Goal: Task Accomplishment & Management: Manage account settings

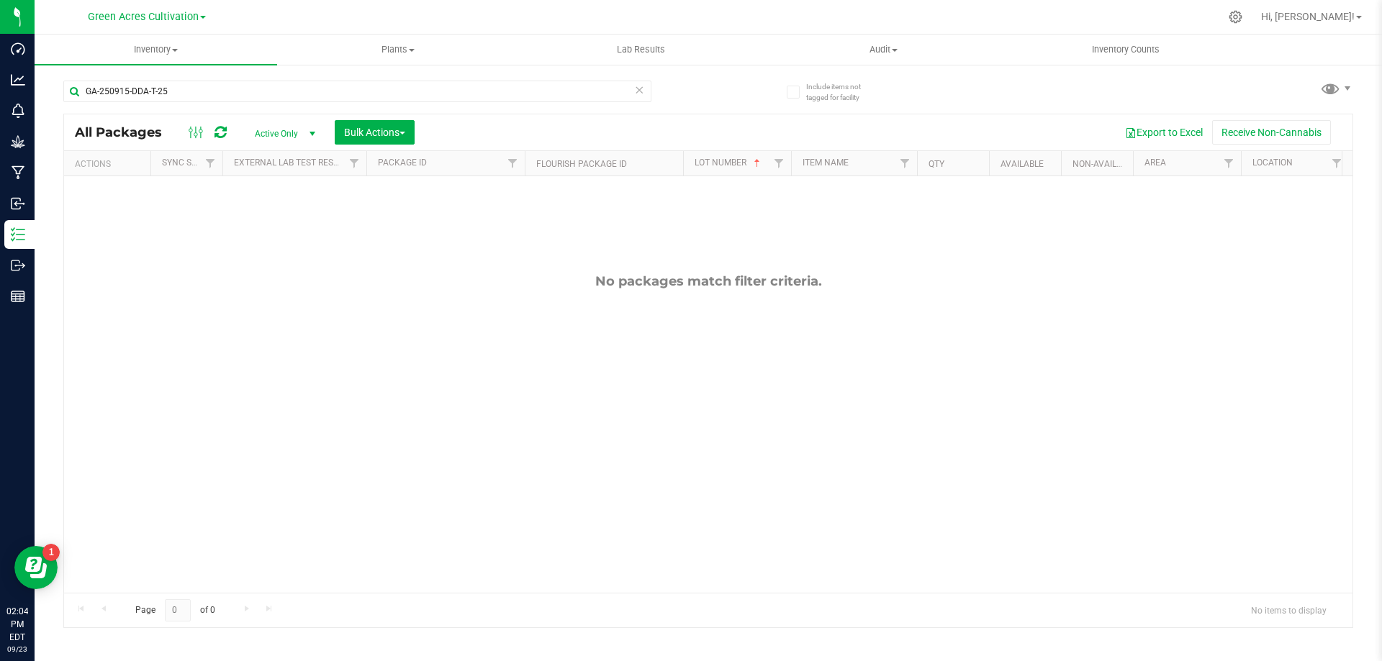
scroll to position [0, 1]
click at [419, 78] on div "GA-250915-DDA-T-25" at bounding box center [385, 91] width 645 height 46
click at [315, 83] on input "GA-250915-DDA-T-25" at bounding box center [357, 92] width 588 height 22
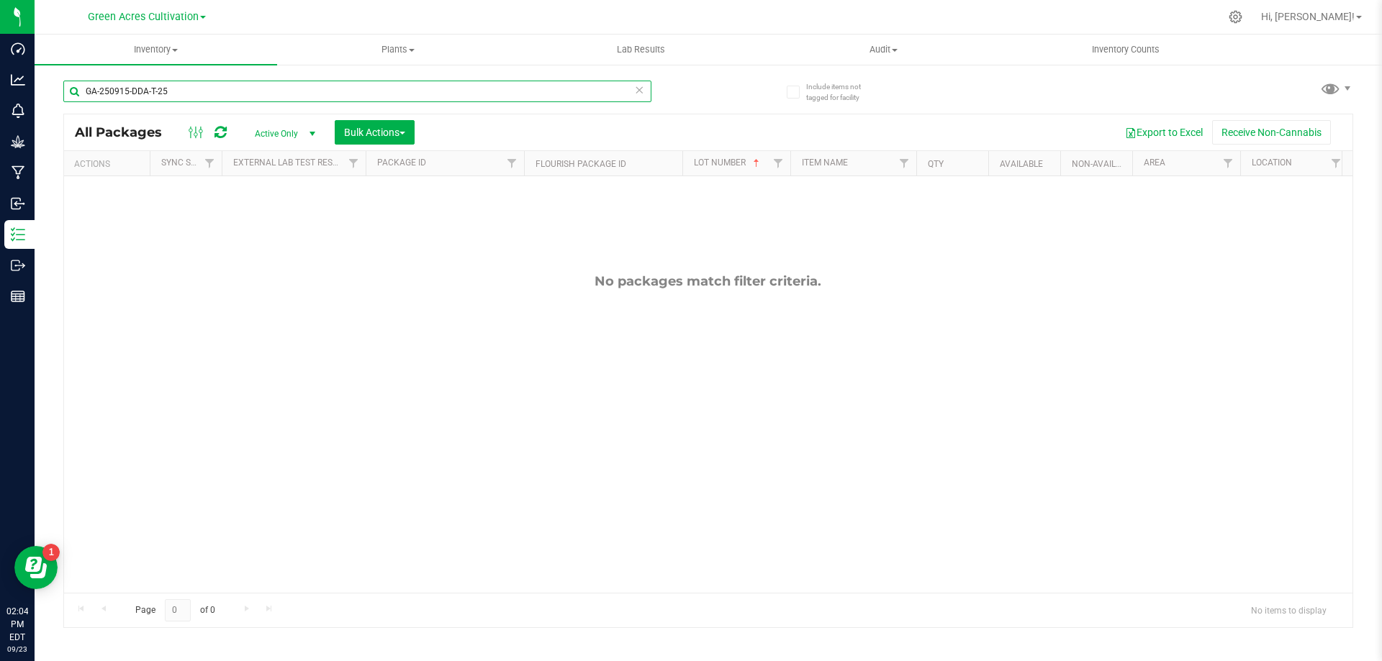
click at [315, 83] on input "GA-250915-DDA-T-25" at bounding box center [357, 92] width 588 height 22
drag, startPoint x: 315, startPoint y: 83, endPoint x: 305, endPoint y: 72, distance: 14.3
click at [318, 89] on input "GA-250915-DDA-T-25" at bounding box center [357, 92] width 588 height 22
paste input "728-CKZ-06-FA"
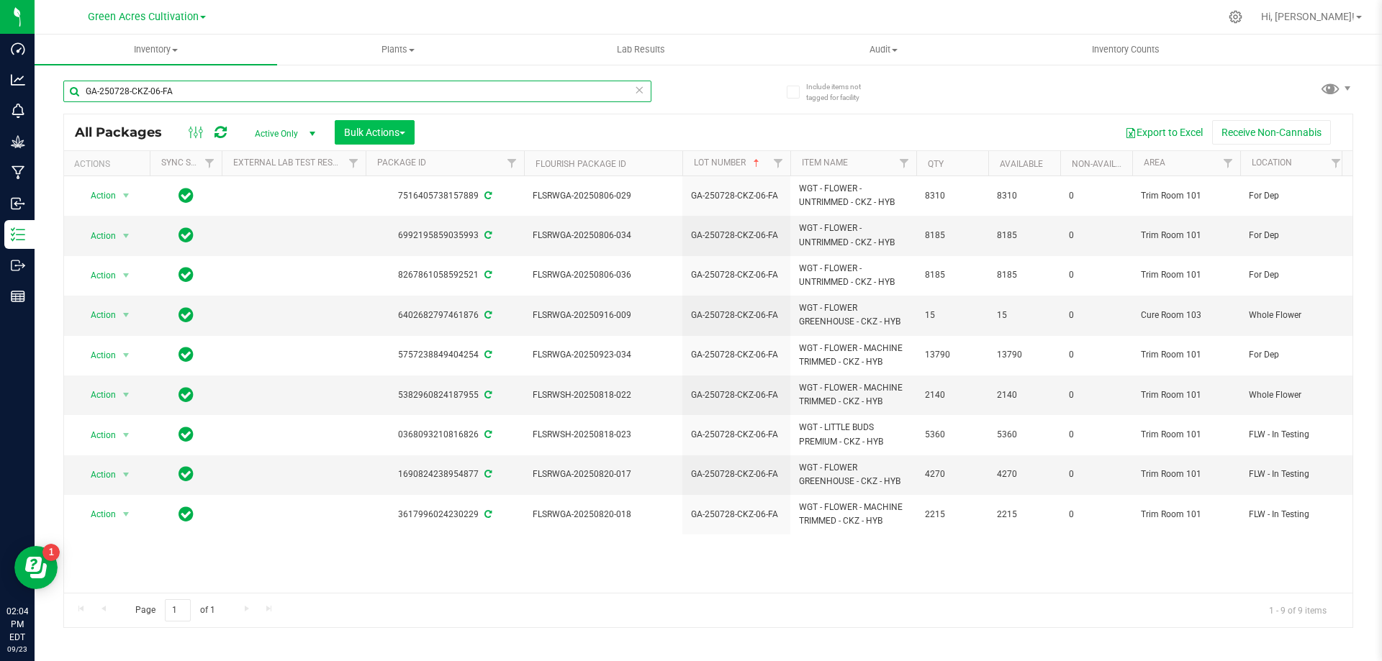
type input "GA-250728-CKZ-06-FA"
click at [405, 132] on span "button" at bounding box center [402, 133] width 6 height 3
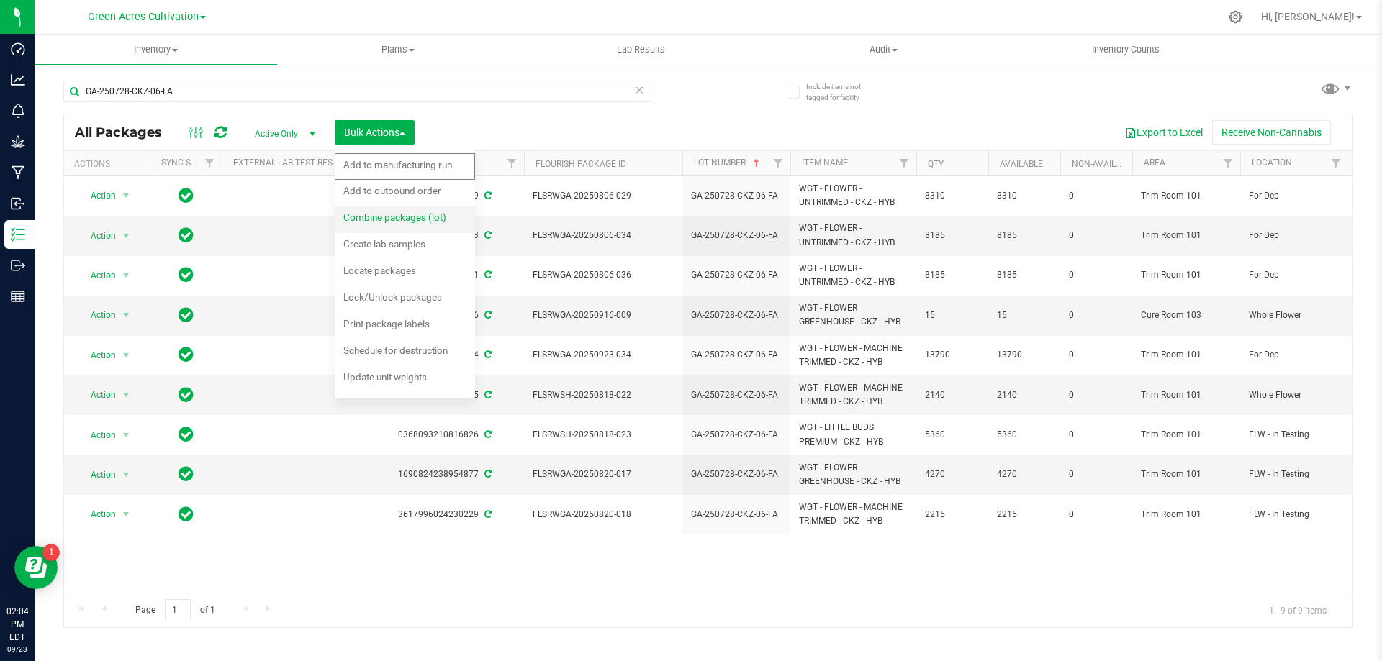
click at [395, 211] on div "Combine packages (lot)" at bounding box center [404, 219] width 122 height 23
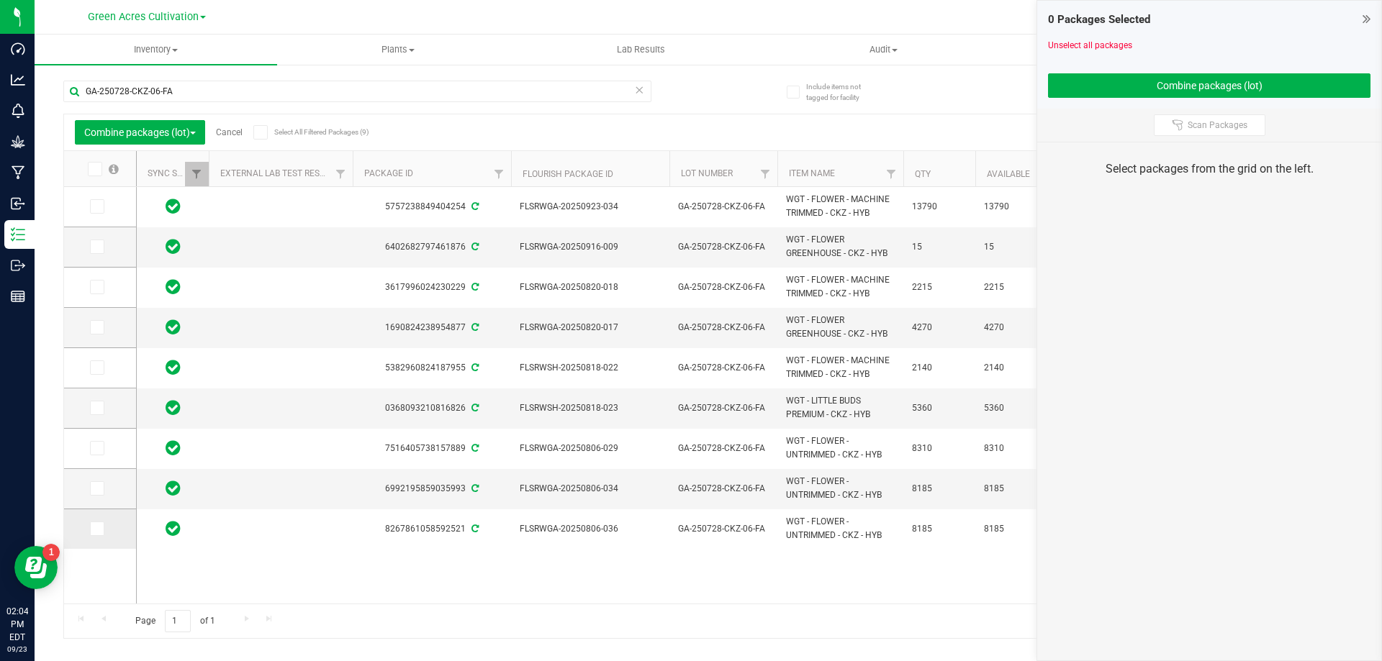
click at [96, 529] on icon at bounding box center [95, 529] width 9 height 0
click at [0, 0] on input "checkbox" at bounding box center [0, 0] width 0 height 0
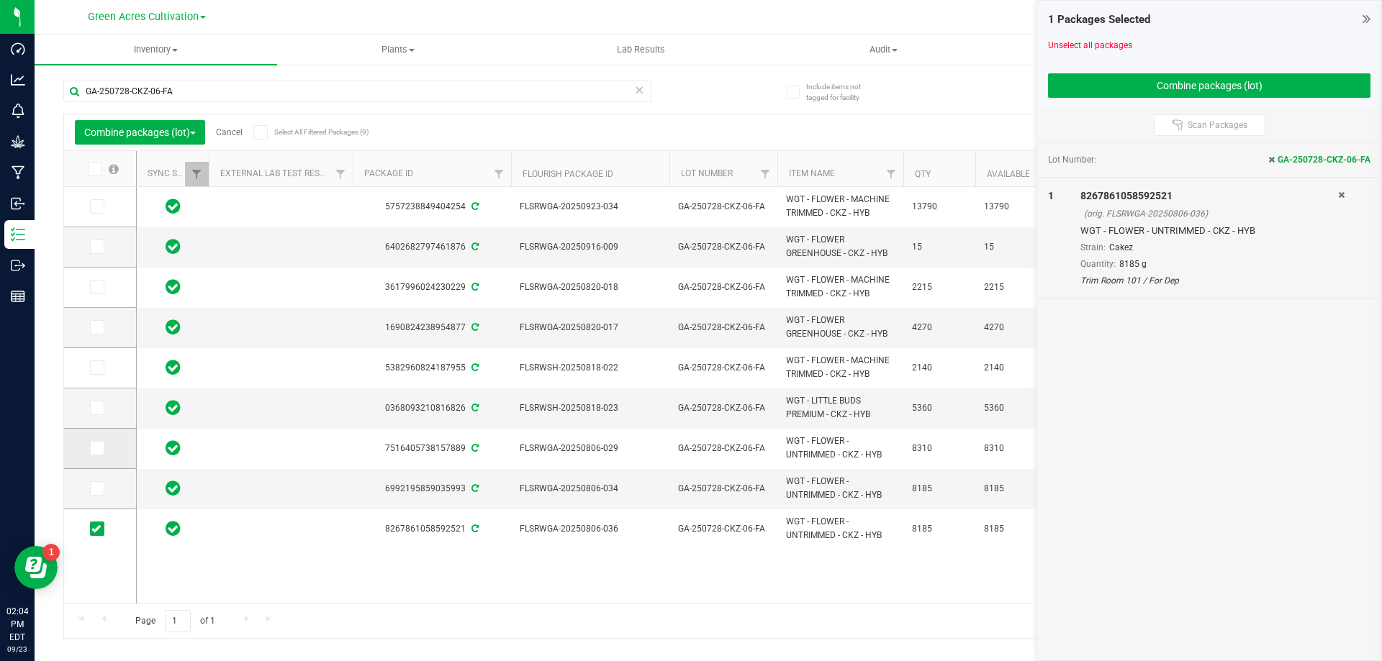
click at [95, 453] on span at bounding box center [97, 448] width 14 height 14
click at [0, 0] on input "checkbox" at bounding box center [0, 0] width 0 height 0
click at [102, 486] on span at bounding box center [97, 489] width 14 height 14
click at [0, 0] on input "checkbox" at bounding box center [0, 0] width 0 height 0
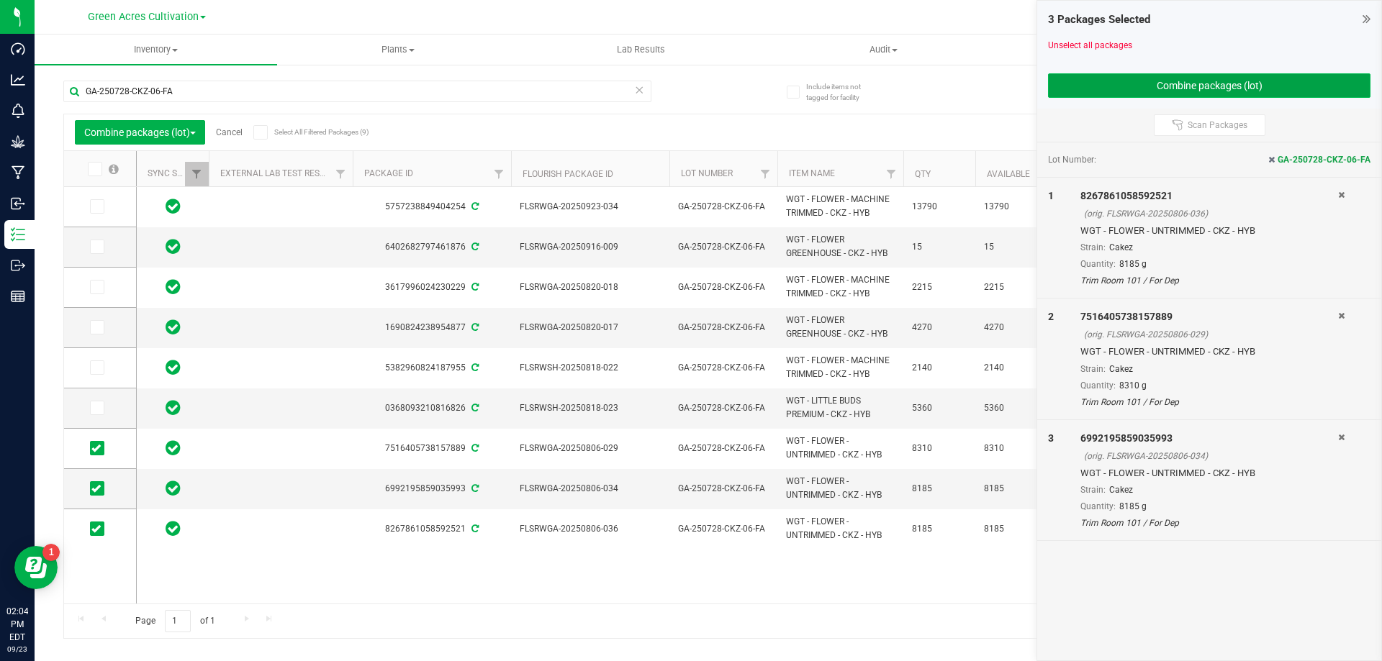
click at [1093, 80] on button "Combine packages (lot)" at bounding box center [1209, 85] width 322 height 24
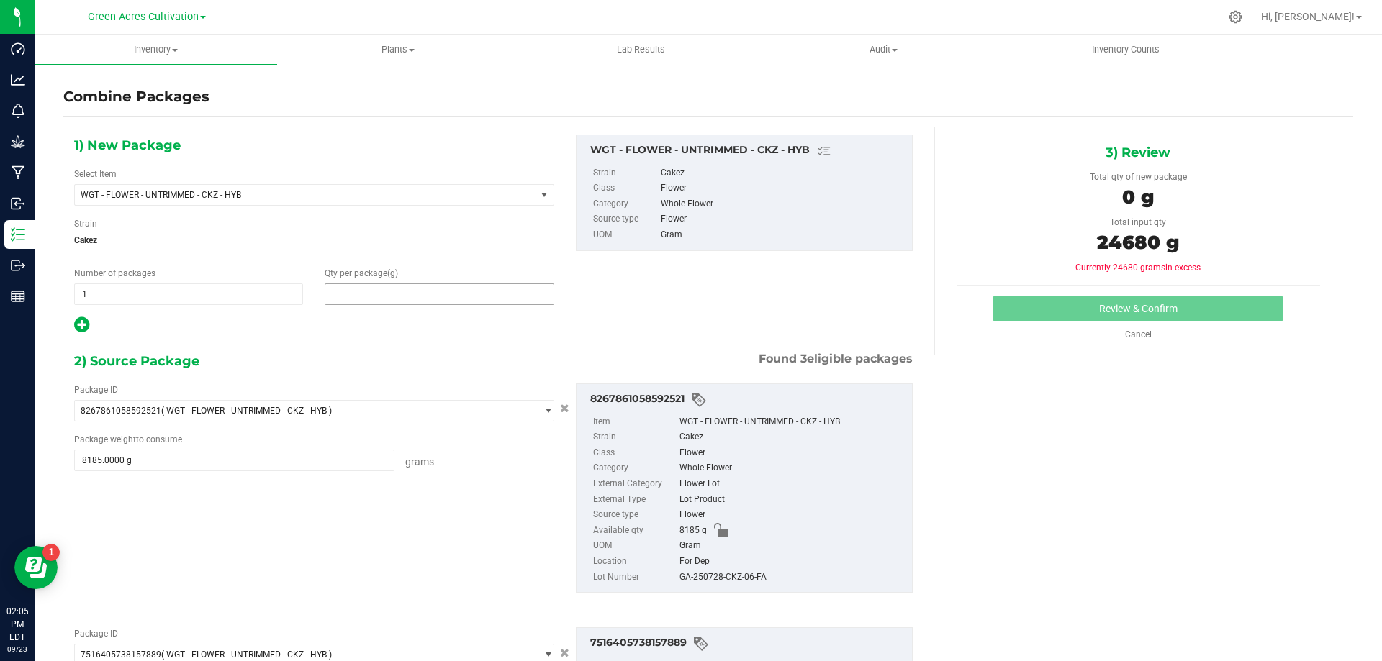
click at [378, 296] on span at bounding box center [439, 295] width 229 height 22
type input "24680"
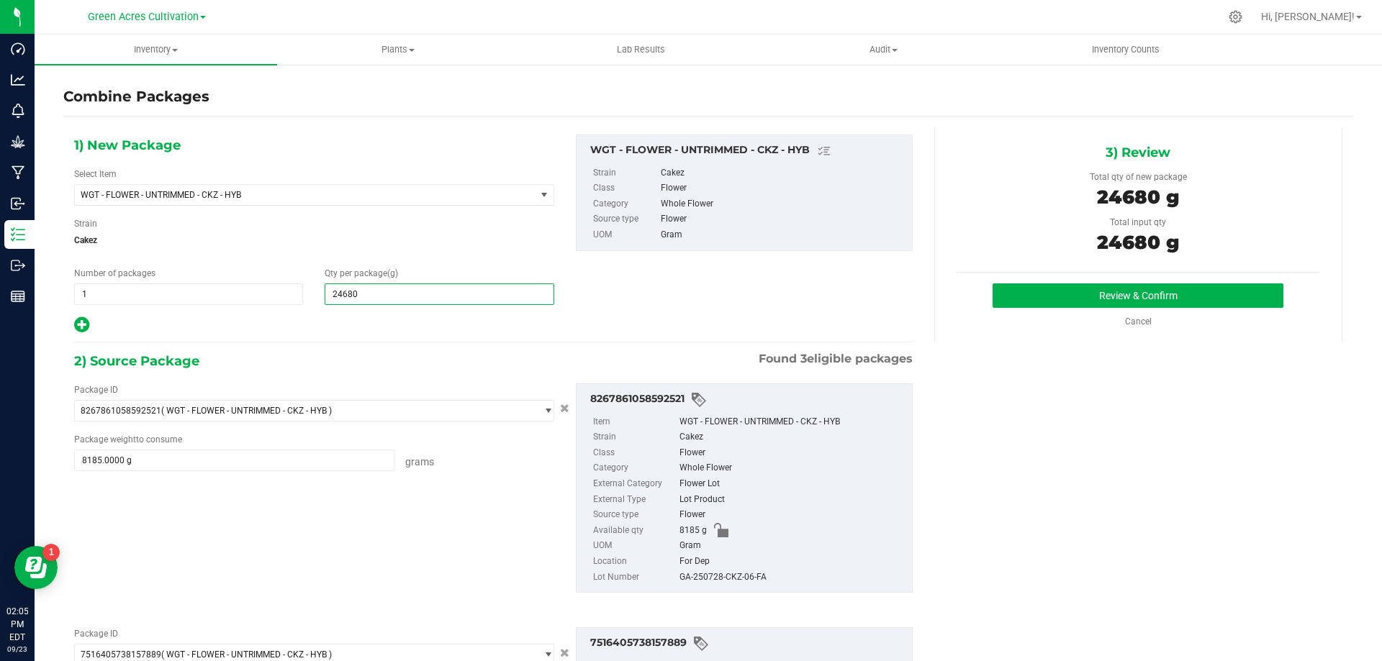
type input "24,680"
click at [727, 577] on div "GA-250728-CKZ-06-FA" at bounding box center [791, 578] width 225 height 16
copy div "GA-250728-CKZ-06-FA"
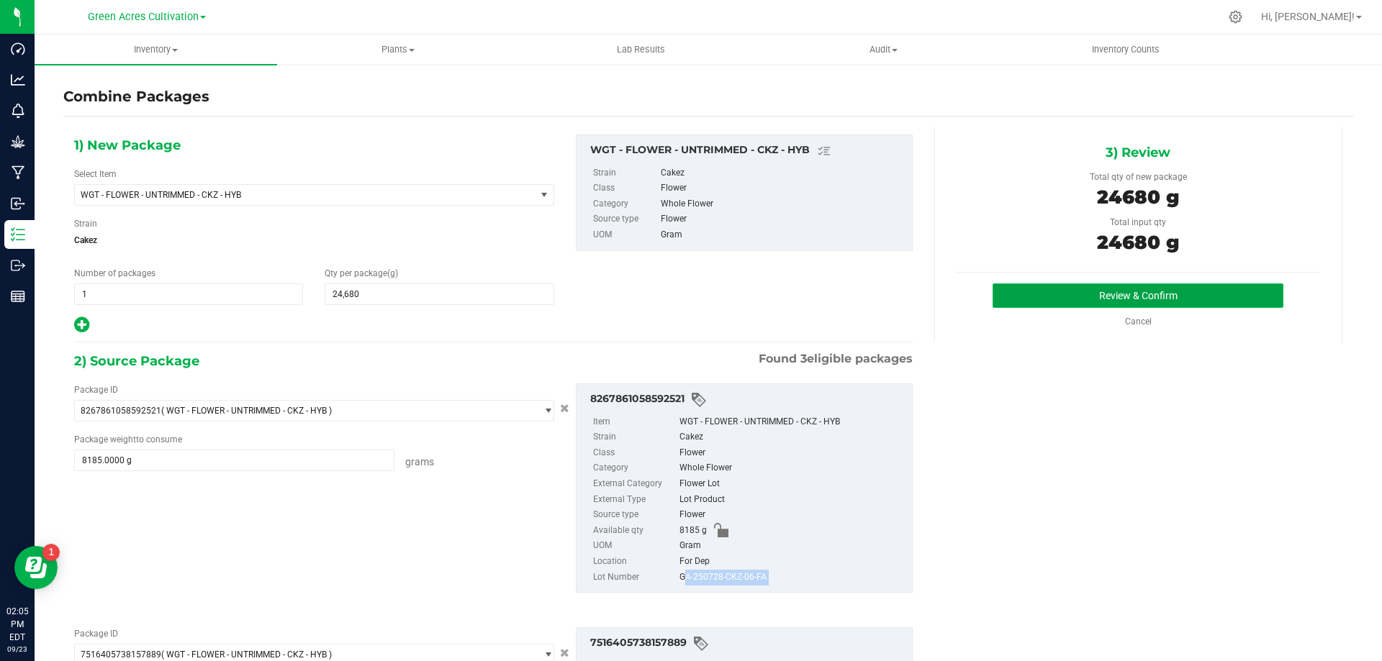
click at [1144, 288] on button "Review & Confirm" at bounding box center [1138, 296] width 291 height 24
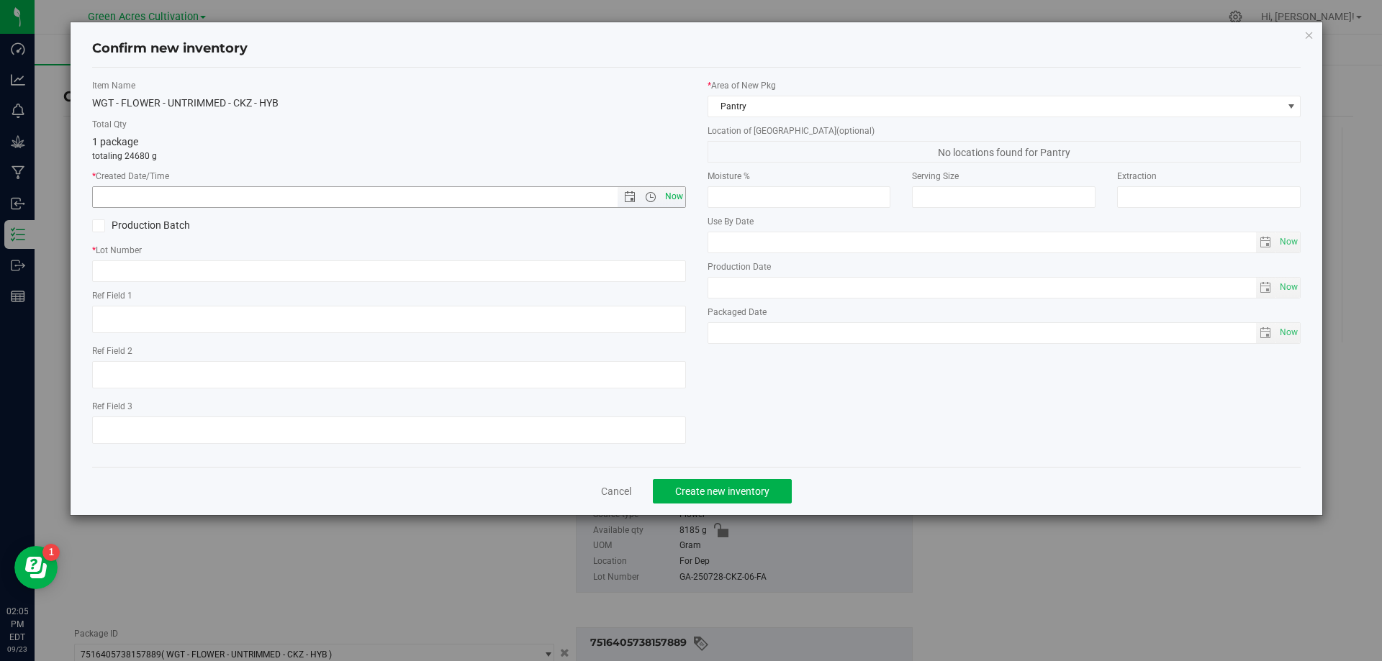
click at [666, 192] on span "Now" at bounding box center [673, 196] width 24 height 21
type input "[DATE] 2:05 PM"
click at [672, 261] on input "text" at bounding box center [389, 272] width 594 height 22
paste input "GA-250728-CKZ-06-FA"
type input "GA-250728-CKZ-06-FA"
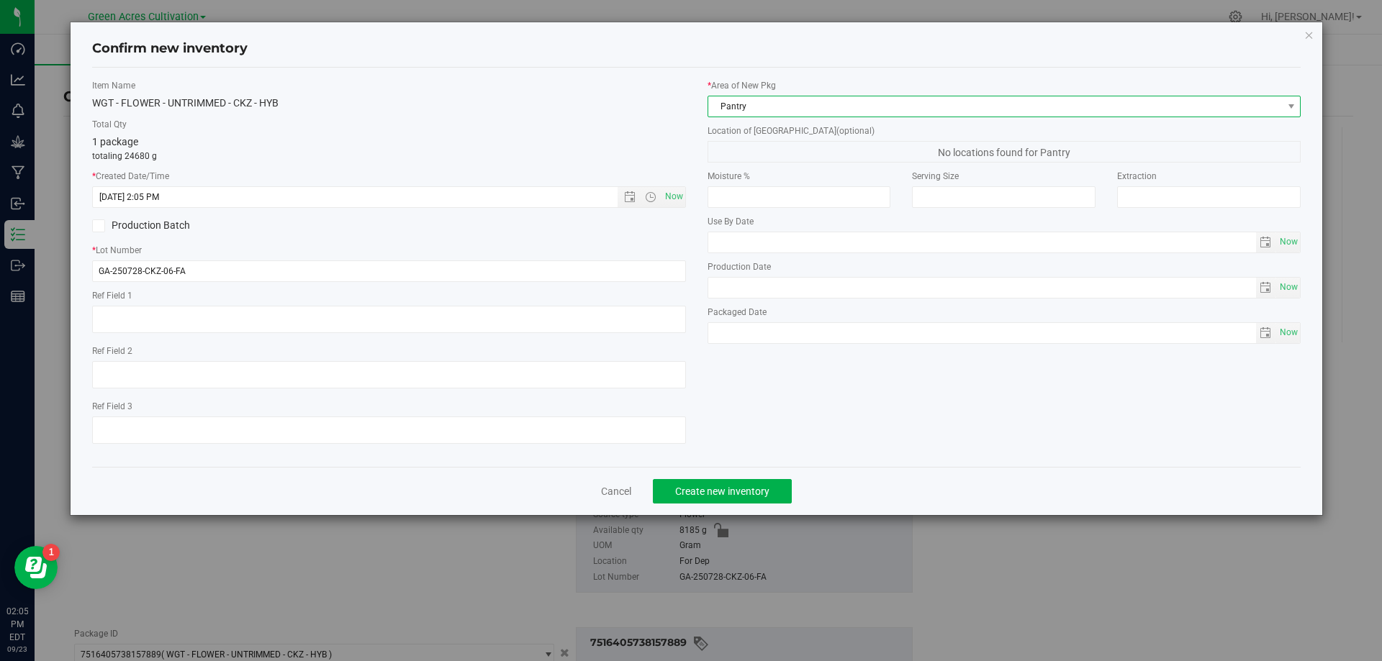
click at [819, 112] on span "Pantry" at bounding box center [995, 106] width 574 height 20
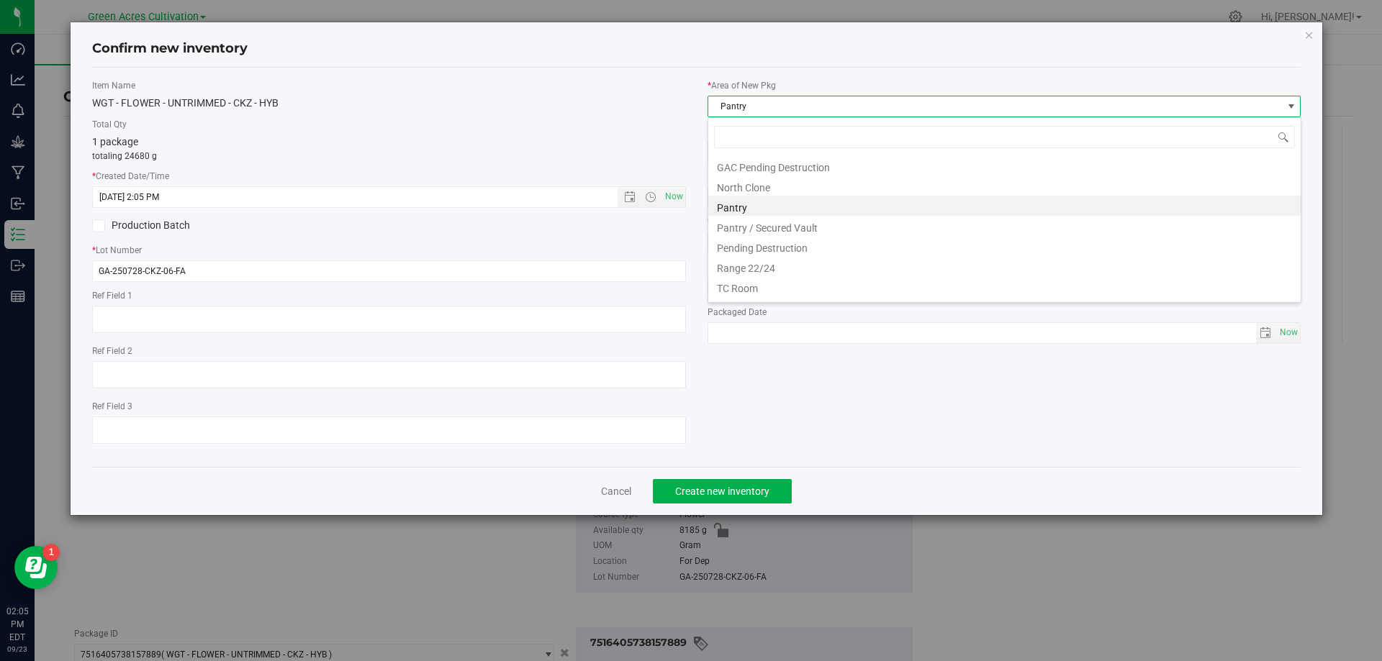
scroll to position [219, 0]
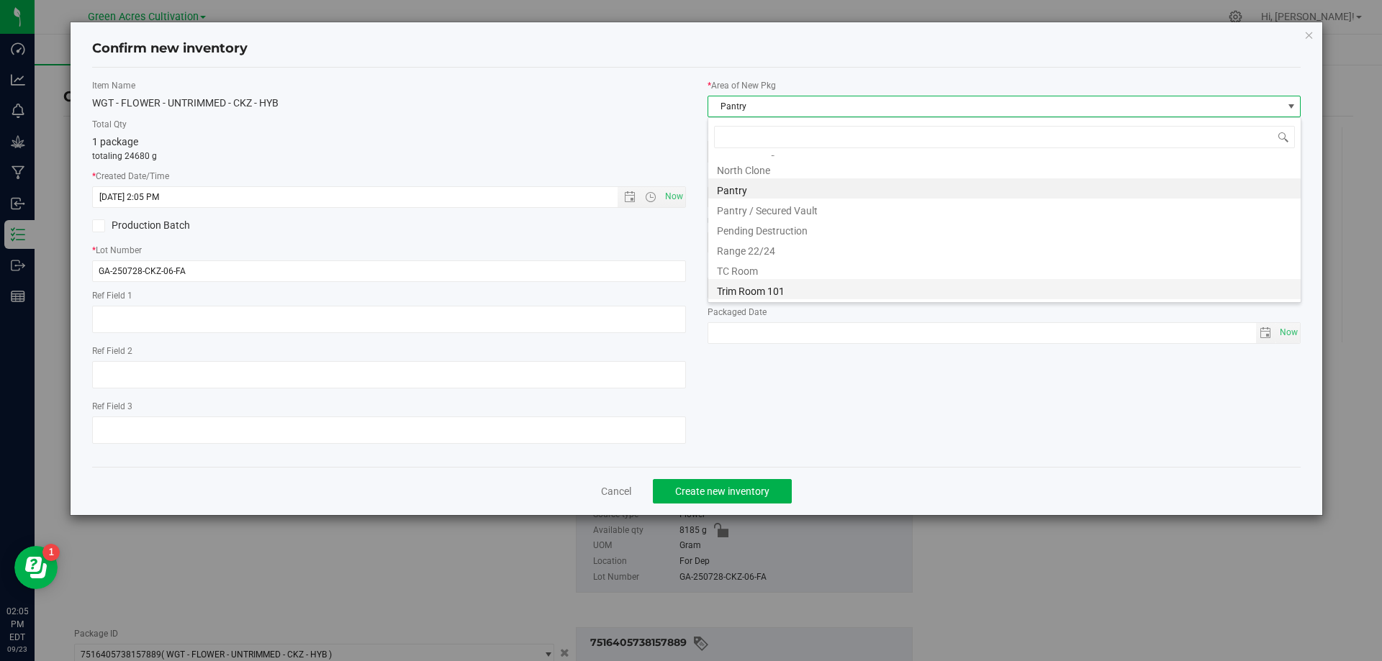
click at [803, 291] on li "Trim Room 101" at bounding box center [1004, 289] width 592 height 20
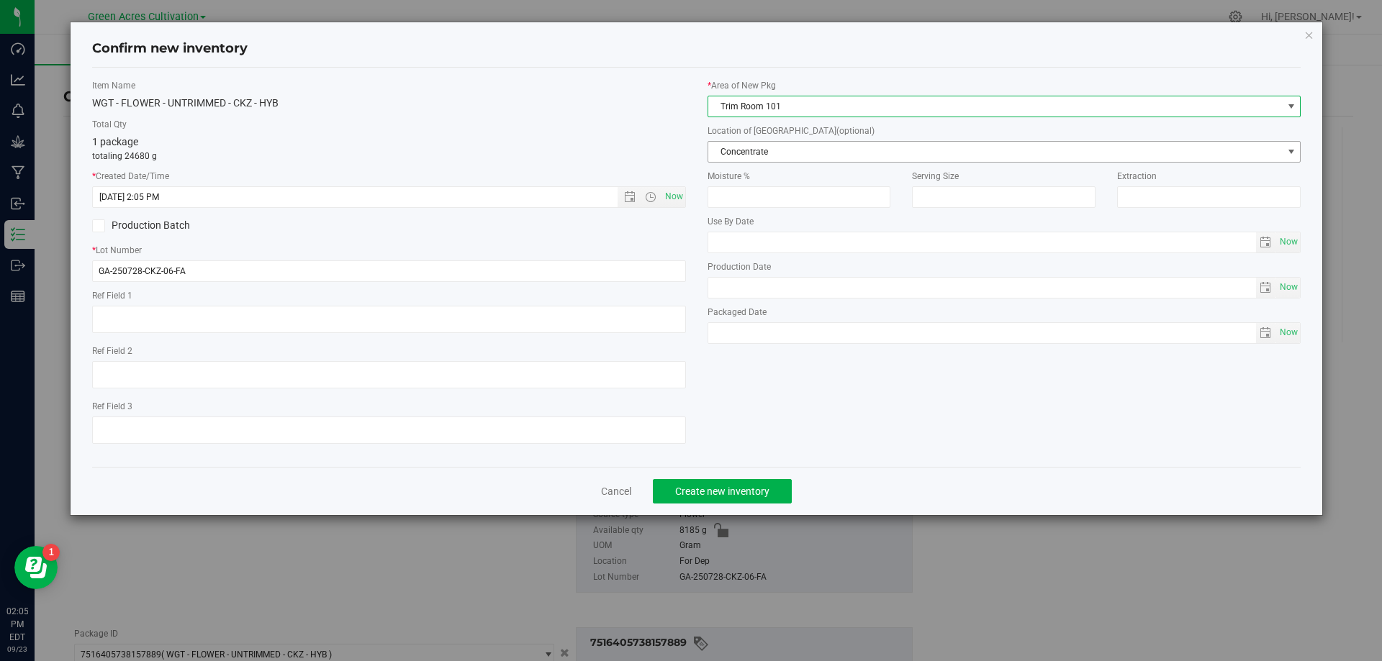
click at [813, 148] on span "Concentrate" at bounding box center [995, 152] width 574 height 20
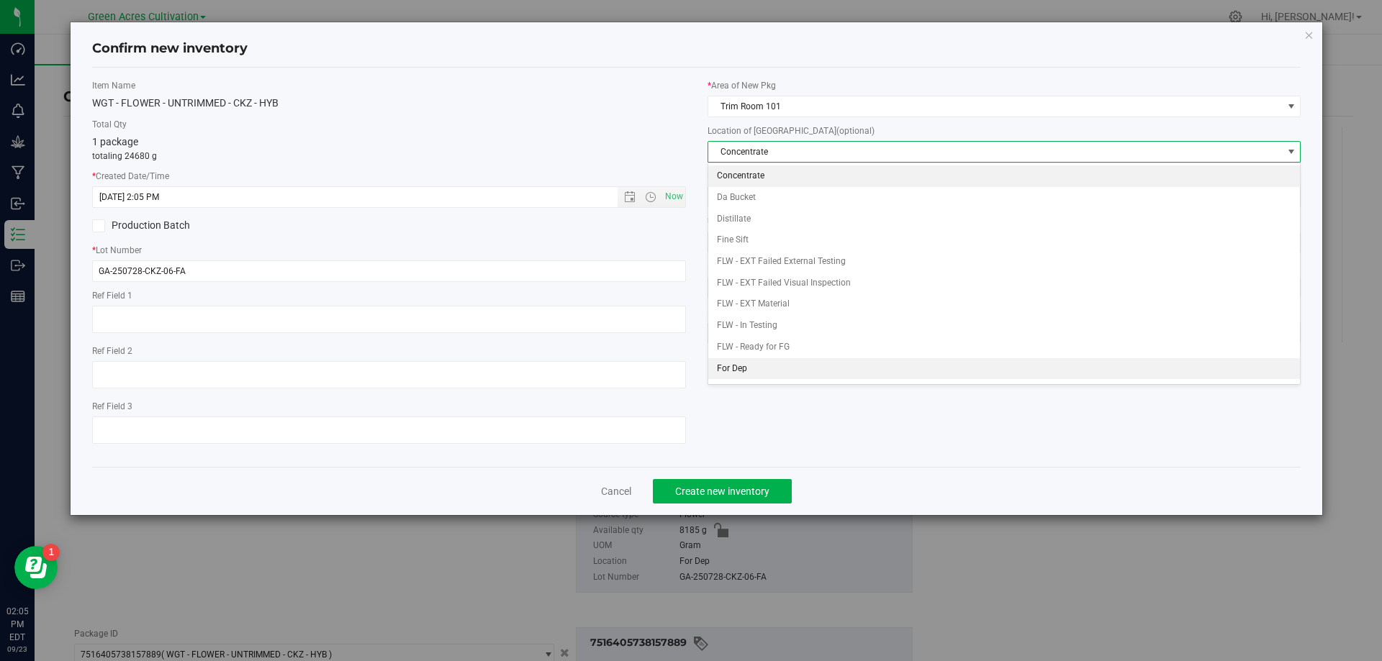
click at [781, 367] on li "For Dep" at bounding box center [1004, 369] width 592 height 22
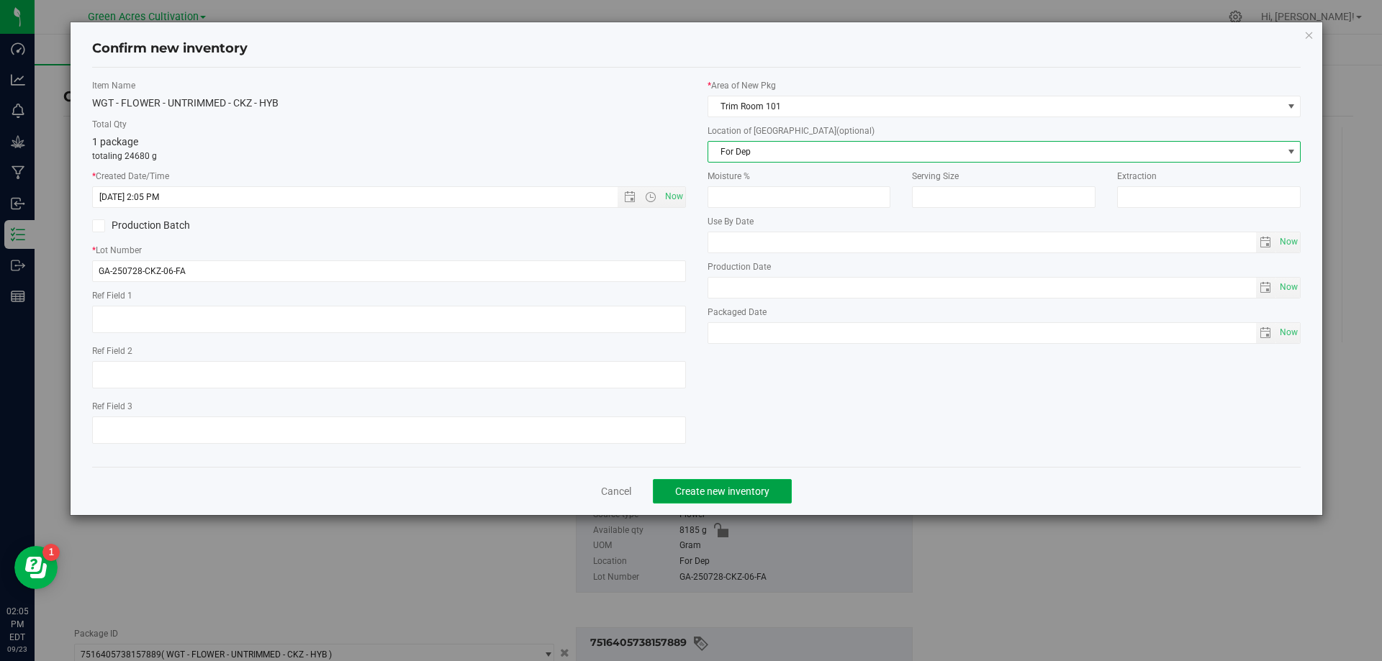
click at [736, 480] on button "Create new inventory" at bounding box center [722, 491] width 139 height 24
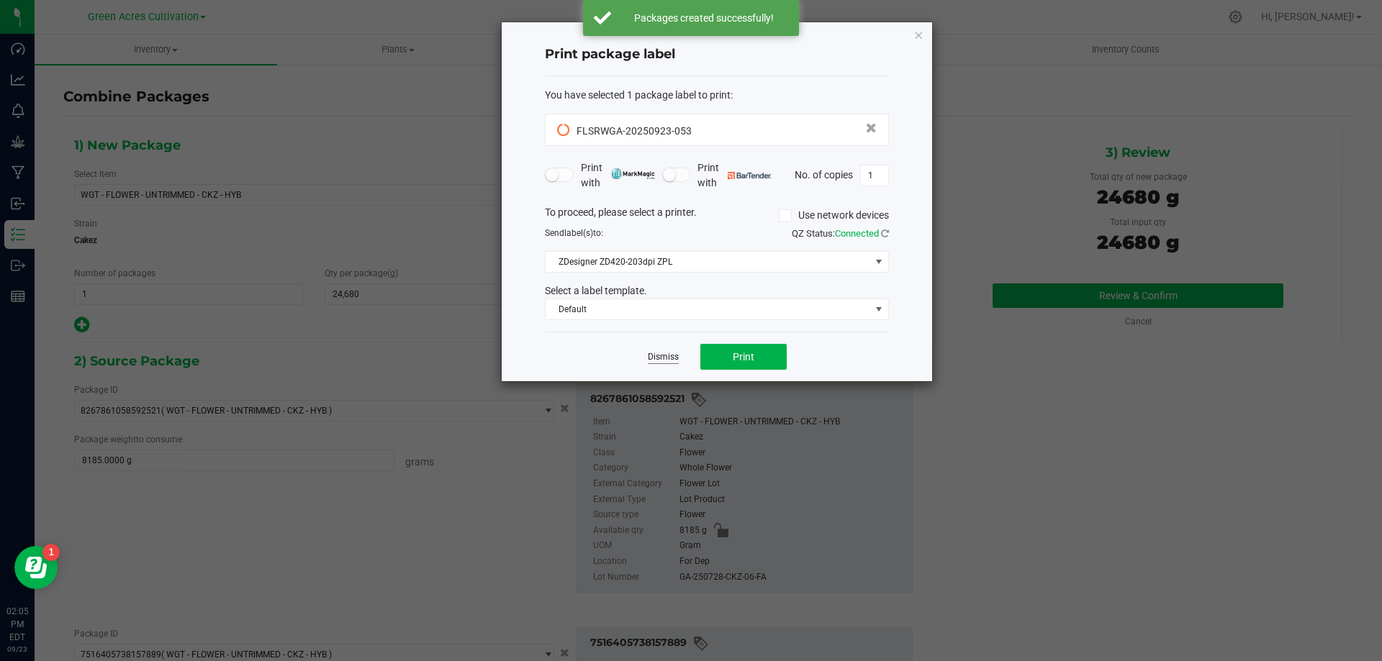
click at [655, 363] on link "Dismiss" at bounding box center [663, 357] width 31 height 12
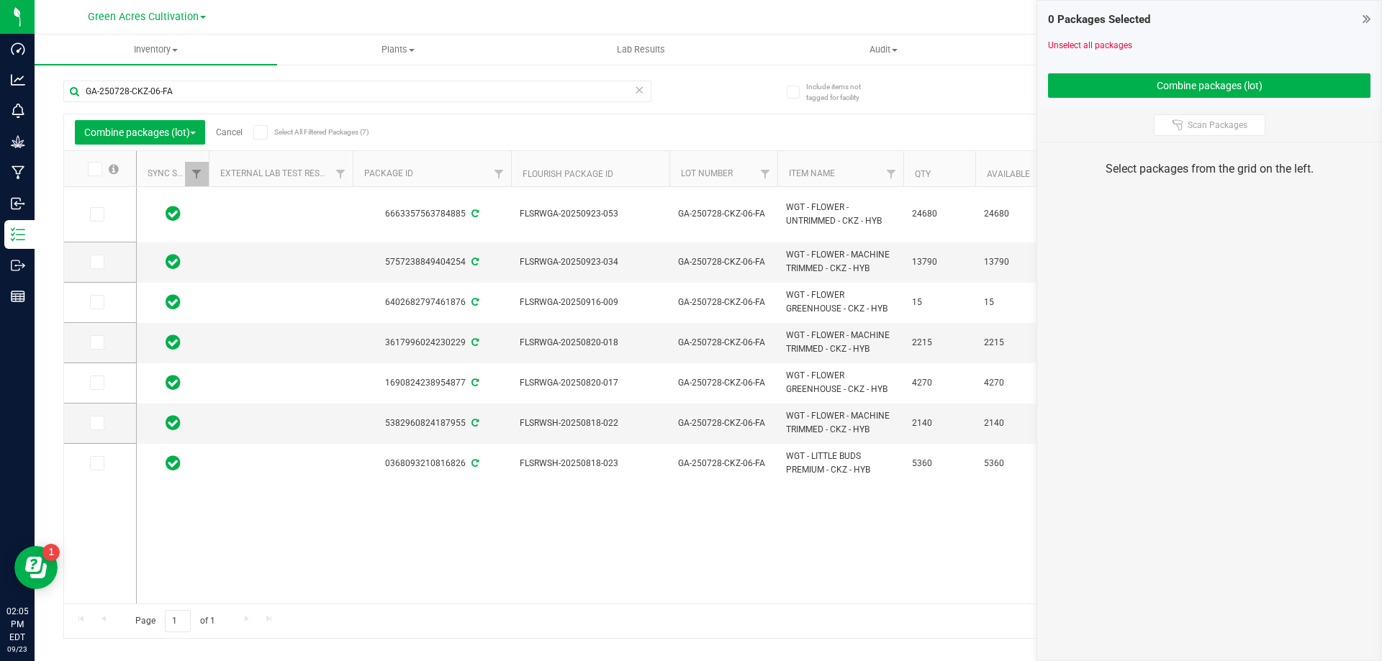
click at [227, 132] on link "Cancel" at bounding box center [229, 132] width 27 height 10
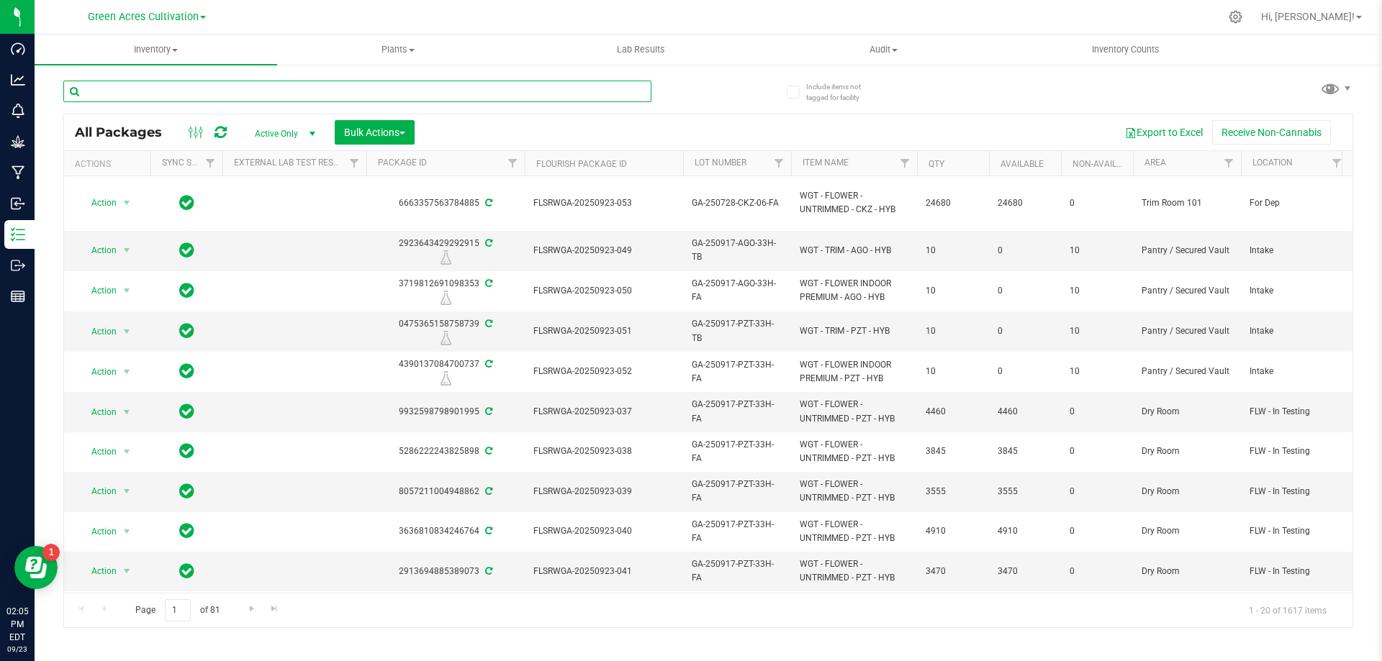
click at [402, 81] on input "text" at bounding box center [357, 92] width 588 height 22
paste input "GA-250728-CKZ-06-FA"
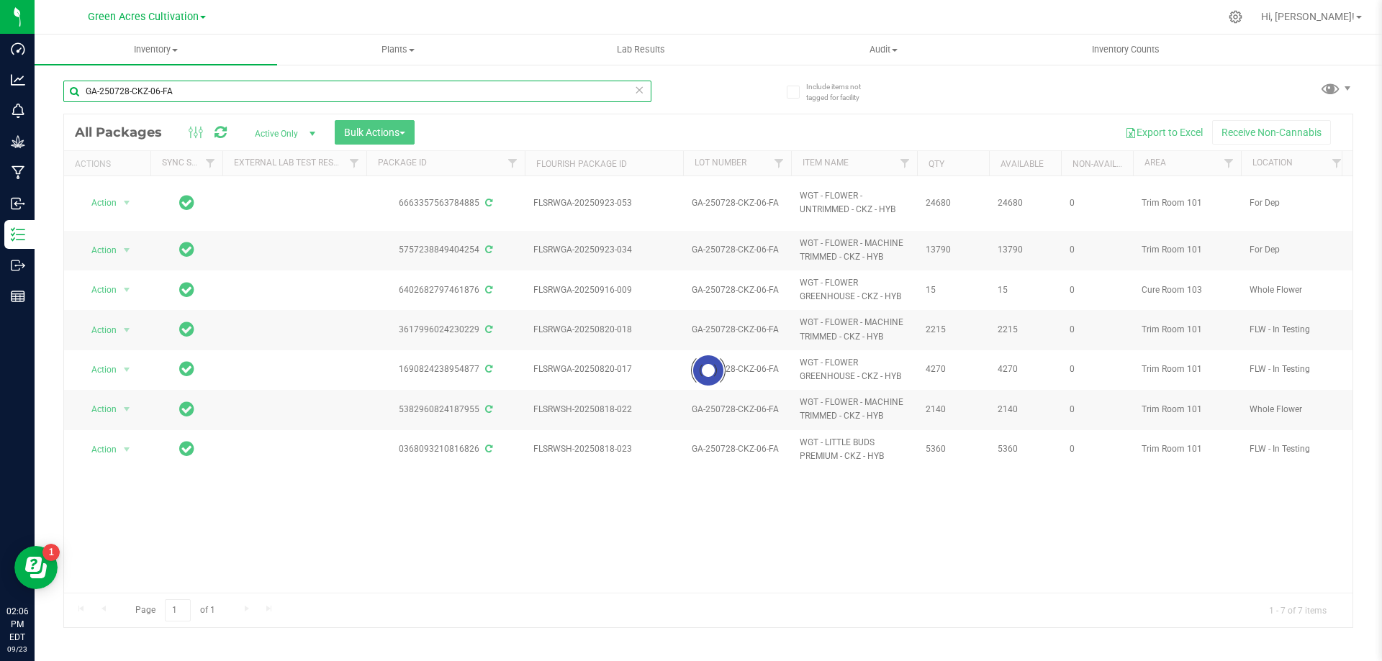
click at [482, 101] on input "GA-250728-CKZ-06-FA" at bounding box center [357, 92] width 588 height 22
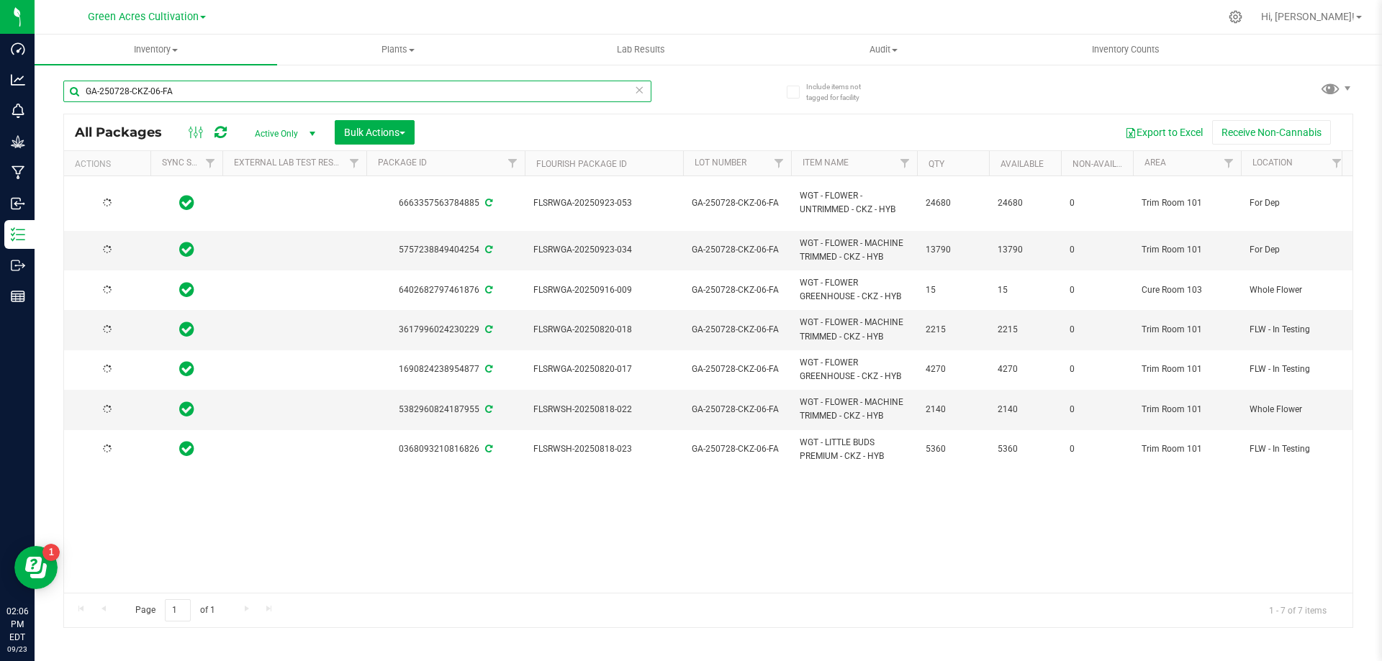
click at [482, 101] on input "GA-250728-CKZ-06-FA" at bounding box center [357, 92] width 588 height 22
paste input "FLSRWGA-20250923-053"
type input "FLSRWGA-20250923-053"
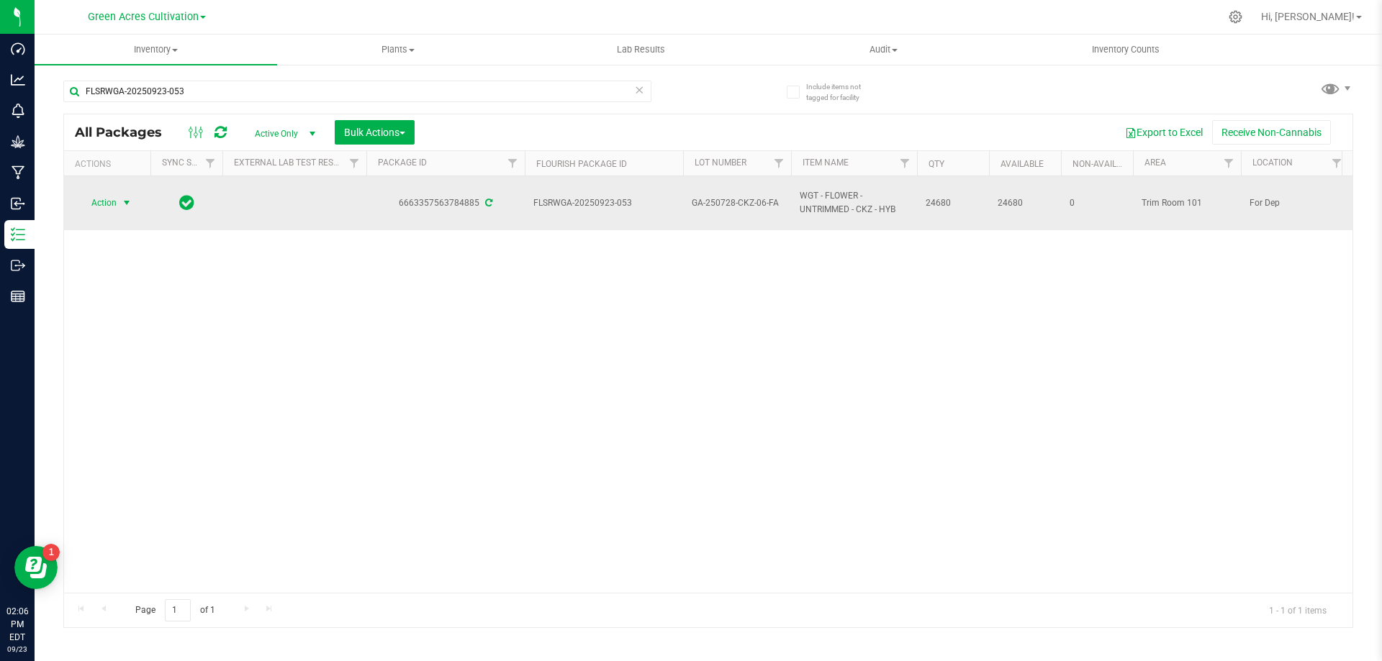
click at [122, 206] on span "select" at bounding box center [127, 203] width 12 height 12
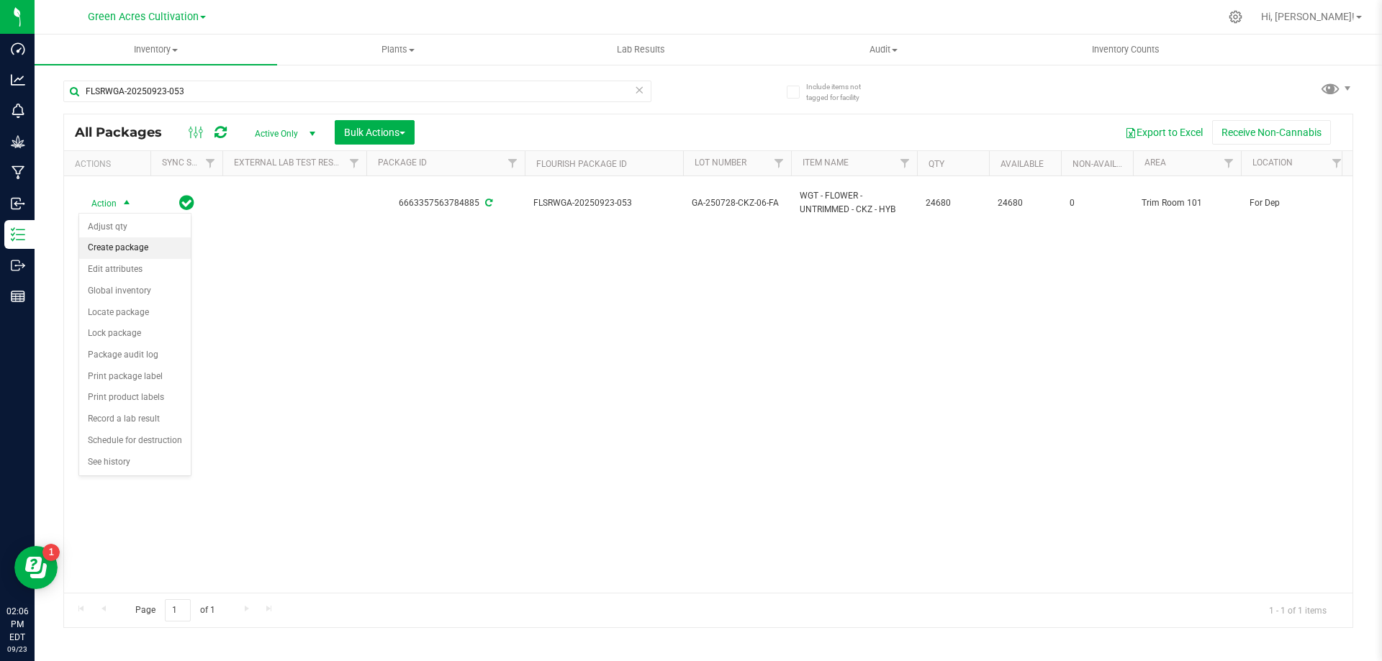
click at [122, 238] on li "Create package" at bounding box center [135, 249] width 112 height 22
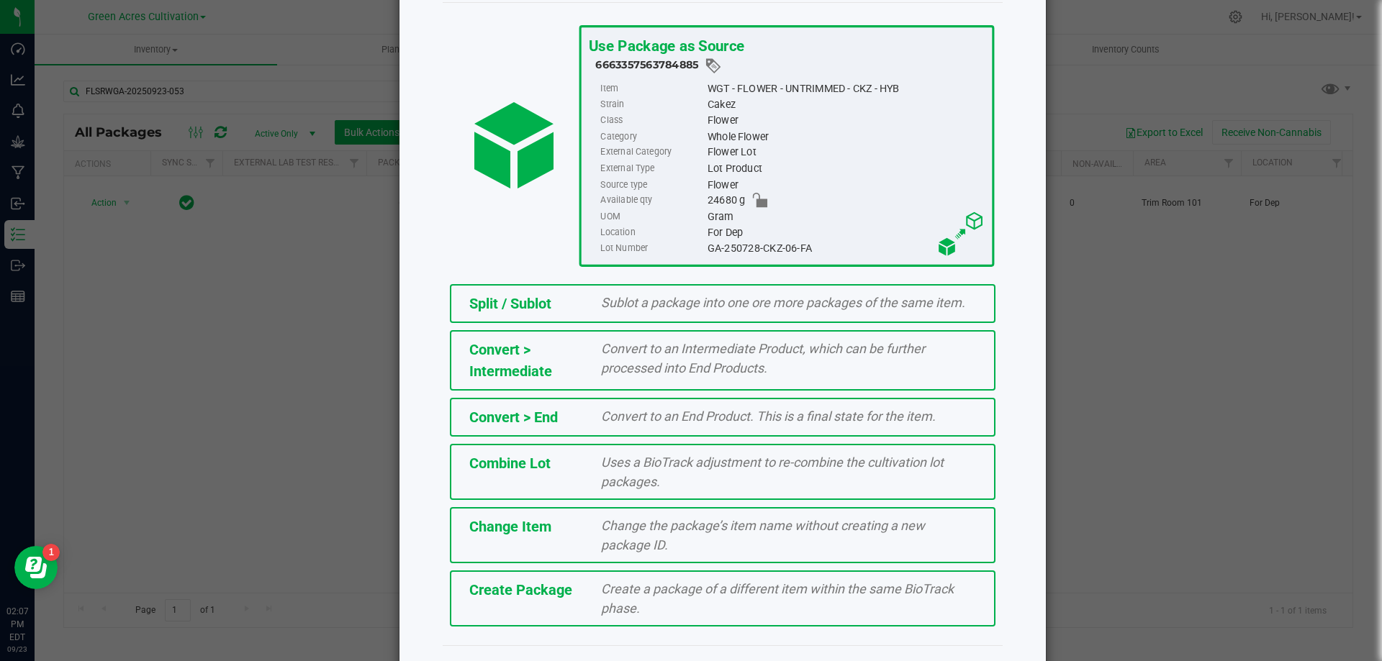
scroll to position [104, 0]
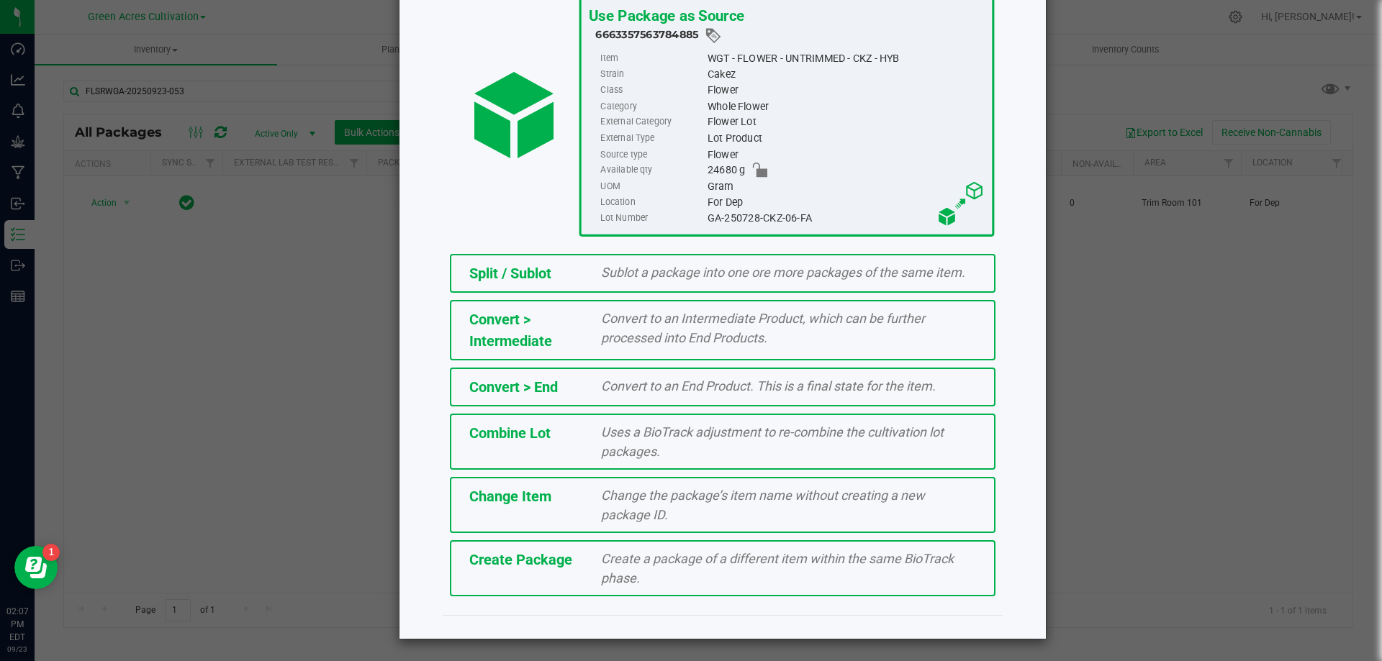
click at [700, 578] on div "Create a package of a different item within the same BioTrack phase." at bounding box center [788, 568] width 397 height 39
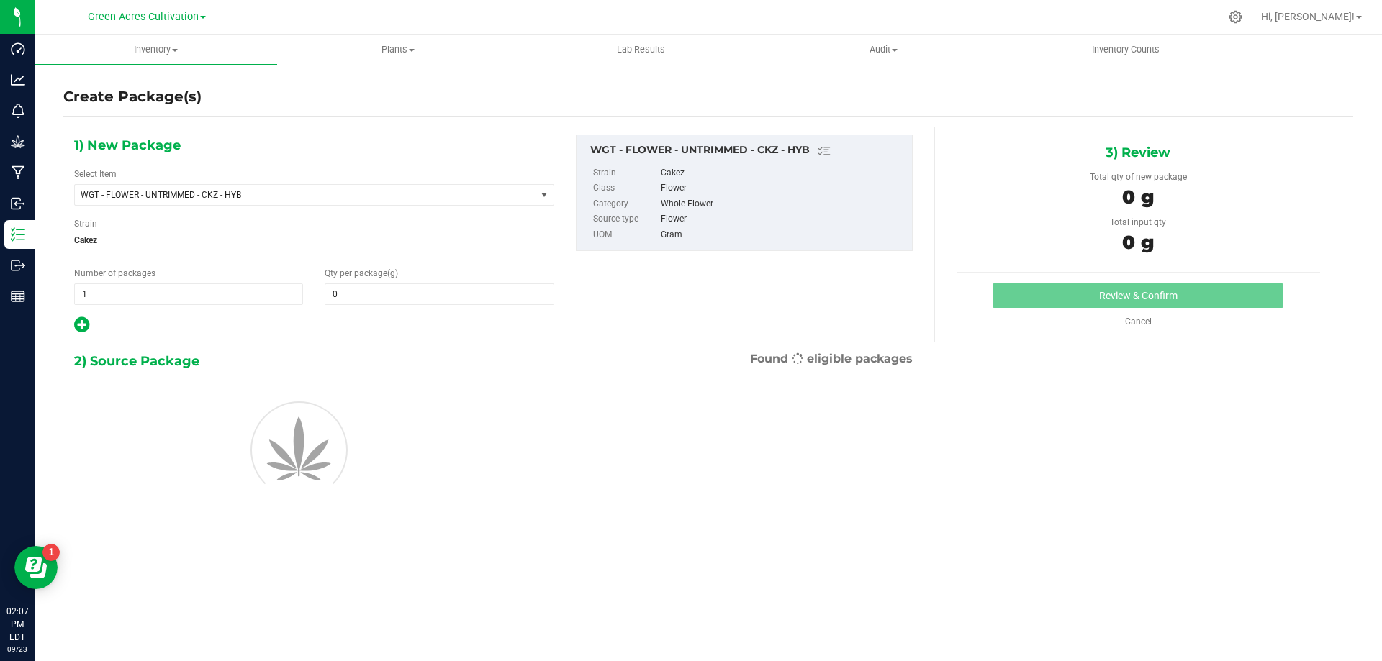
type input "0.0000"
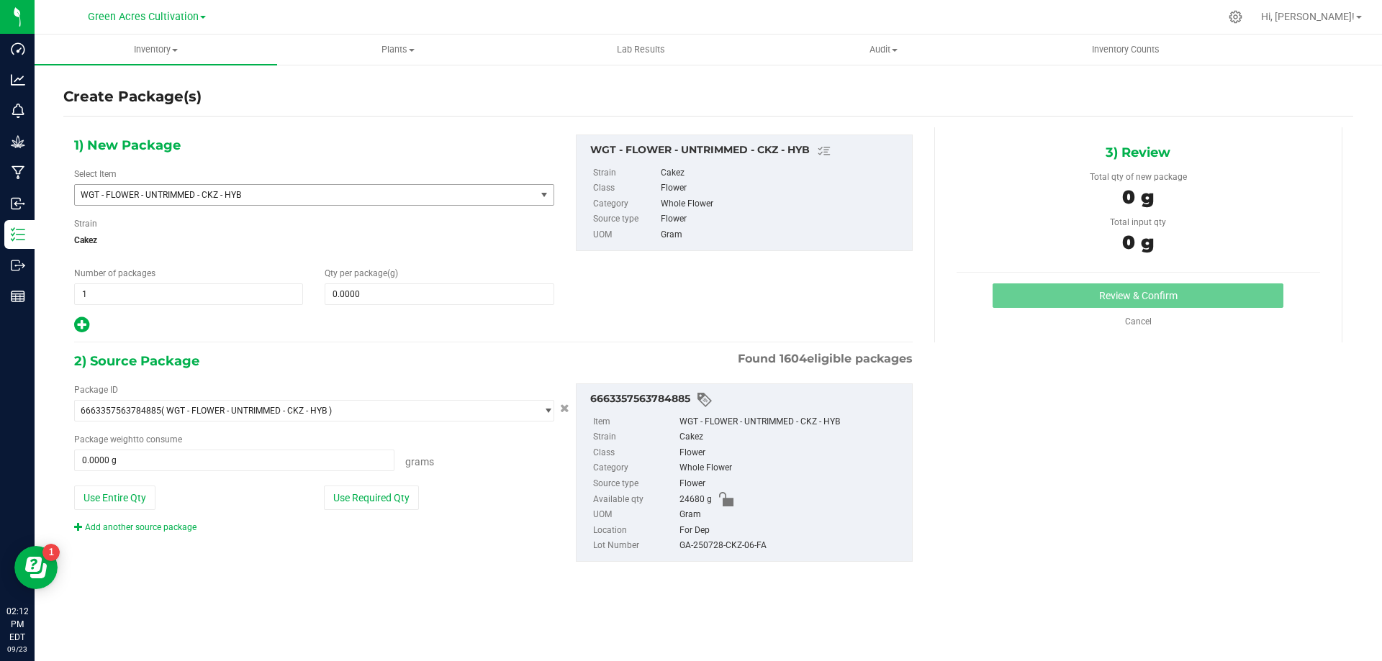
click at [395, 199] on span "WGT - FLOWER - UNTRIMMED - CKZ - HYB" at bounding box center [296, 195] width 431 height 10
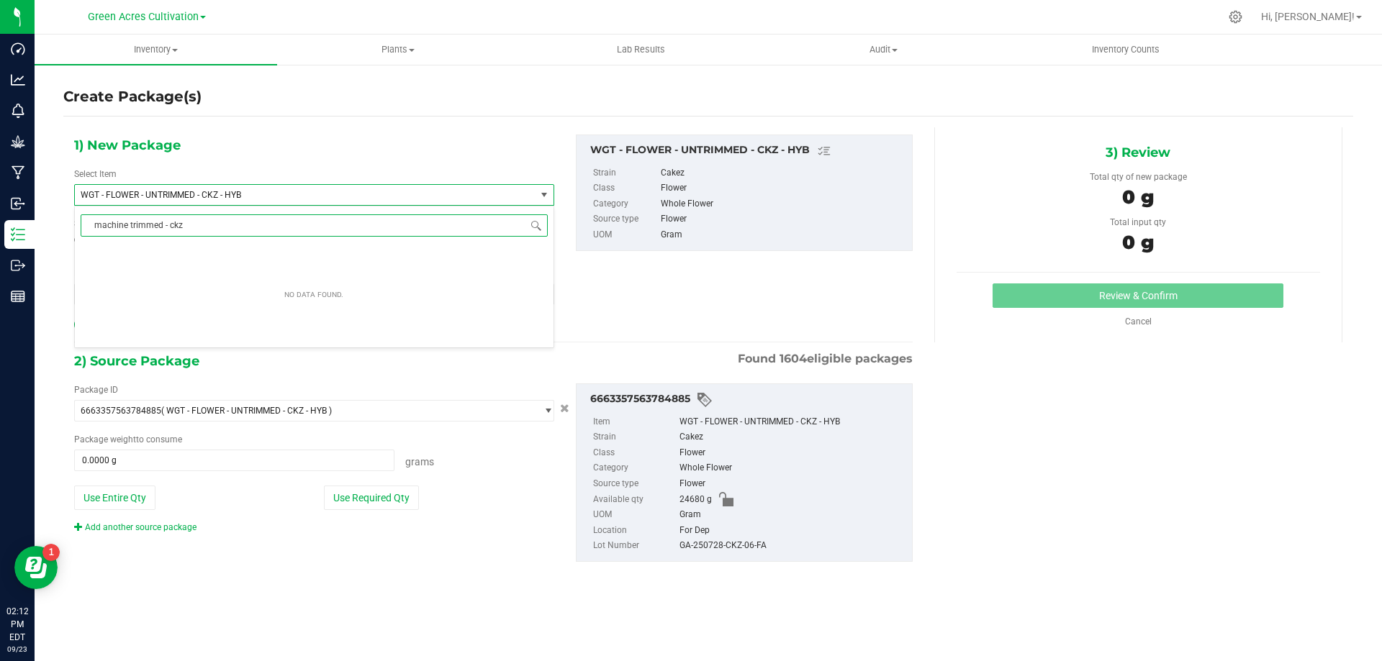
type input "machine trimmed - ckz"
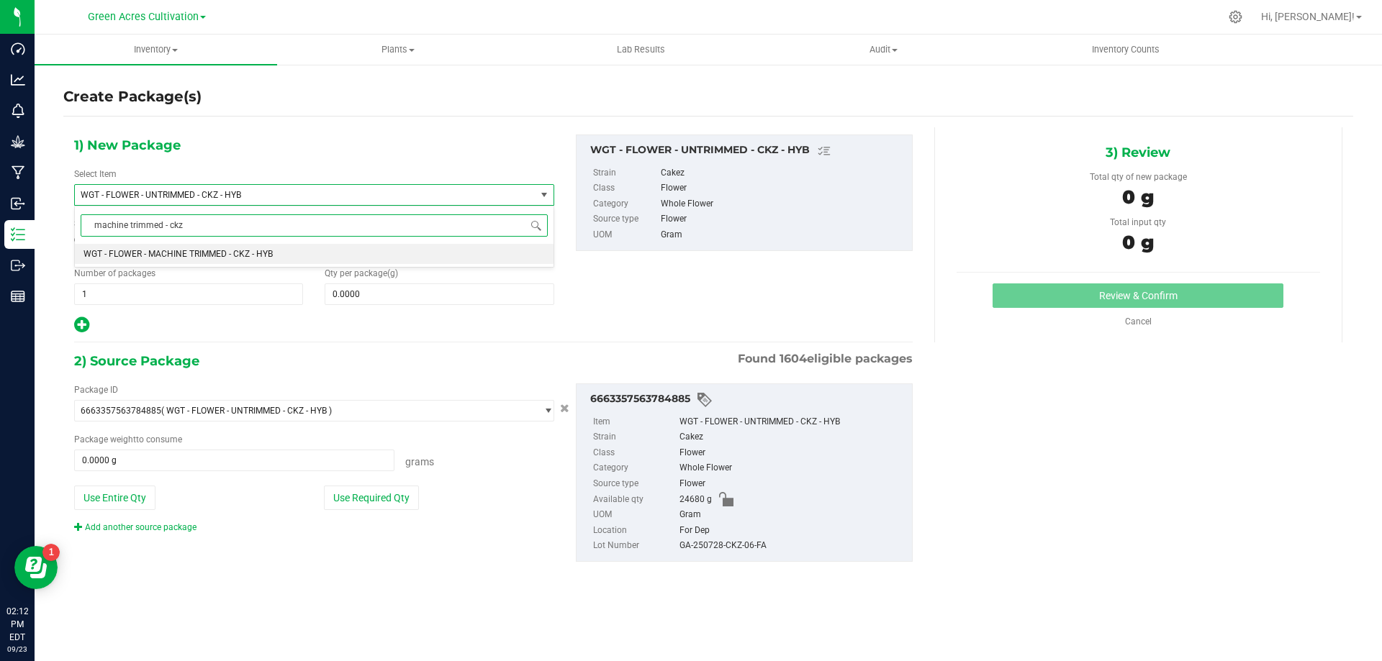
click at [419, 251] on li "WGT - FLOWER - MACHINE TRIMMED - CKZ - HYB" at bounding box center [314, 254] width 479 height 20
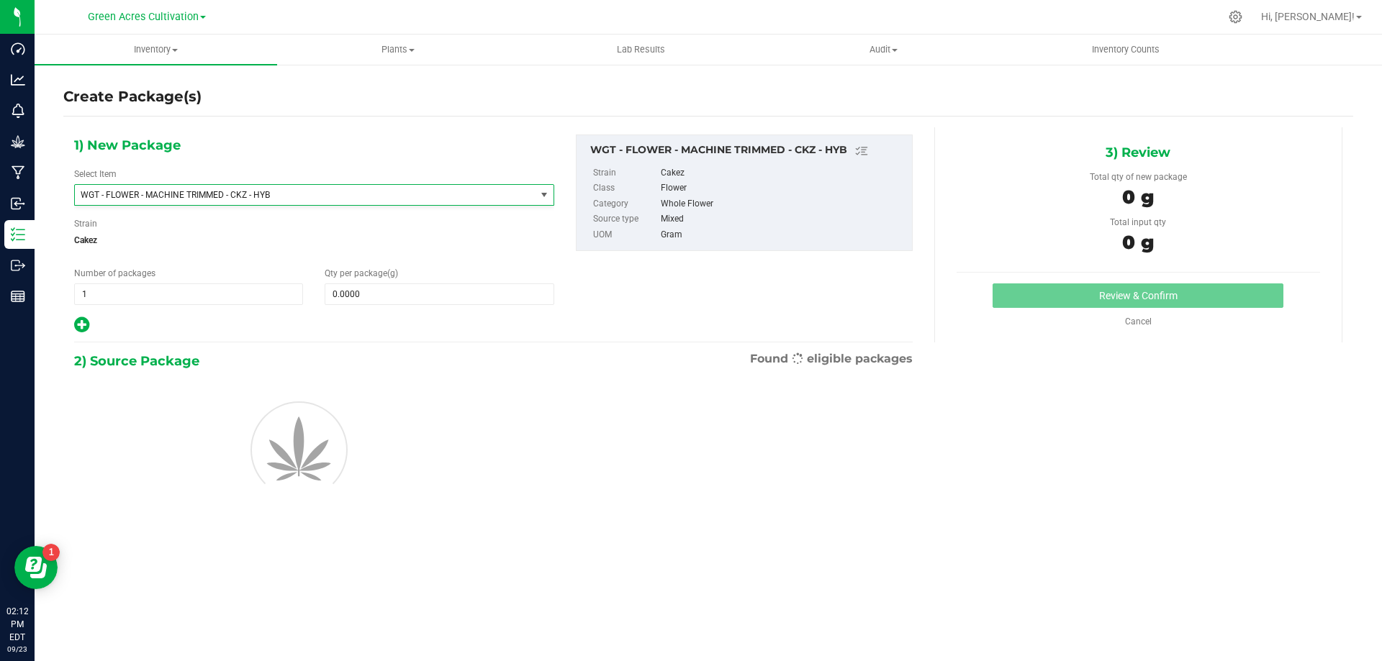
type input "0.0000"
click at [436, 308] on div "1) New Package Select Item WGT - FLOWER - MACHINE TRIMMED - CKZ - HYB WGT - FLO…" at bounding box center [314, 235] width 502 height 200
click at [446, 275] on div "Qty per package (g) 0.0000 0" at bounding box center [439, 286] width 250 height 38
click at [448, 288] on span at bounding box center [439, 295] width 229 height 22
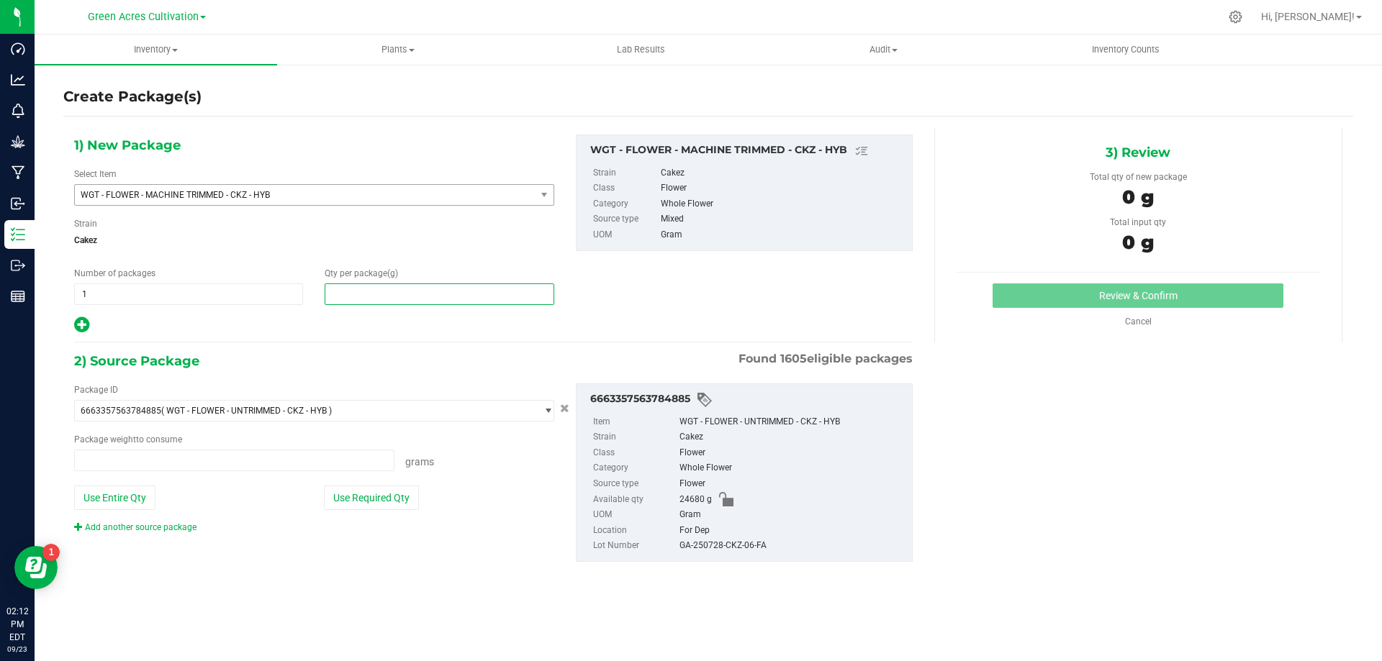
type input "0.0000 g"
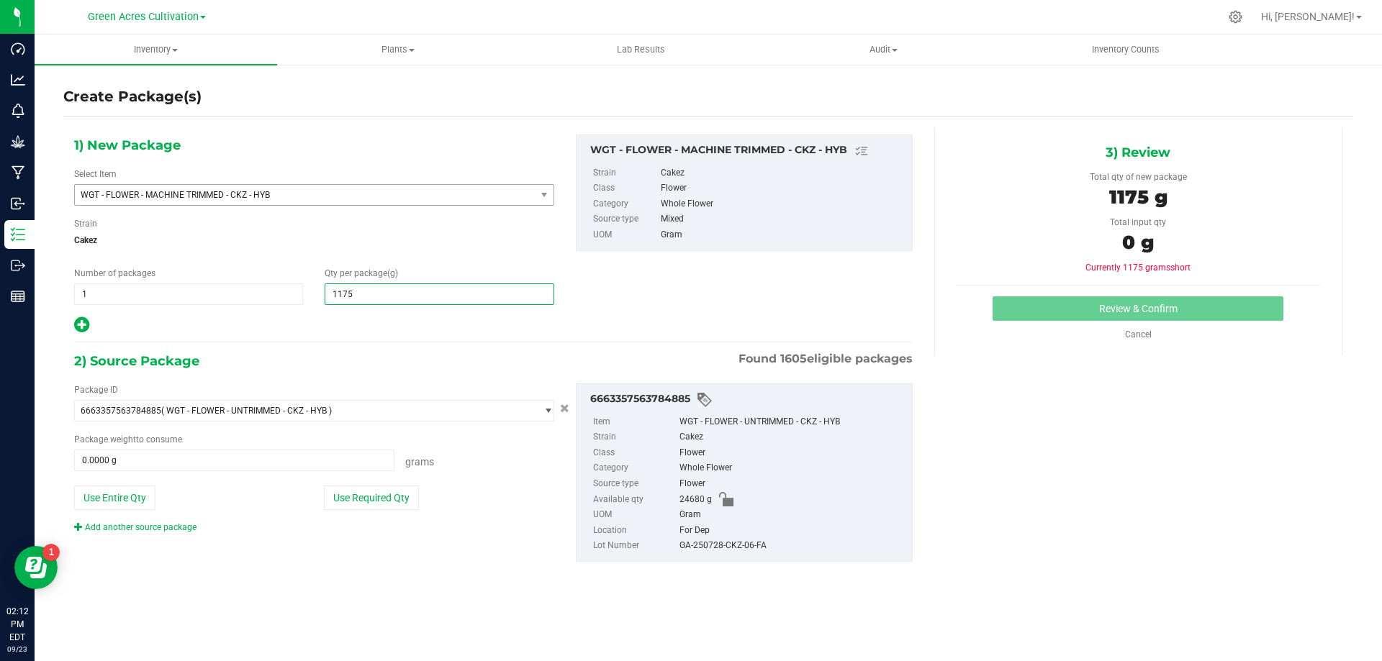
type input "11755"
type input "11,755.0000"
click at [385, 502] on button "Use Required Qty" at bounding box center [371, 498] width 95 height 24
type input "11755.0000 g"
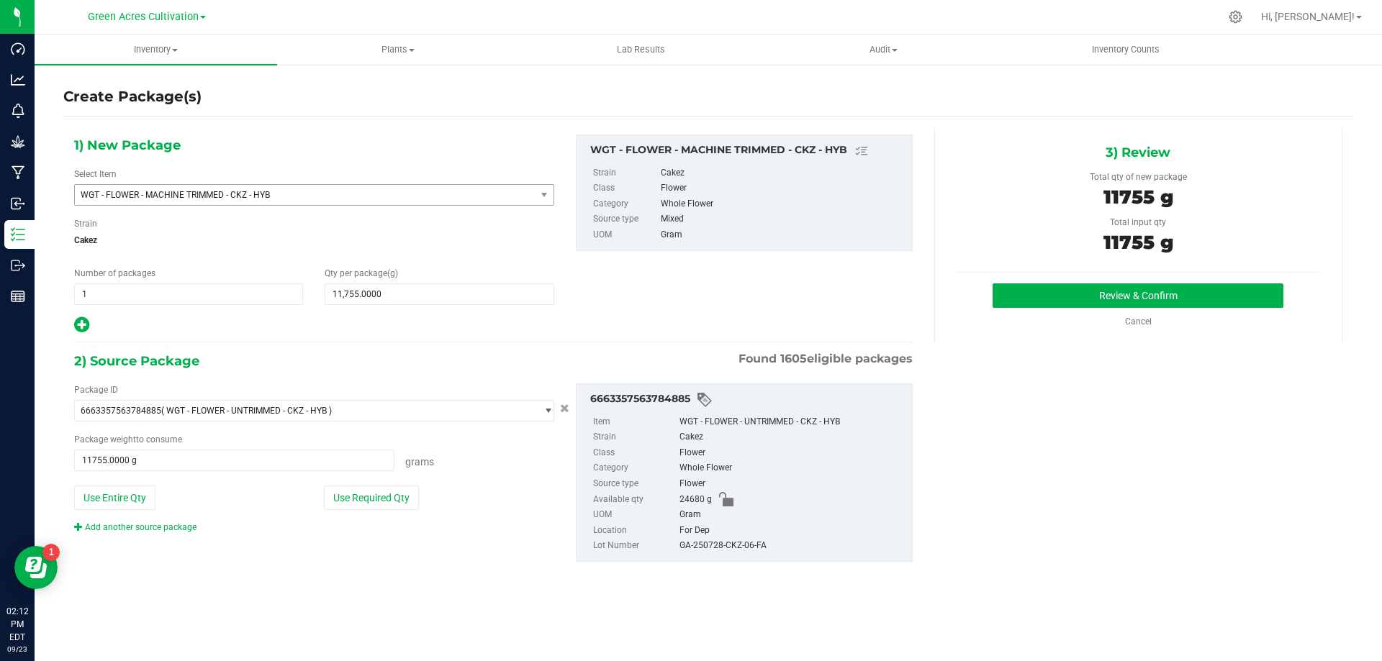
click at [754, 548] on div "GA-250728-CKZ-06-FA" at bounding box center [791, 546] width 225 height 16
copy div "GA-250728-CKZ-06-FA"
click at [1088, 288] on button "Review & Confirm" at bounding box center [1138, 296] width 291 height 24
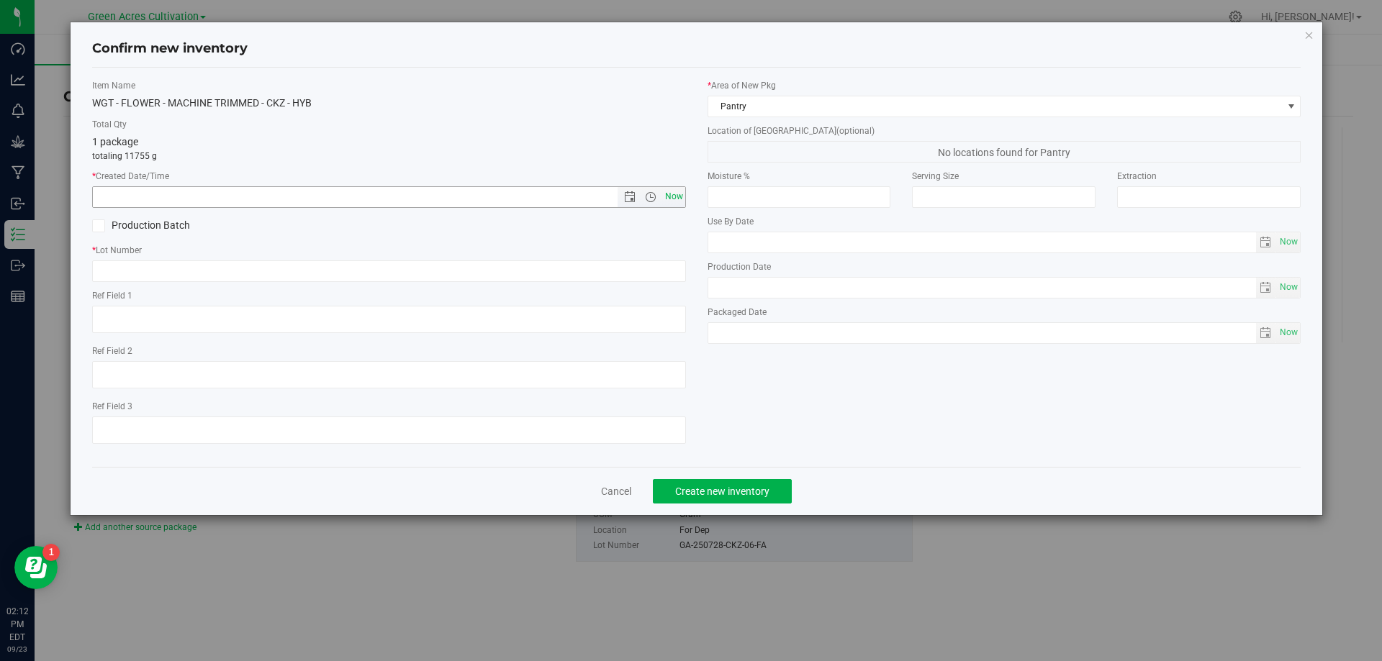
click at [662, 199] on span "Now" at bounding box center [673, 196] width 24 height 21
type input "[DATE] 2:12 PM"
click at [656, 279] on input "text" at bounding box center [389, 272] width 594 height 22
paste input "GA-250728-CKZ-06-FA"
click at [656, 279] on input "GA-250728-CKZ-06-FA" at bounding box center [389, 272] width 594 height 22
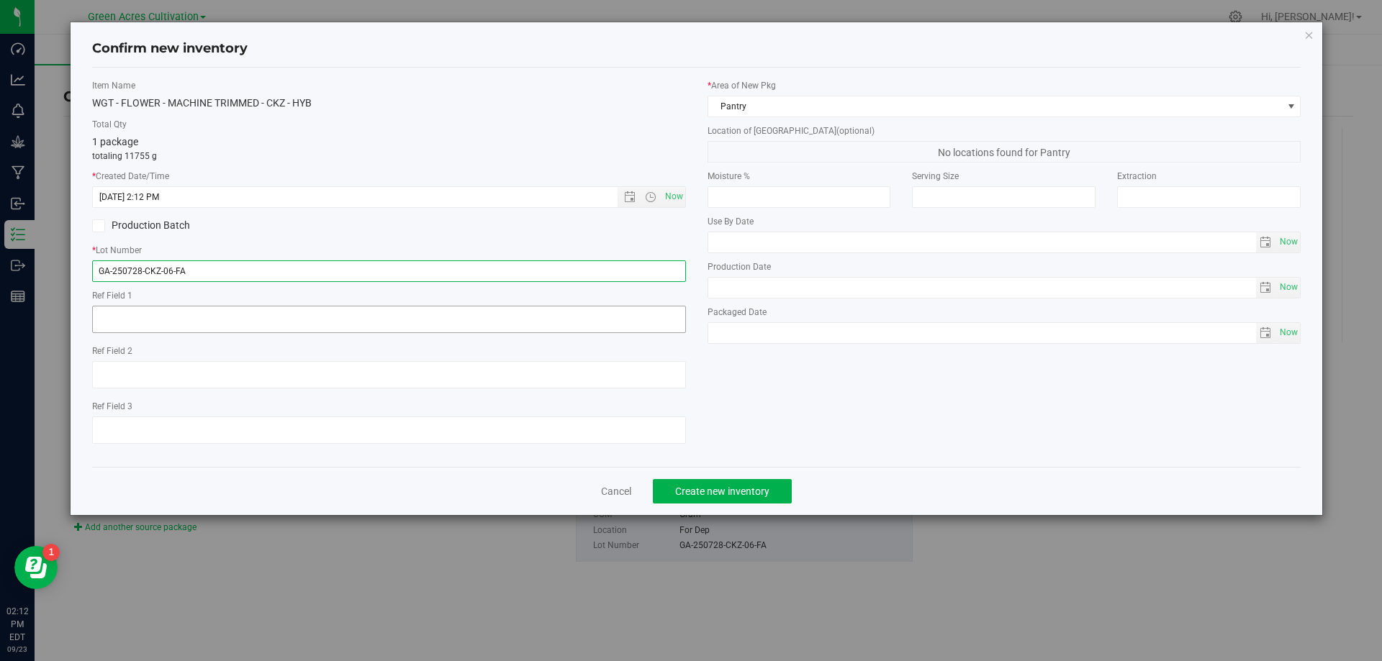
type input "GA-250728-CKZ-06-FA"
click at [633, 312] on textarea at bounding box center [389, 319] width 594 height 27
type textarea "NEEDS QC"
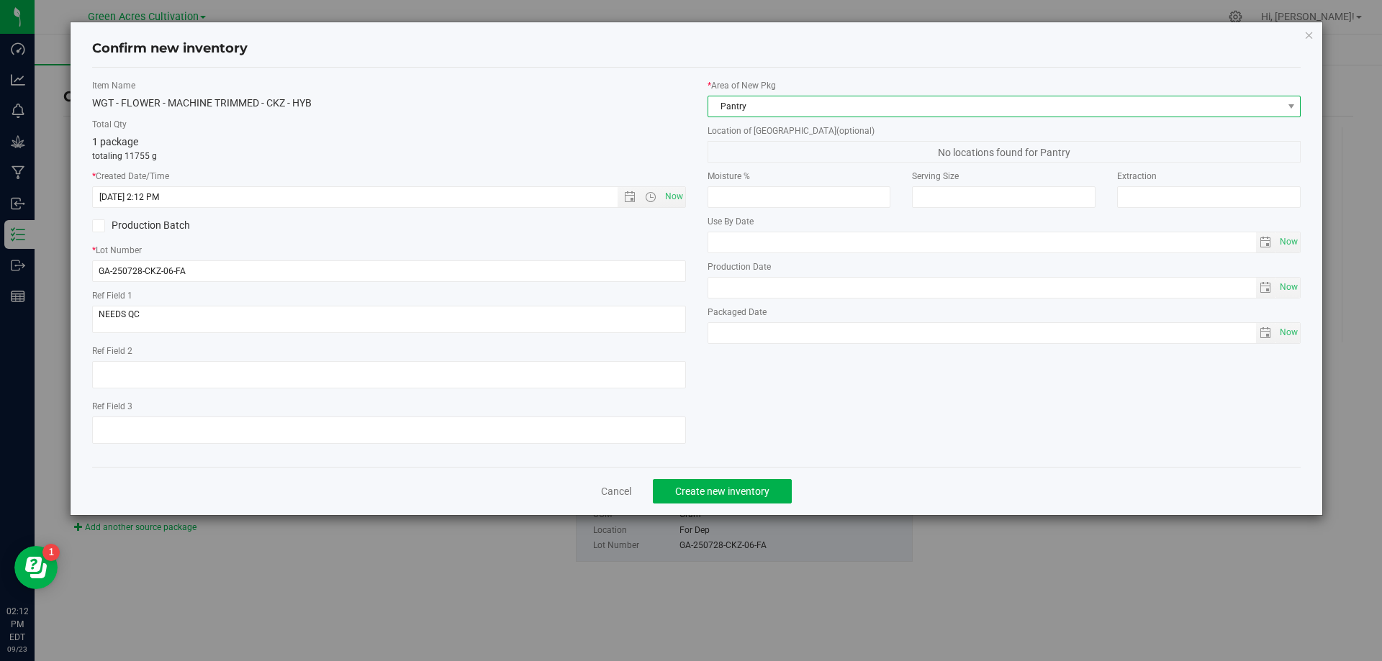
click at [990, 105] on span "Pantry" at bounding box center [995, 106] width 574 height 20
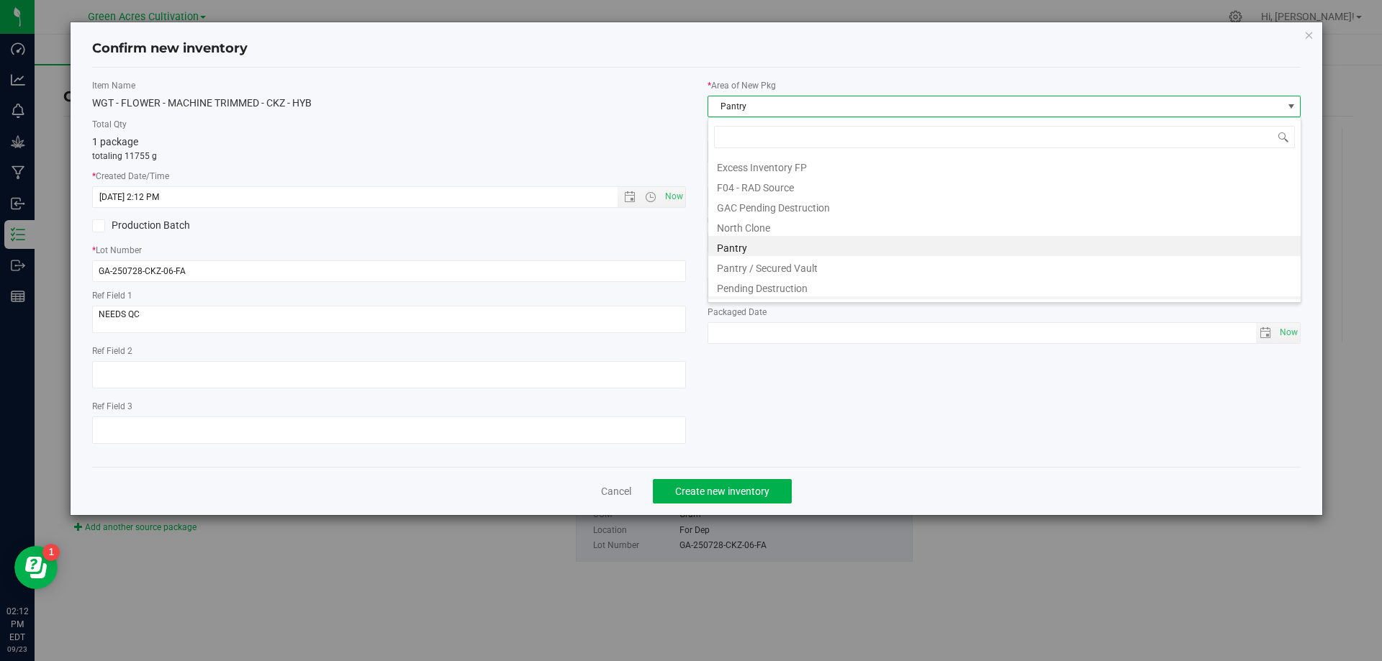
scroll to position [219, 0]
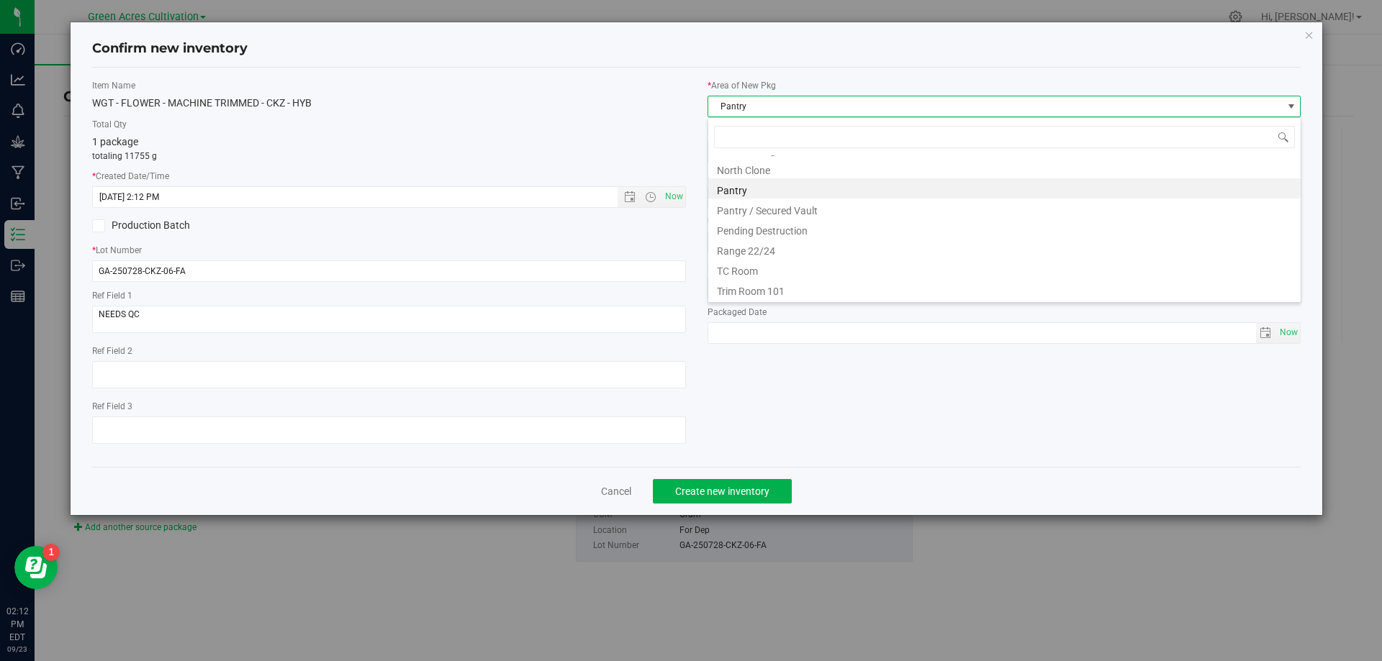
click at [861, 300] on div "33/35 BR - Clone Room 13 Cure Room 103 Dry Inventory - Post-Testing Dry Invento…" at bounding box center [1005, 210] width 594 height 186
click at [846, 285] on li "Trim Room 101" at bounding box center [1004, 289] width 592 height 20
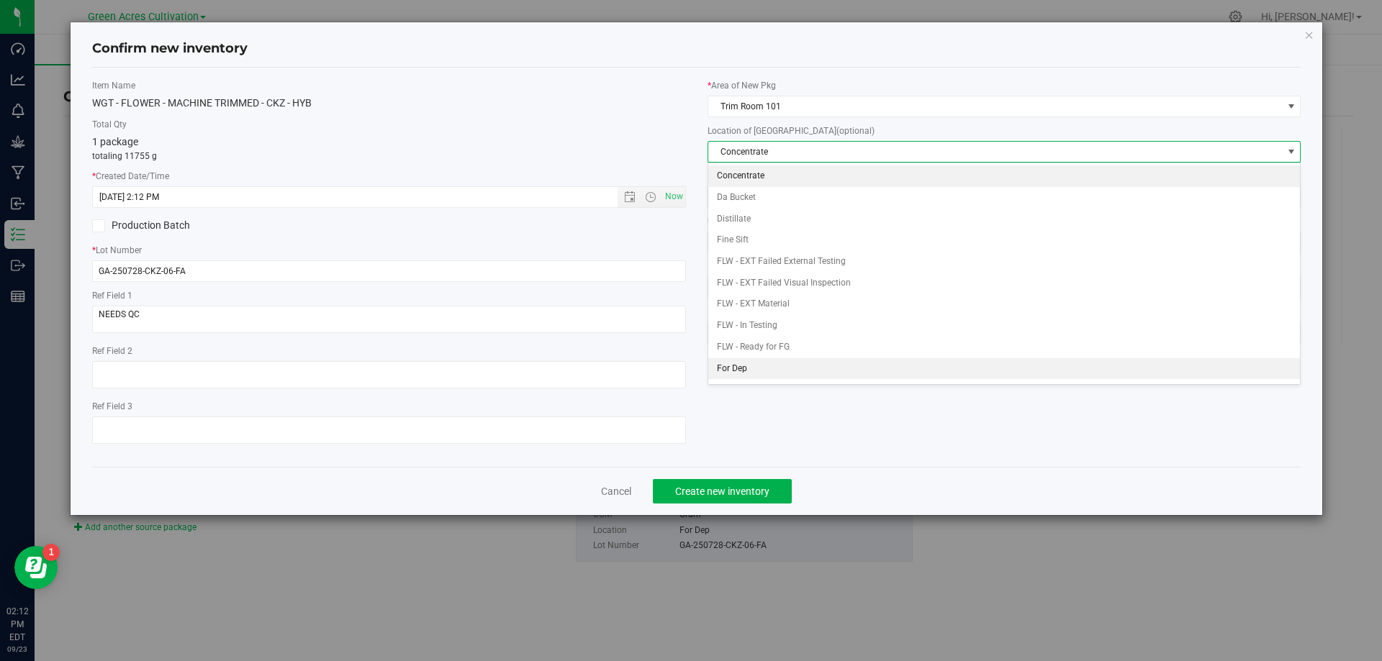
click at [781, 366] on li "For Dep" at bounding box center [1004, 369] width 592 height 22
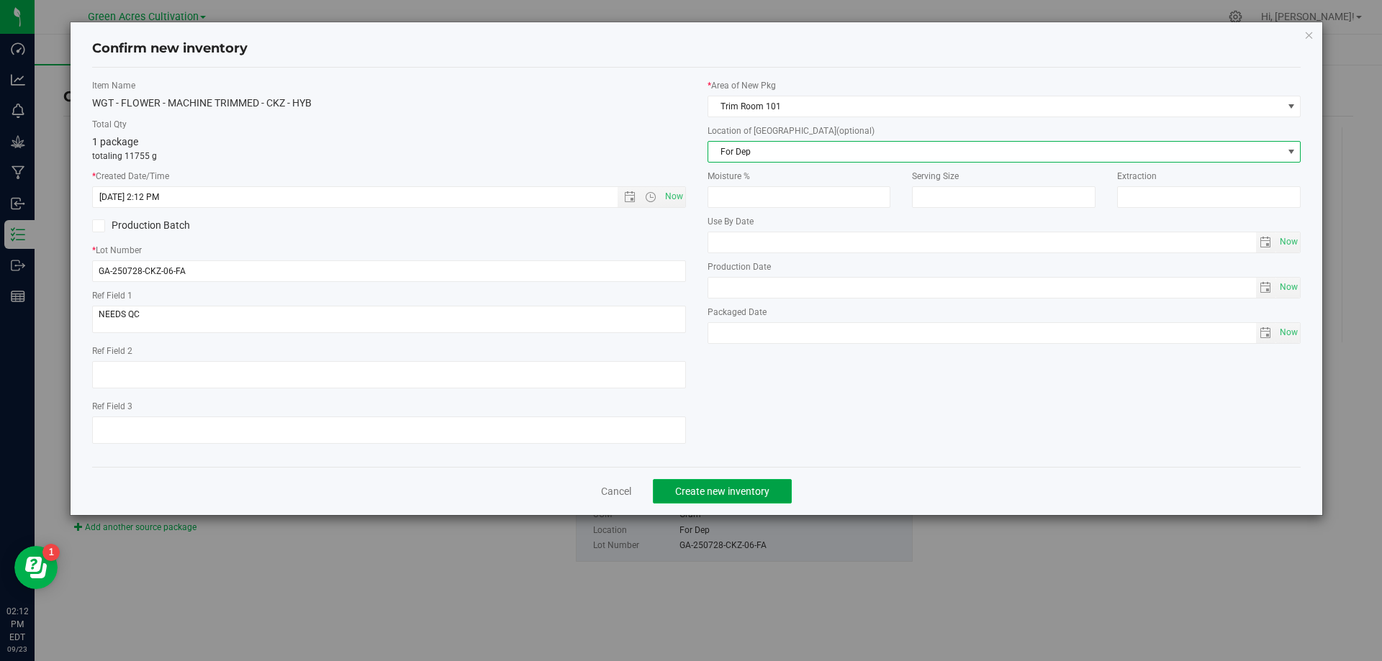
click at [746, 500] on button "Create new inventory" at bounding box center [722, 491] width 139 height 24
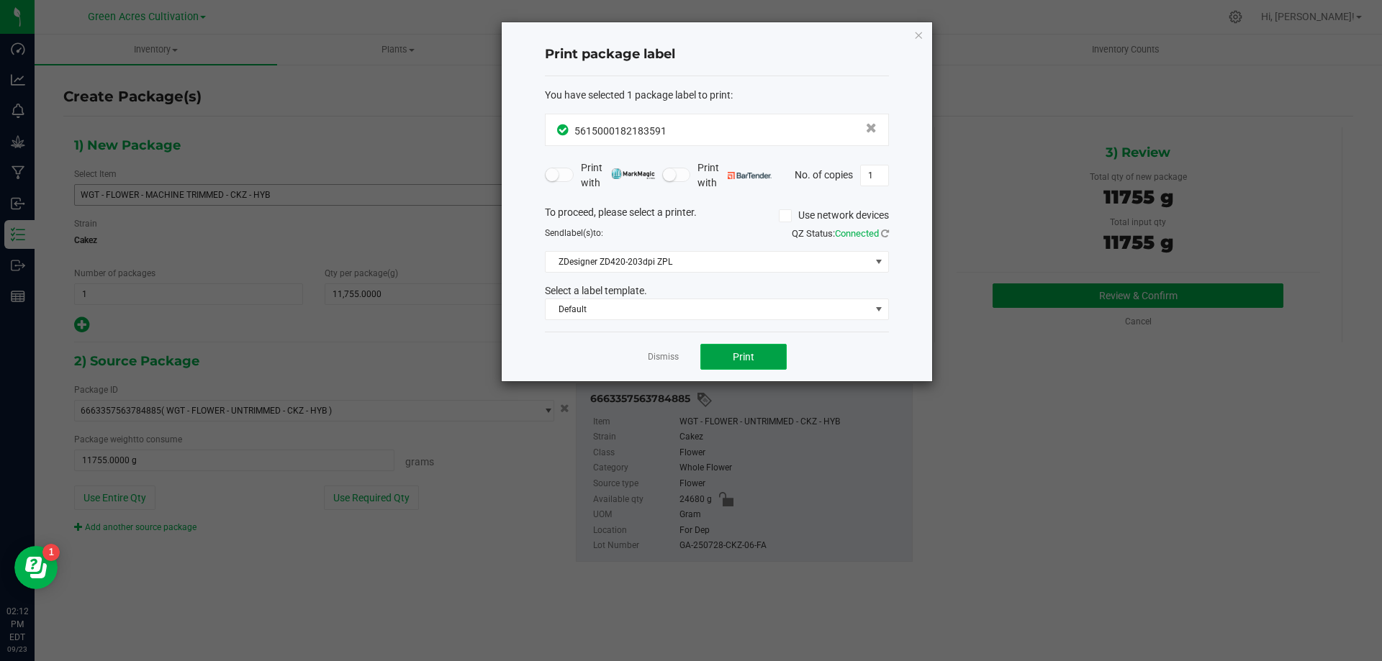
click at [749, 358] on span "Print" at bounding box center [744, 357] width 22 height 12
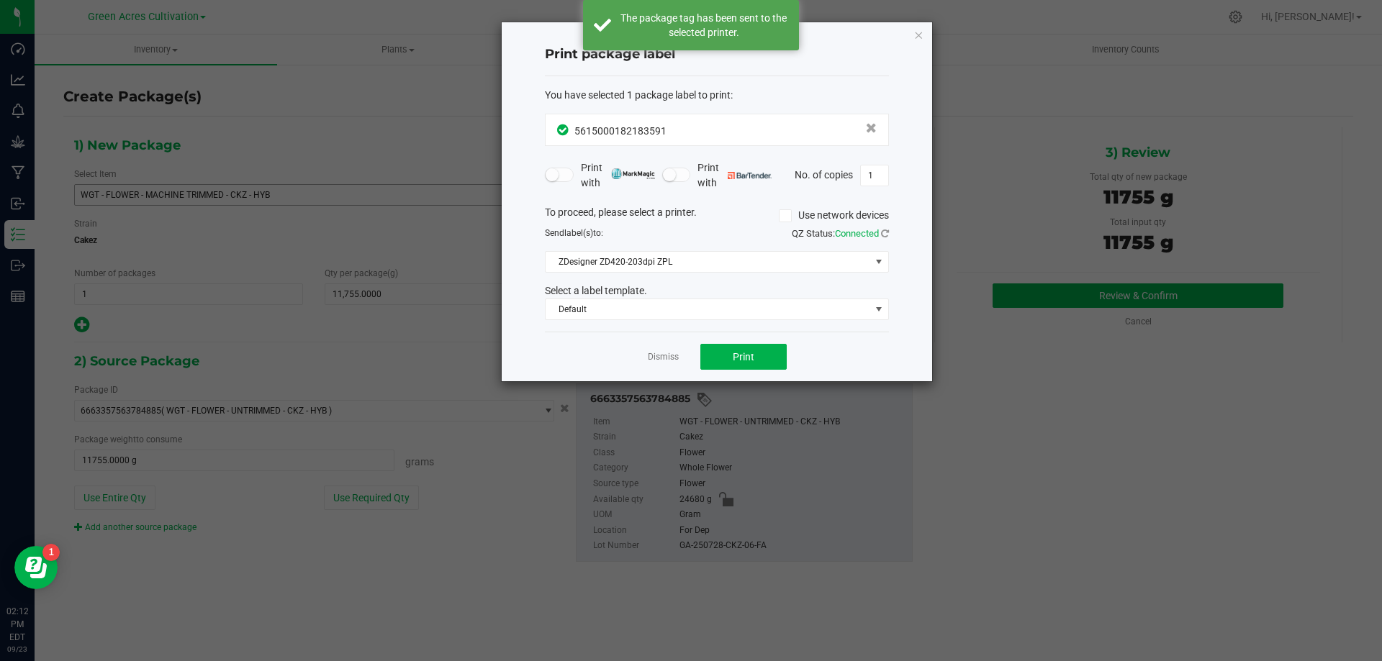
click at [679, 361] on div "Dismiss Print" at bounding box center [717, 357] width 344 height 50
click at [666, 355] on link "Dismiss" at bounding box center [663, 357] width 31 height 12
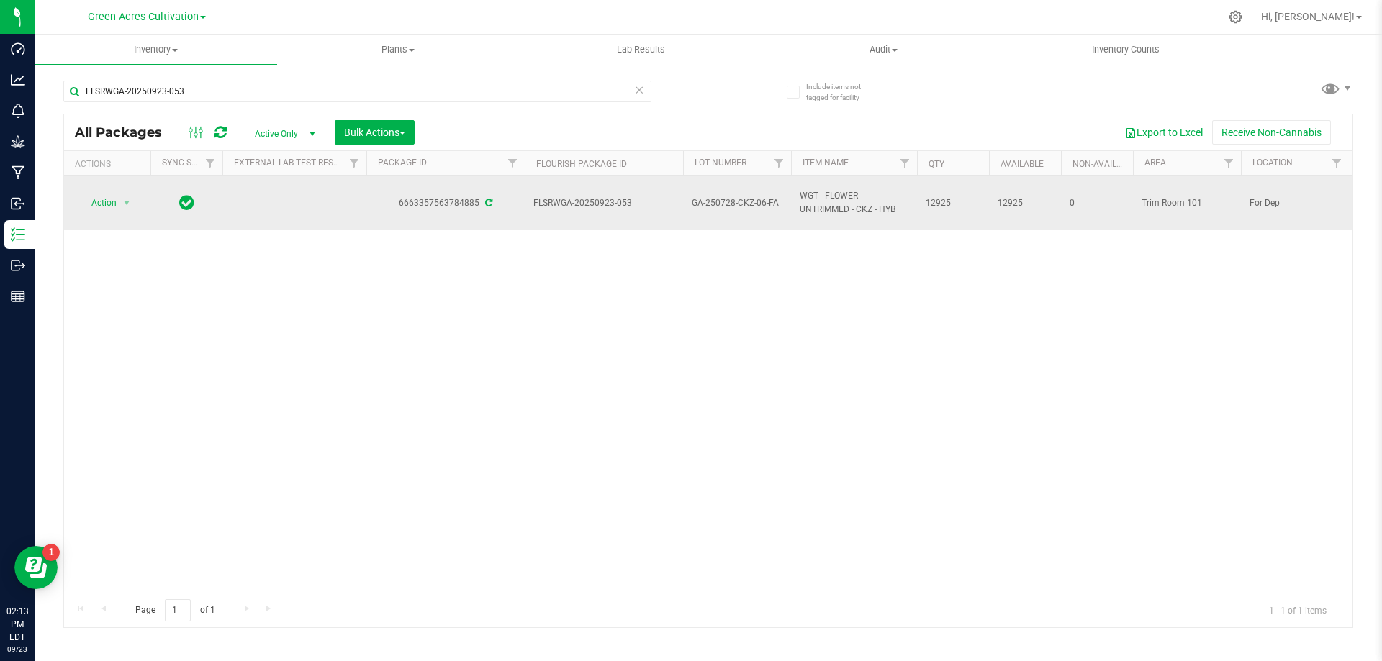
click at [109, 208] on span "Action" at bounding box center [97, 203] width 39 height 20
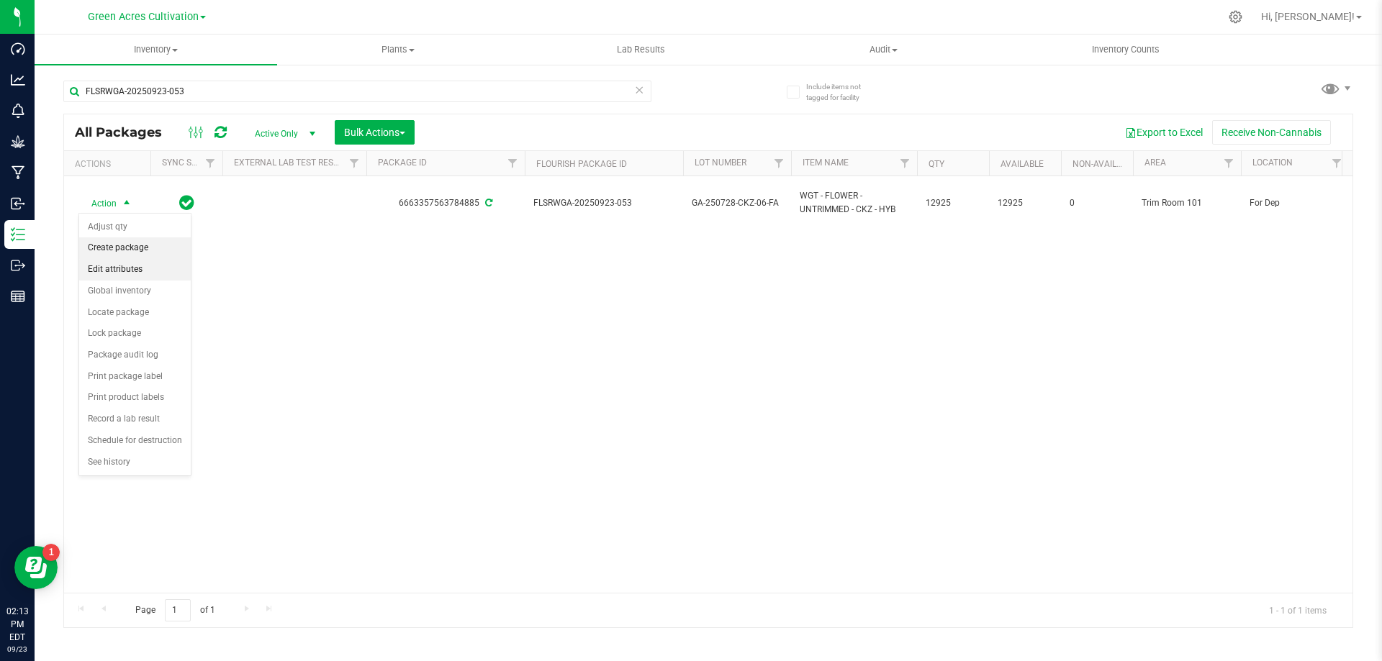
click at [141, 249] on li "Create package" at bounding box center [135, 249] width 112 height 22
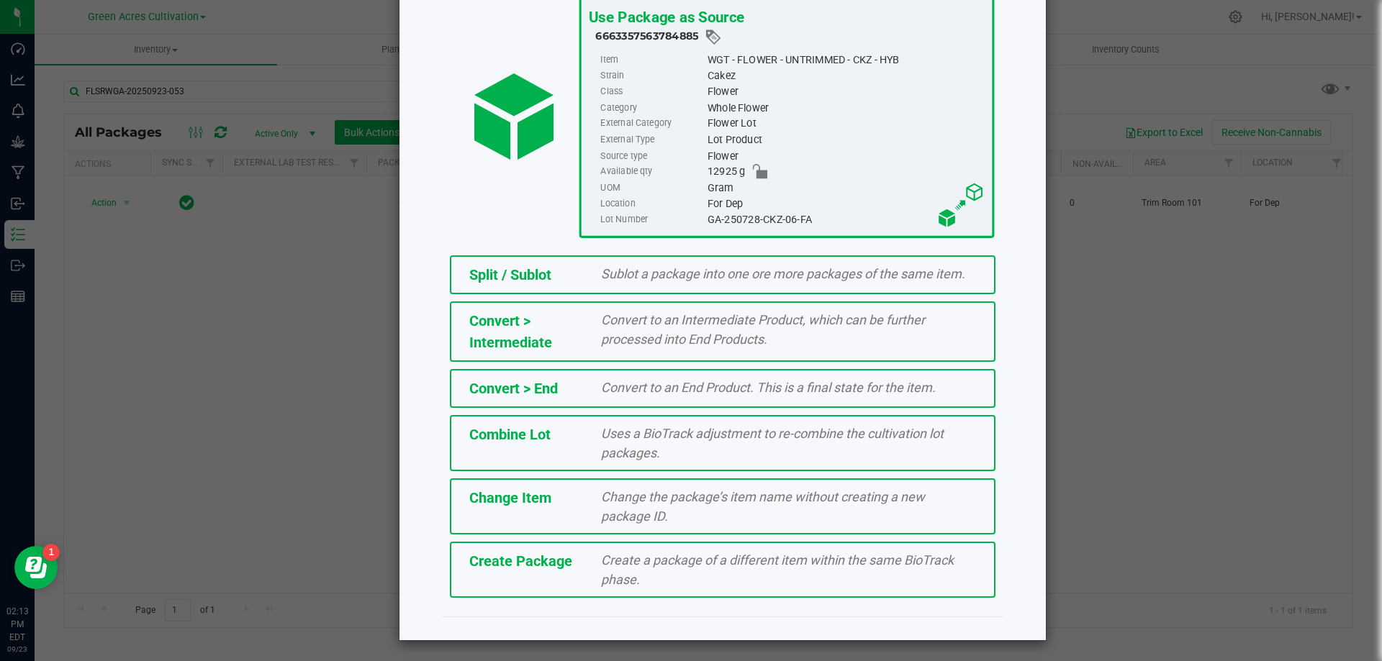
scroll to position [104, 0]
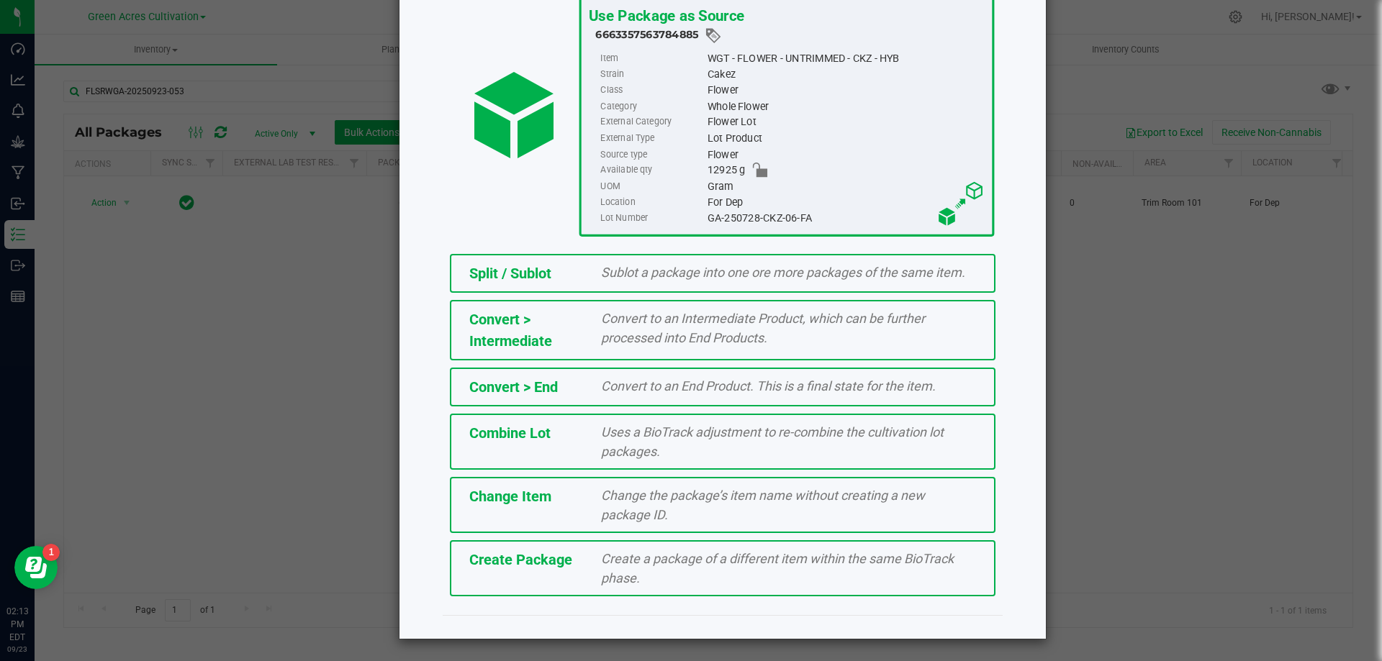
click at [756, 586] on div "Create a package of a different item within the same BioTrack phase." at bounding box center [788, 568] width 397 height 39
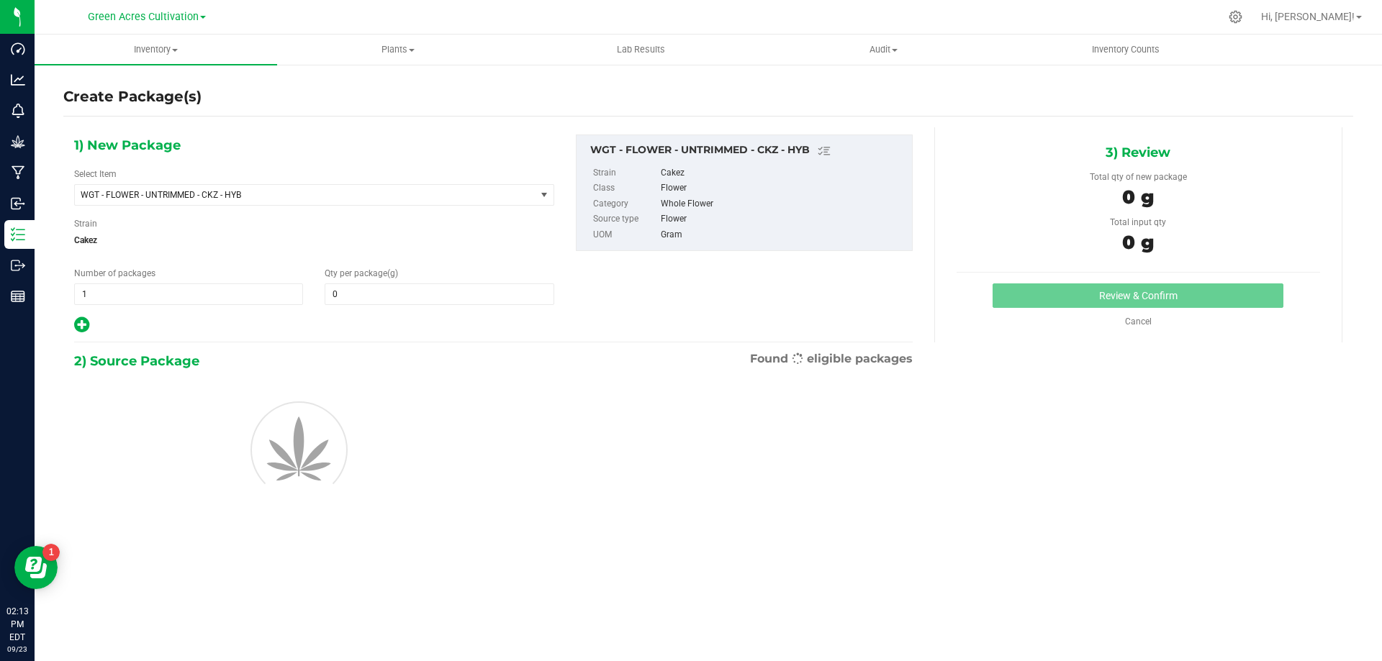
type input "0.0000"
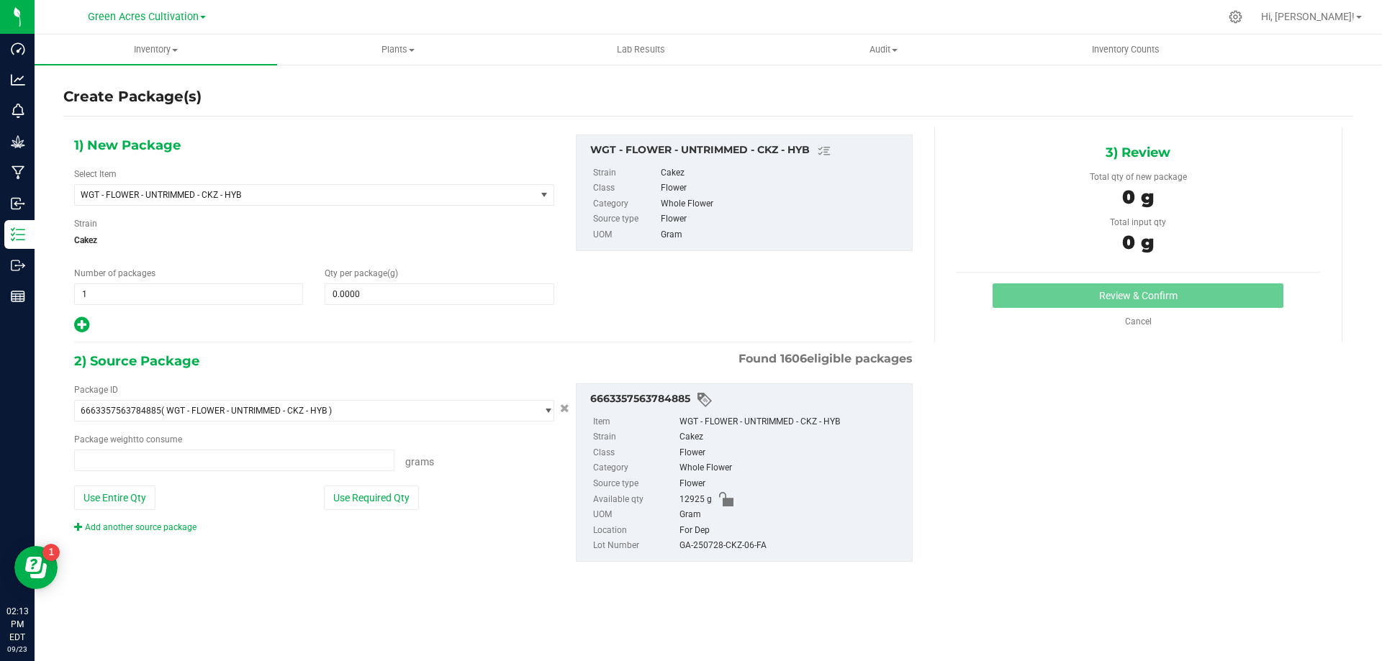
type input "0.0000 g"
click at [306, 196] on span "WGT - FLOWER - UNTRIMMED - CKZ - HYB" at bounding box center [296, 195] width 431 height 10
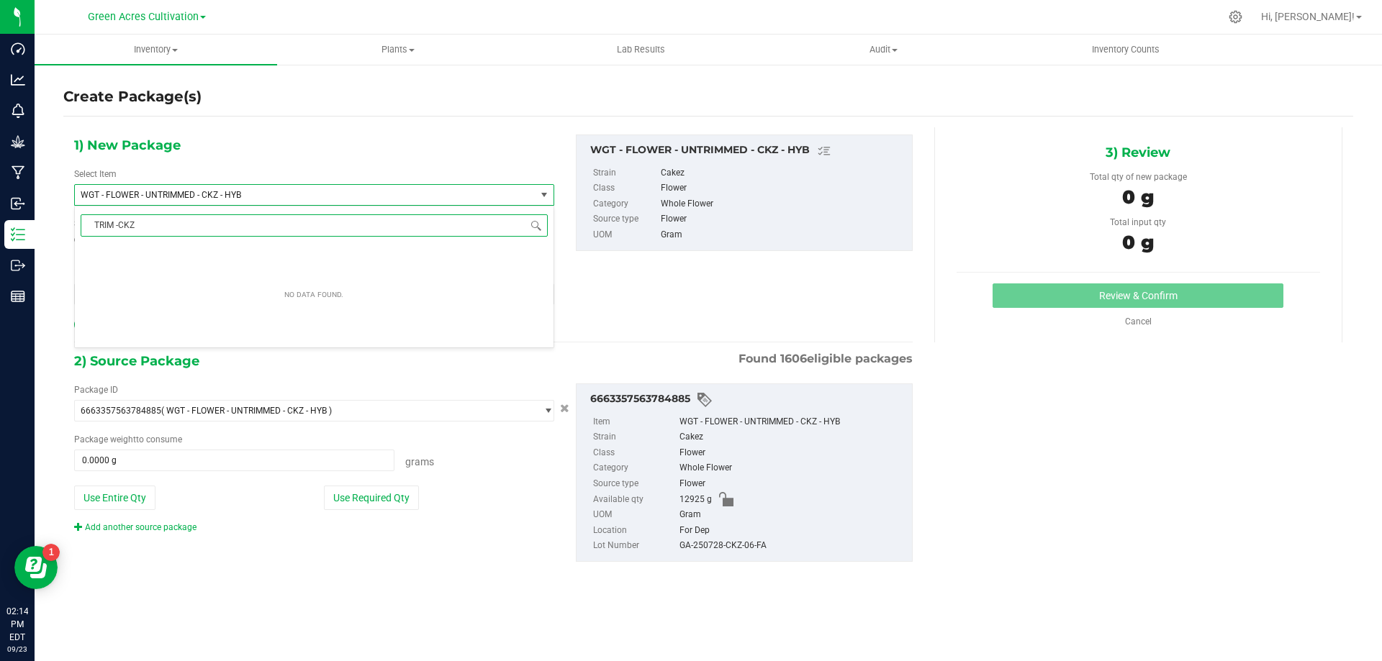
type input "TRIM - CKZ"
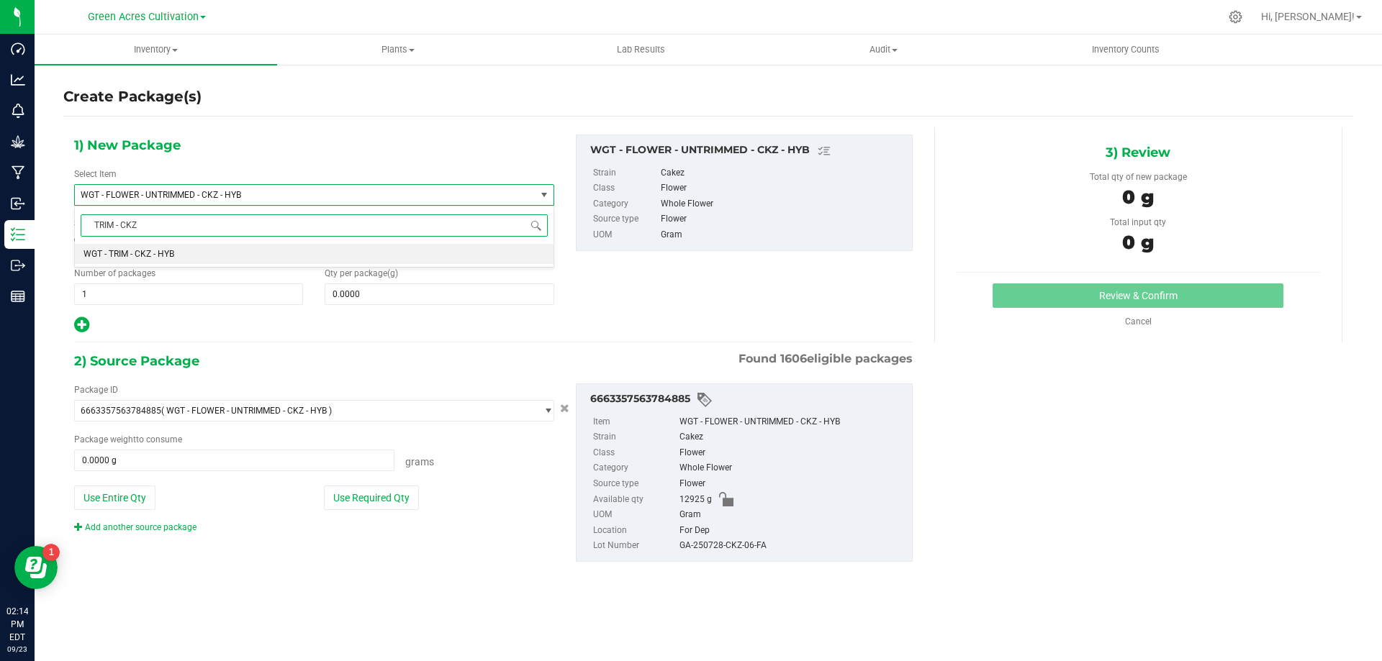
click at [164, 247] on li "WGT - TRIM - CKZ - HYB" at bounding box center [314, 254] width 479 height 20
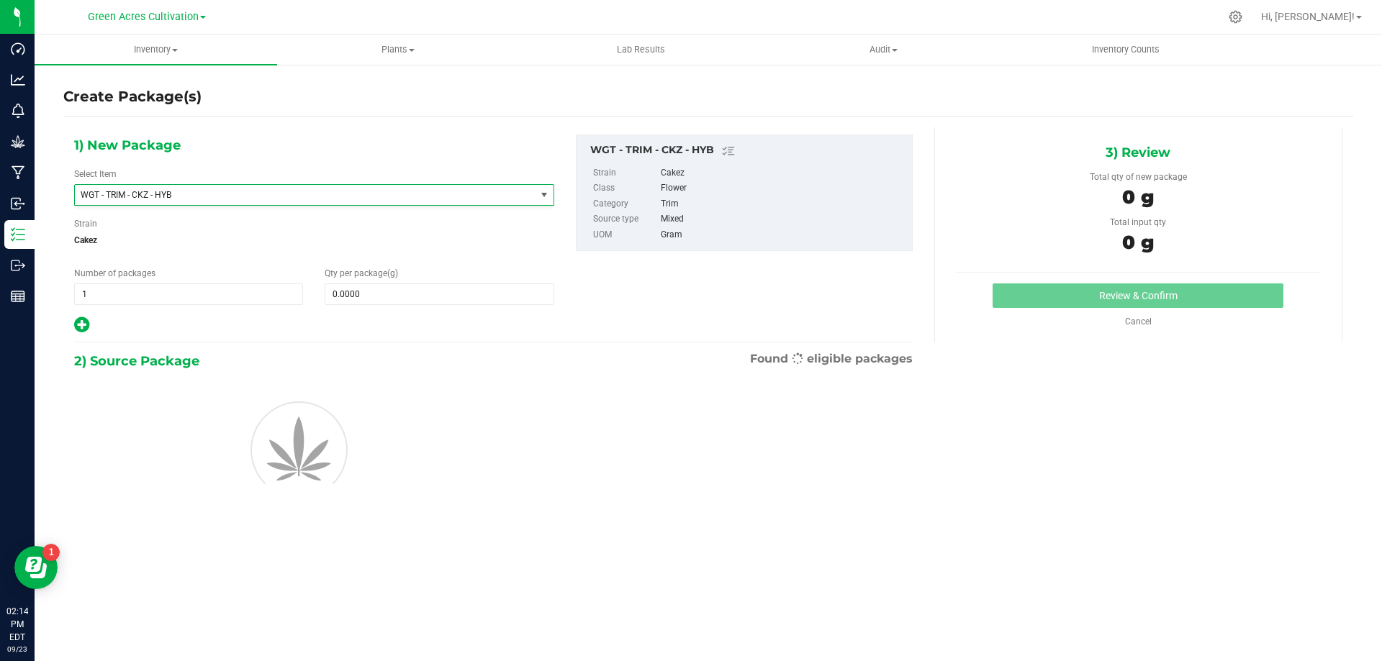
type input "0.0000"
click at [430, 292] on span at bounding box center [439, 295] width 229 height 22
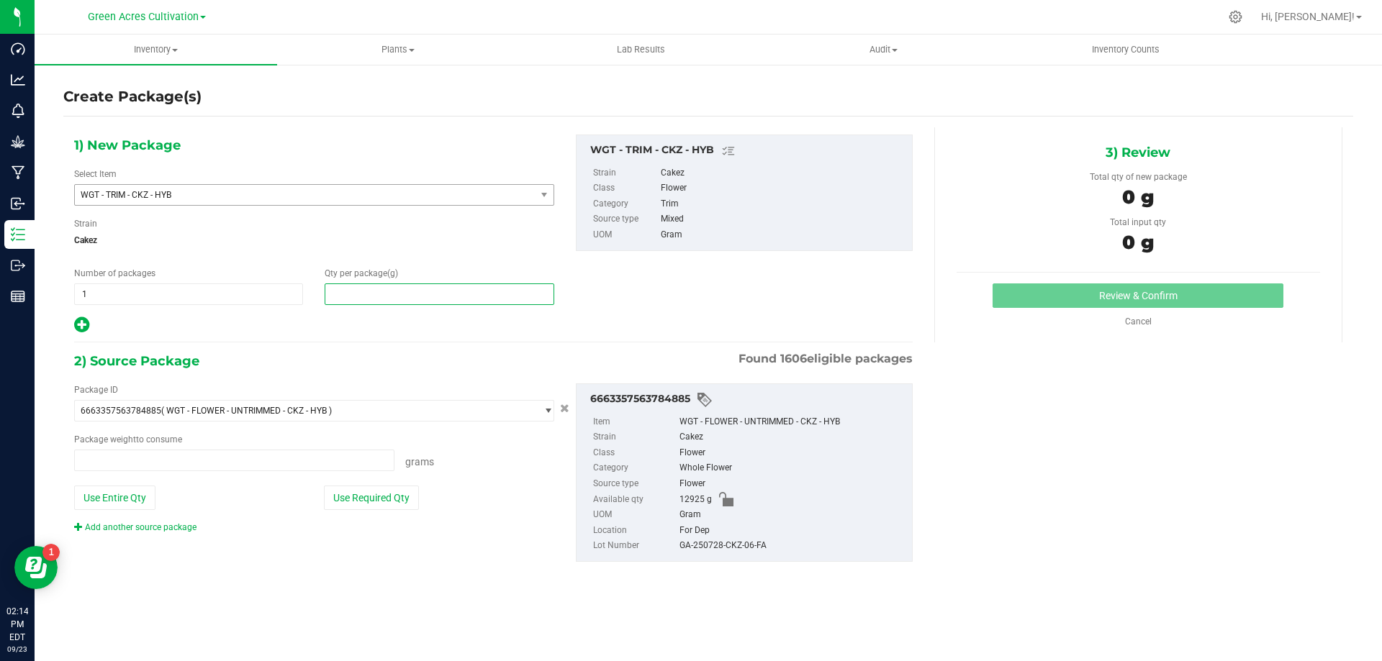
type input "0.0000 g"
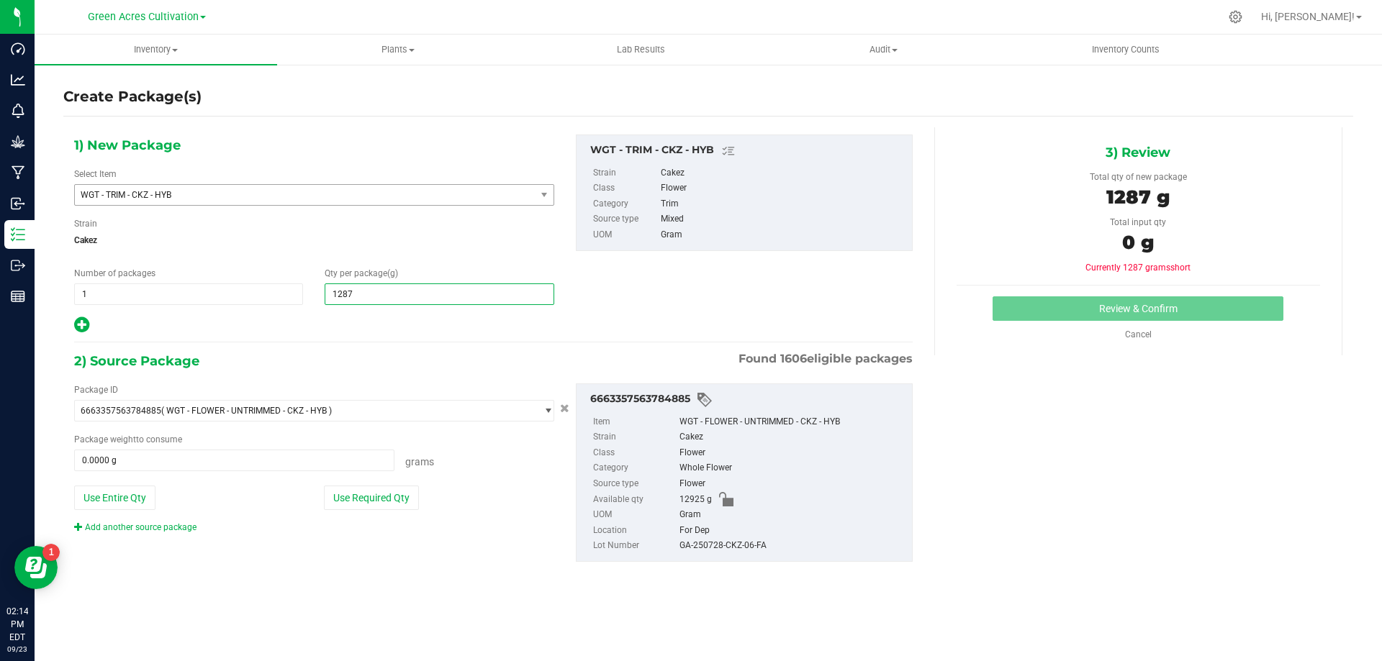
type input "12875"
type input "12,875.0000"
click at [396, 504] on button "Use Required Qty" at bounding box center [371, 498] width 95 height 24
type input "12875.0000 g"
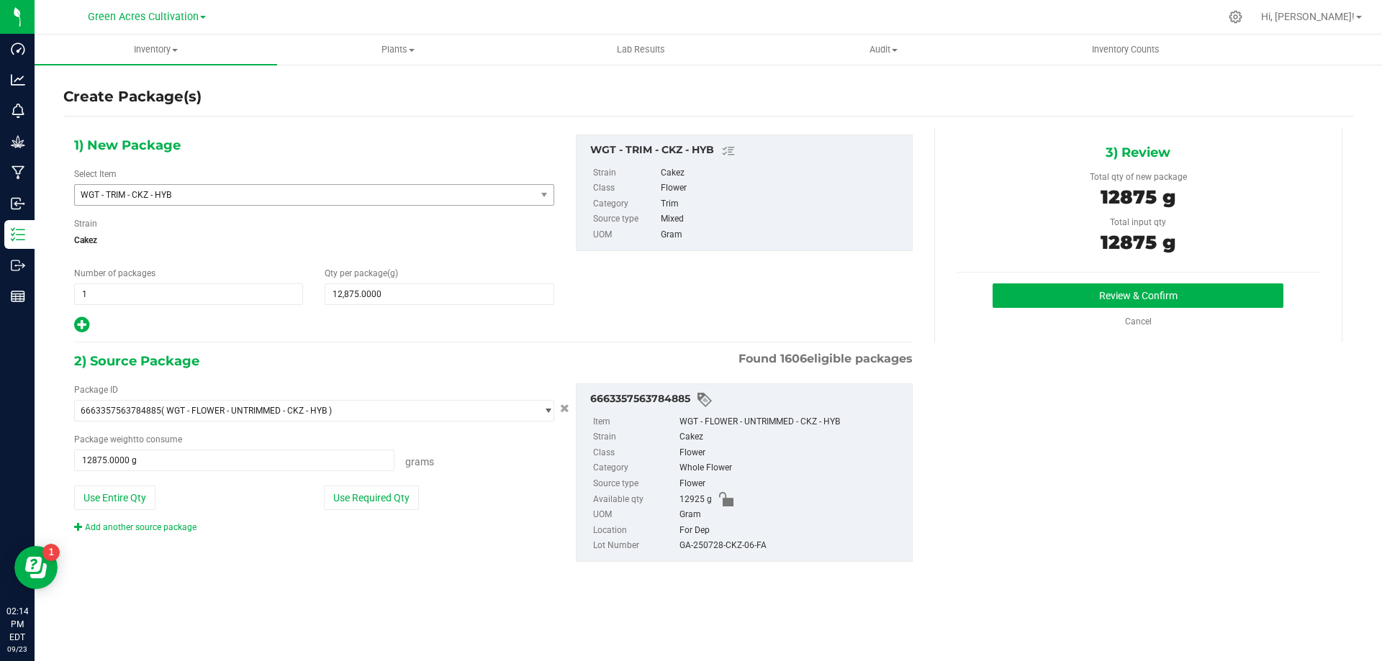
click at [738, 546] on div "GA-250728-CKZ-06-FA" at bounding box center [791, 546] width 225 height 16
copy div "GA-250728-CKZ-06-FA"
drag, startPoint x: 1036, startPoint y: 242, endPoint x: 1034, endPoint y: 286, distance: 44.0
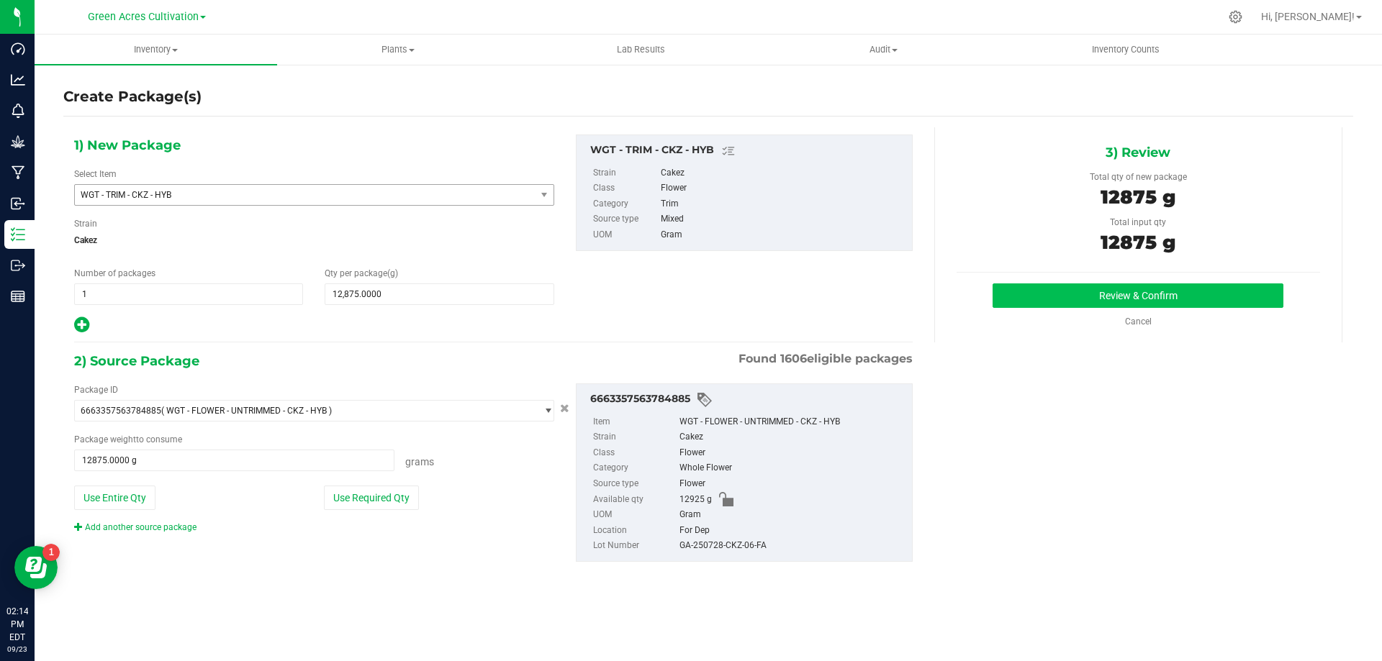
click at [1038, 242] on div "12875 g" at bounding box center [1138, 245] width 363 height 32
click at [1033, 286] on button "Review & Confirm" at bounding box center [1138, 296] width 291 height 24
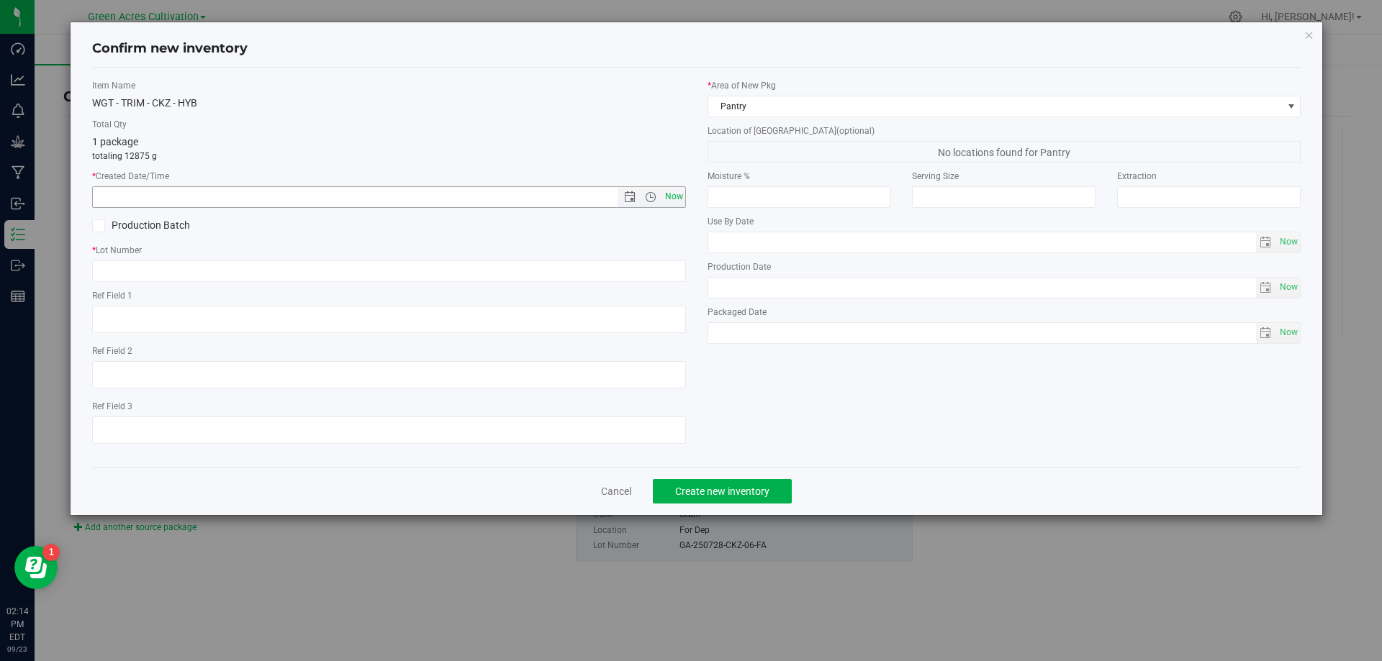
click at [675, 196] on span "Now" at bounding box center [673, 196] width 24 height 21
type input "[DATE] 2:14 PM"
click at [659, 296] on label "Ref Field 1" at bounding box center [389, 295] width 594 height 13
click at [659, 270] on input "text" at bounding box center [389, 272] width 594 height 22
paste input "GA-250728-CKZ-06-FA"
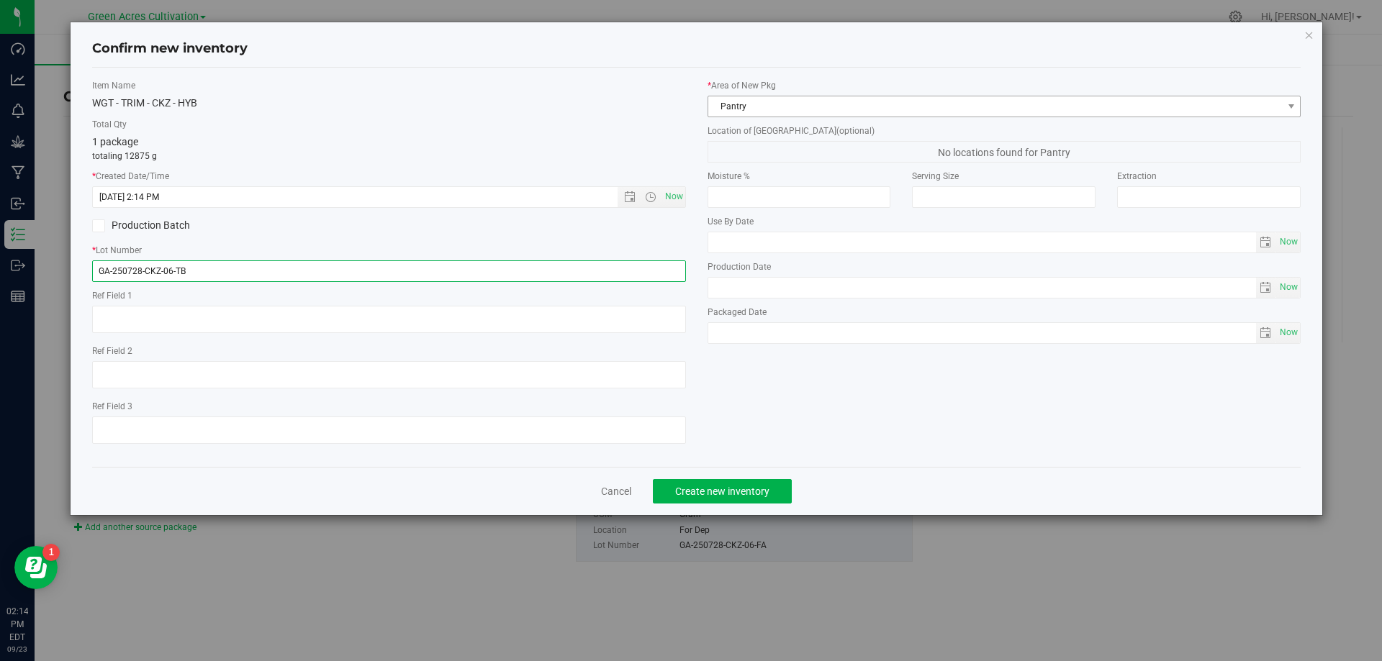
type input "GA-250728-CKZ-06-TB"
click at [1229, 109] on span "Pantry" at bounding box center [995, 106] width 574 height 20
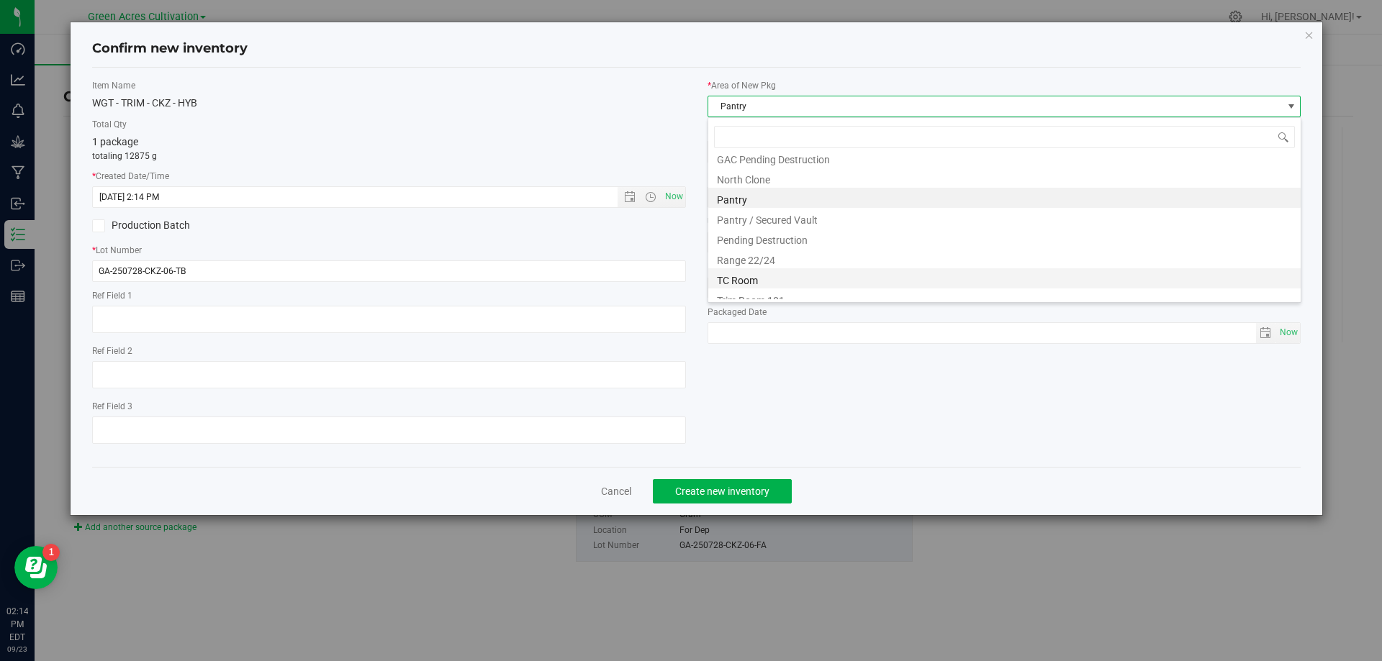
scroll to position [219, 0]
click at [939, 289] on li "Trim Room 101" at bounding box center [1004, 289] width 592 height 20
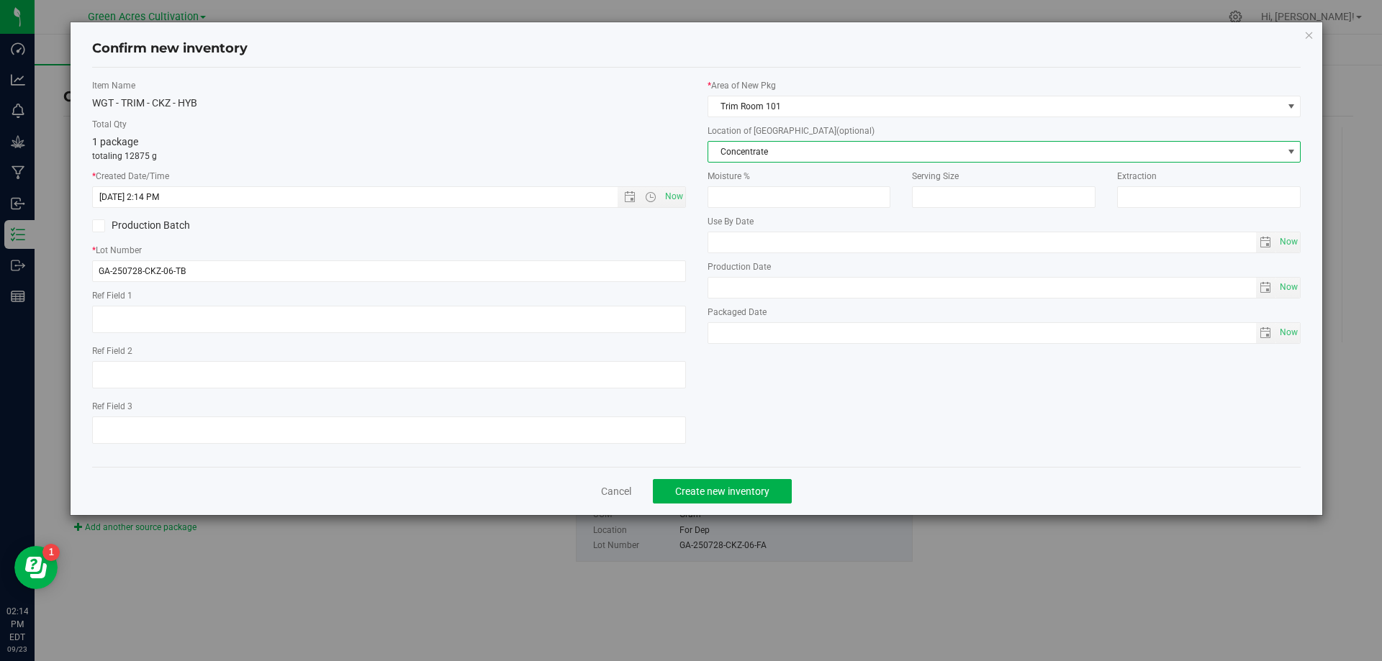
click at [922, 154] on span "Concentrate" at bounding box center [995, 152] width 574 height 20
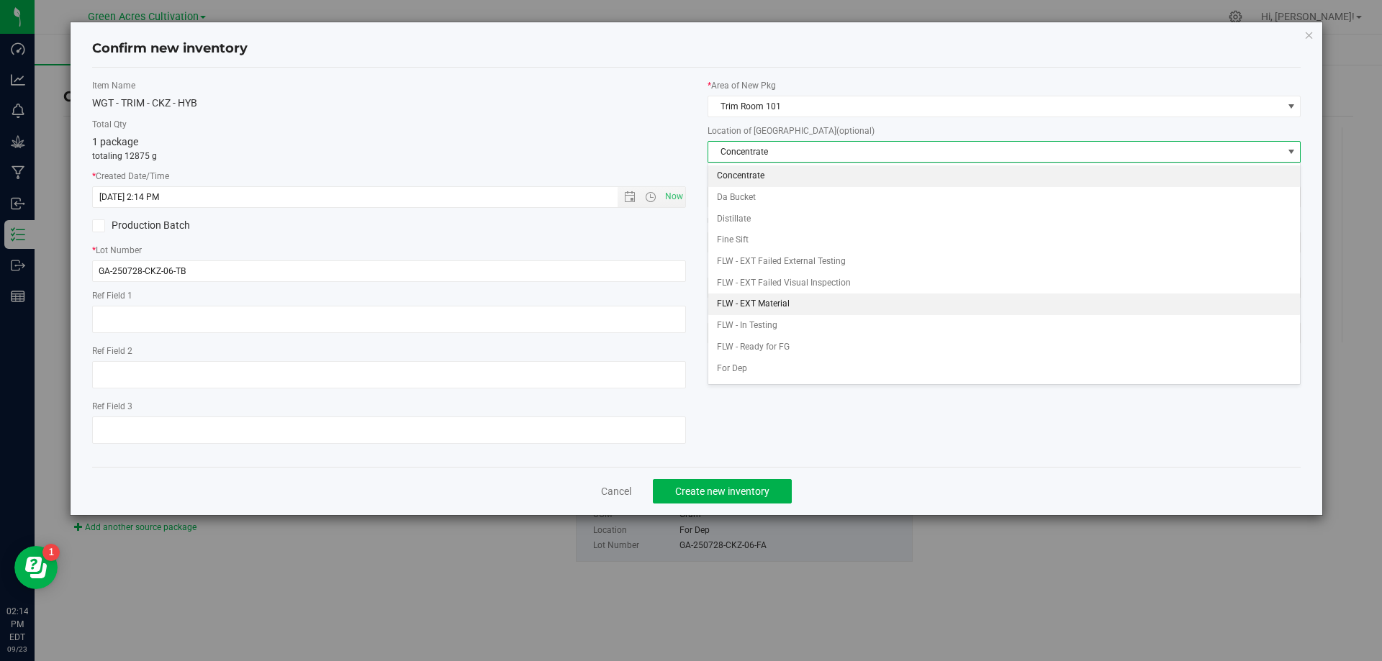
click at [780, 310] on li "FLW - EXT Material" at bounding box center [1004, 305] width 592 height 22
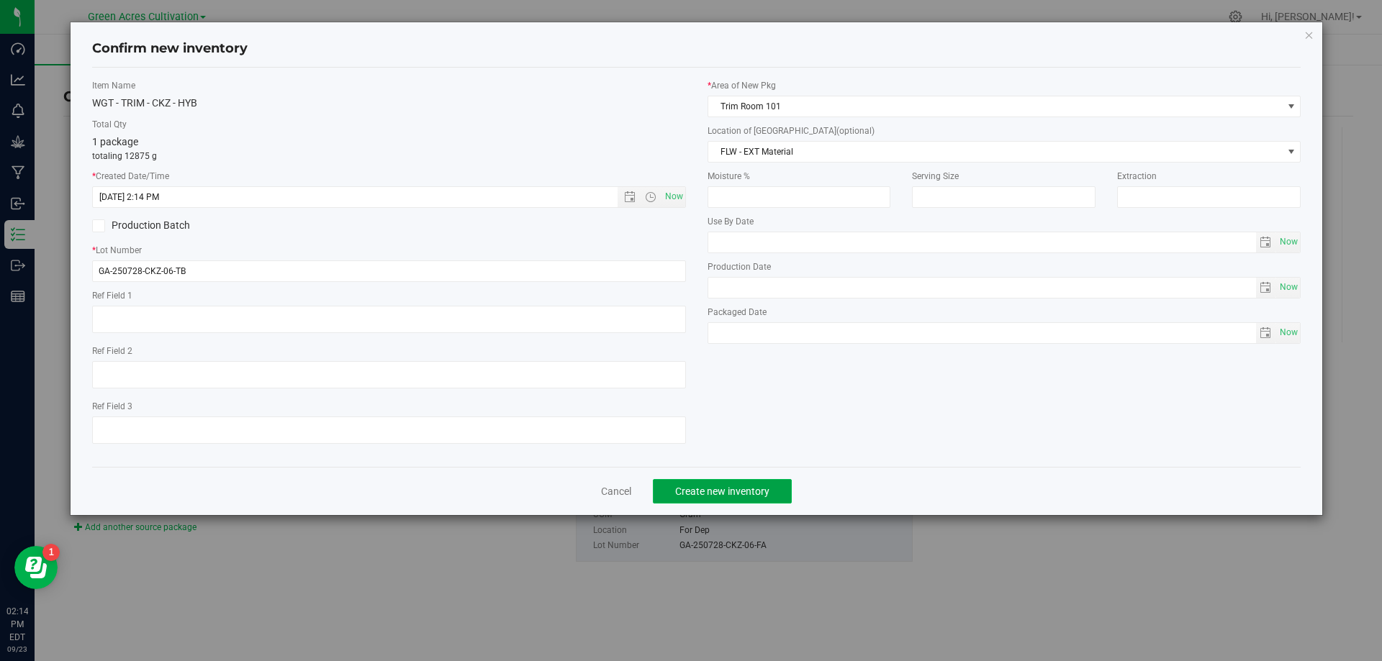
click at [753, 479] on button "Create new inventory" at bounding box center [722, 491] width 139 height 24
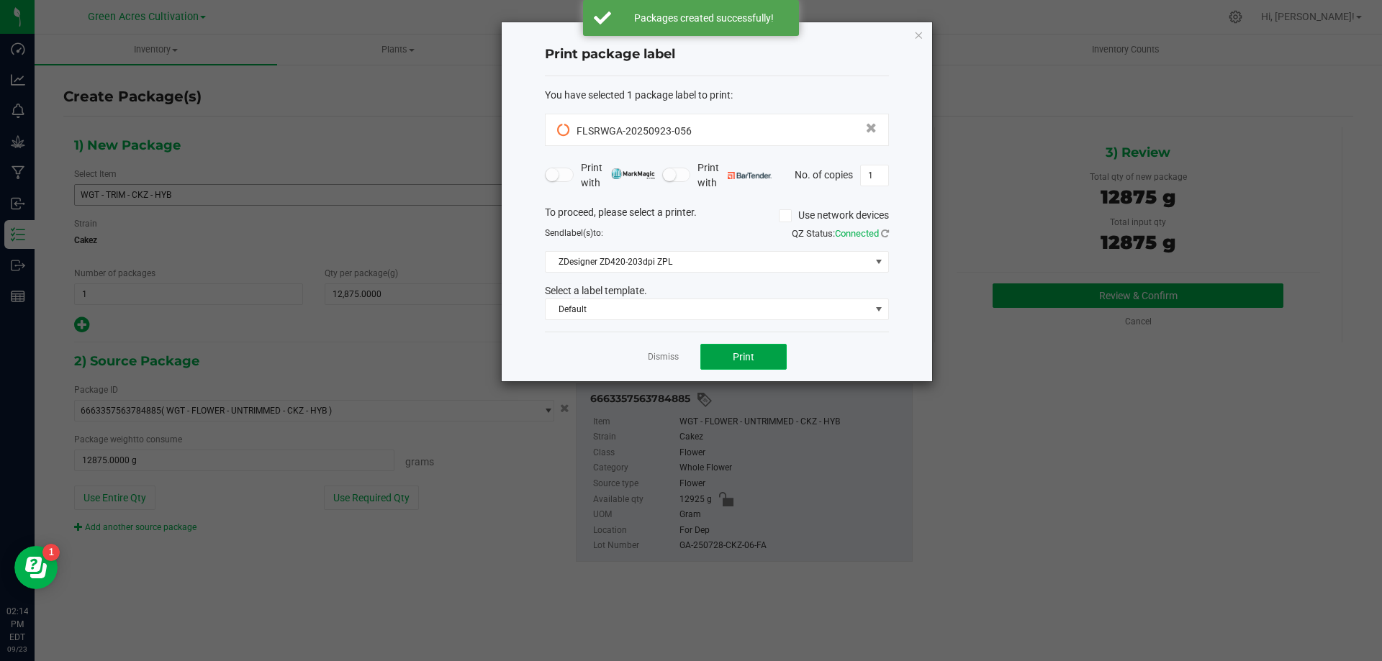
click at [738, 351] on span "Print" at bounding box center [744, 357] width 22 height 12
click at [712, 361] on button "Print" at bounding box center [743, 357] width 86 height 26
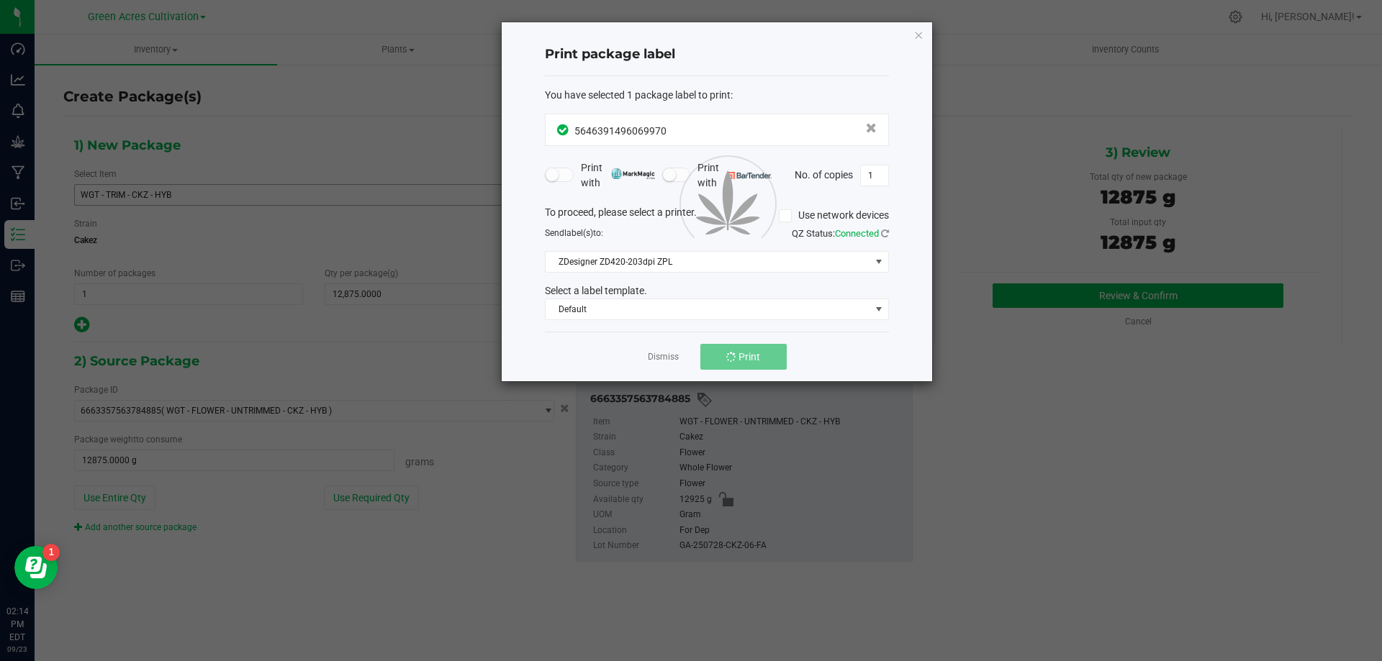
click at [672, 365] on div at bounding box center [717, 201] width 430 height 359
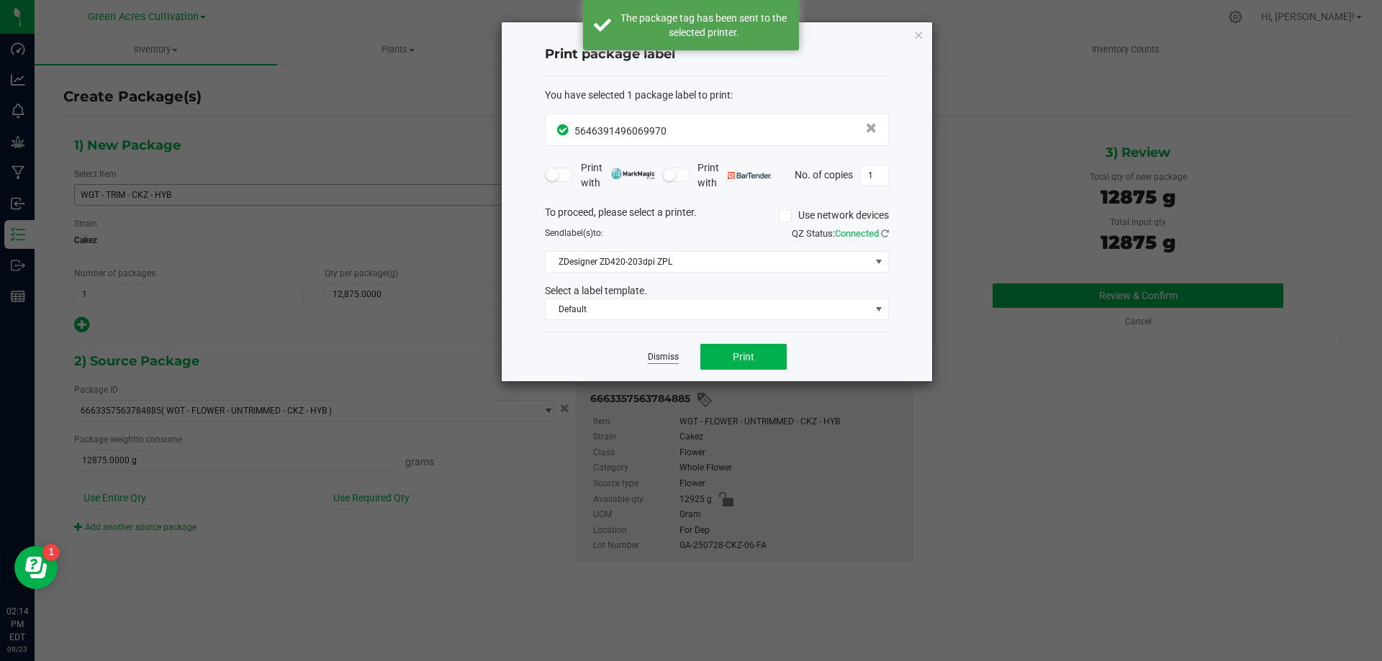
click at [667, 357] on link "Dismiss" at bounding box center [663, 357] width 31 height 12
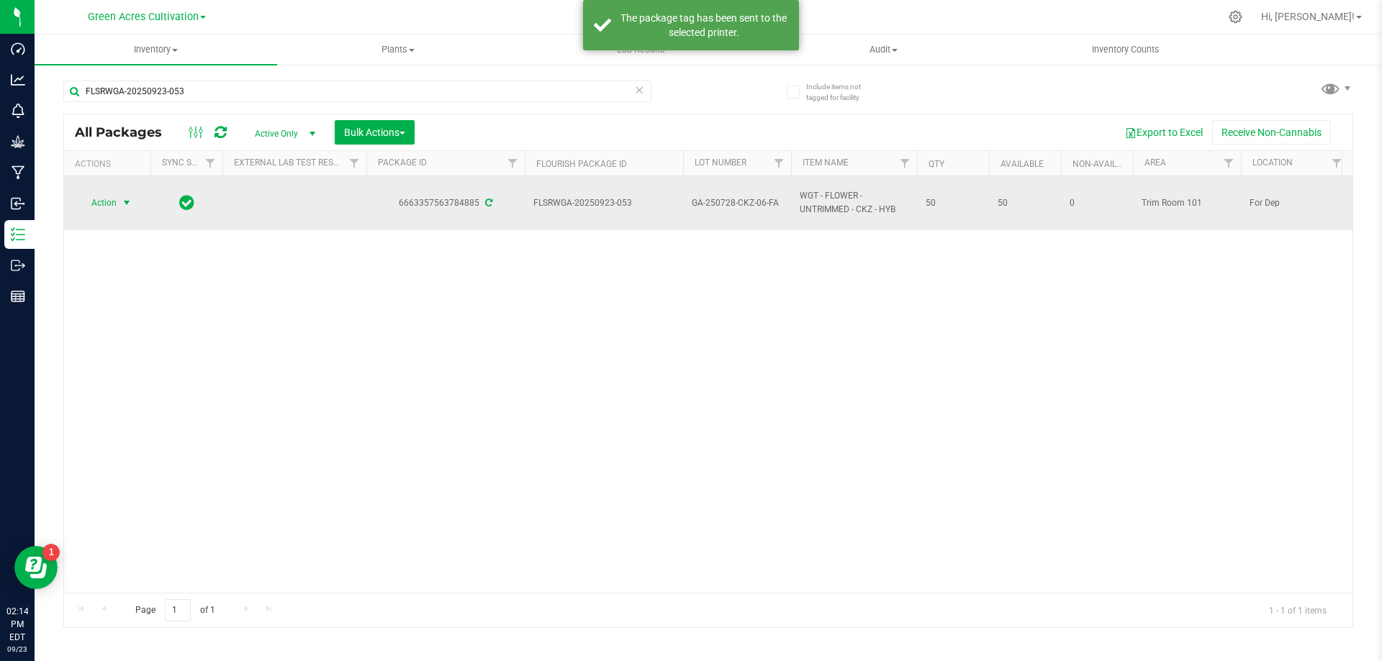
click at [120, 202] on span "select" at bounding box center [127, 203] width 18 height 20
click at [94, 209] on span "Action" at bounding box center [97, 203] width 39 height 20
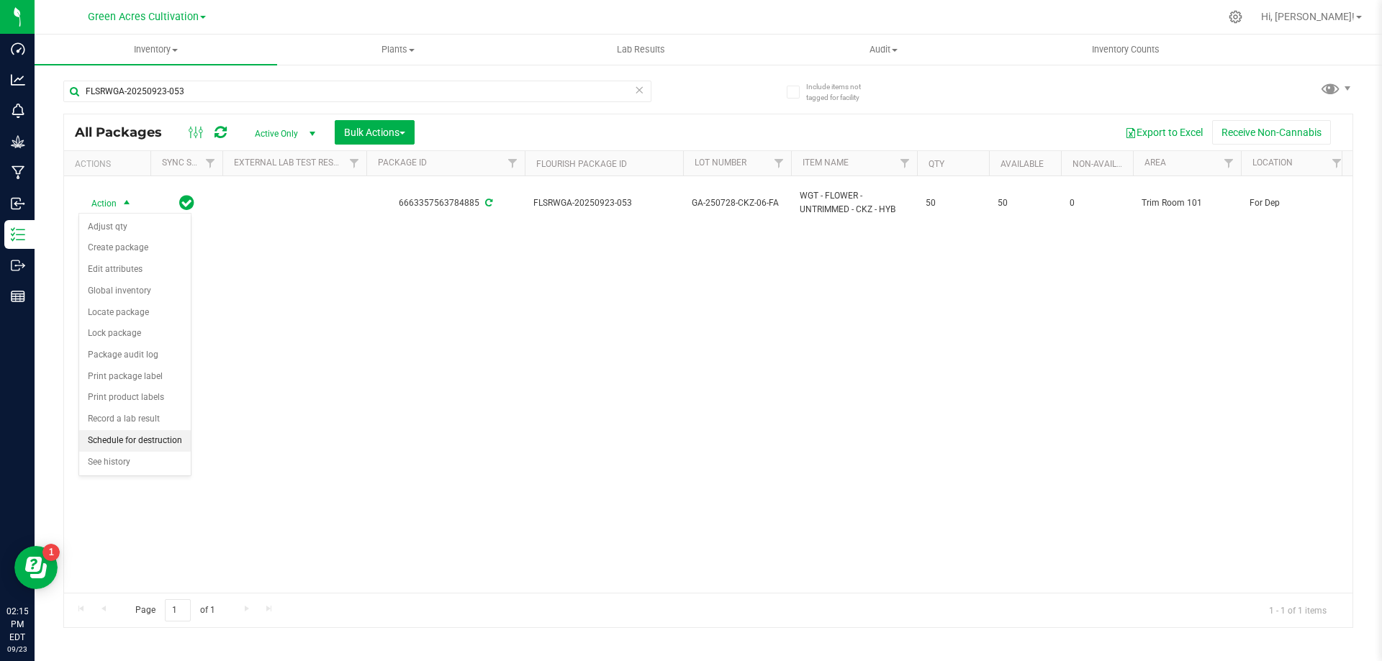
click at [127, 446] on li "Schedule for destruction" at bounding box center [135, 441] width 112 height 22
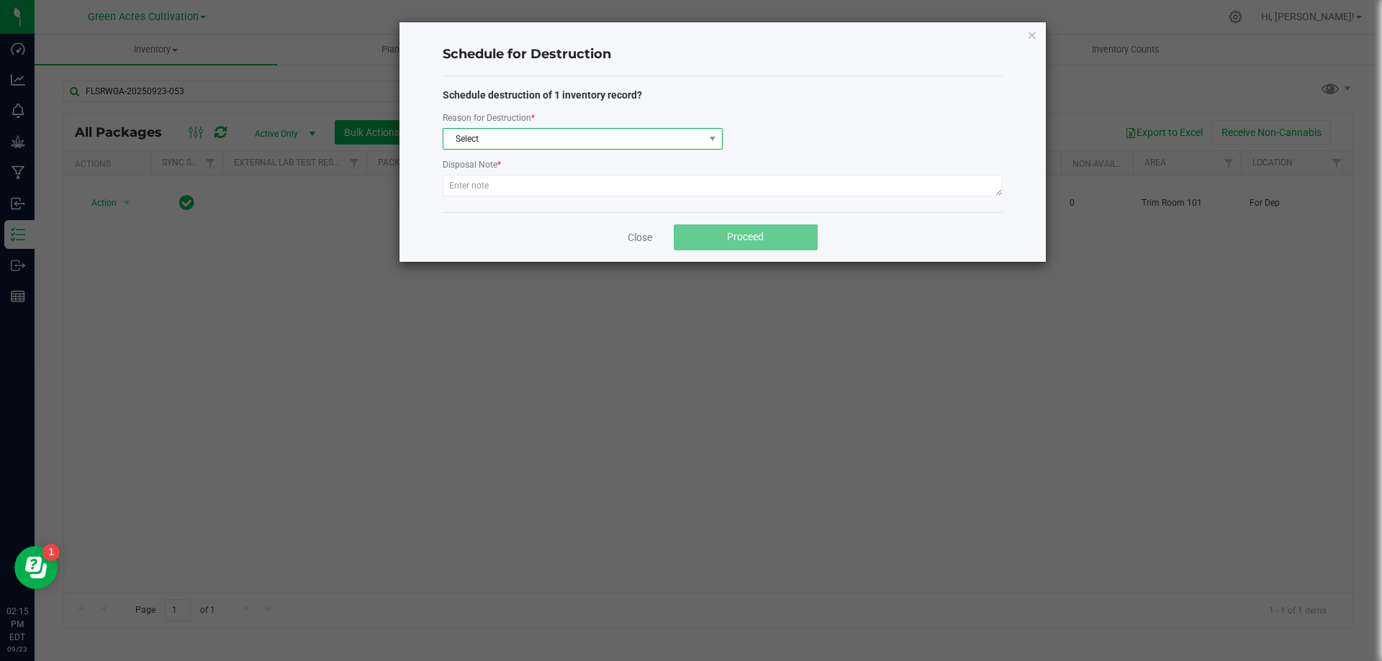
click at [494, 149] on span "Select" at bounding box center [583, 139] width 280 height 22
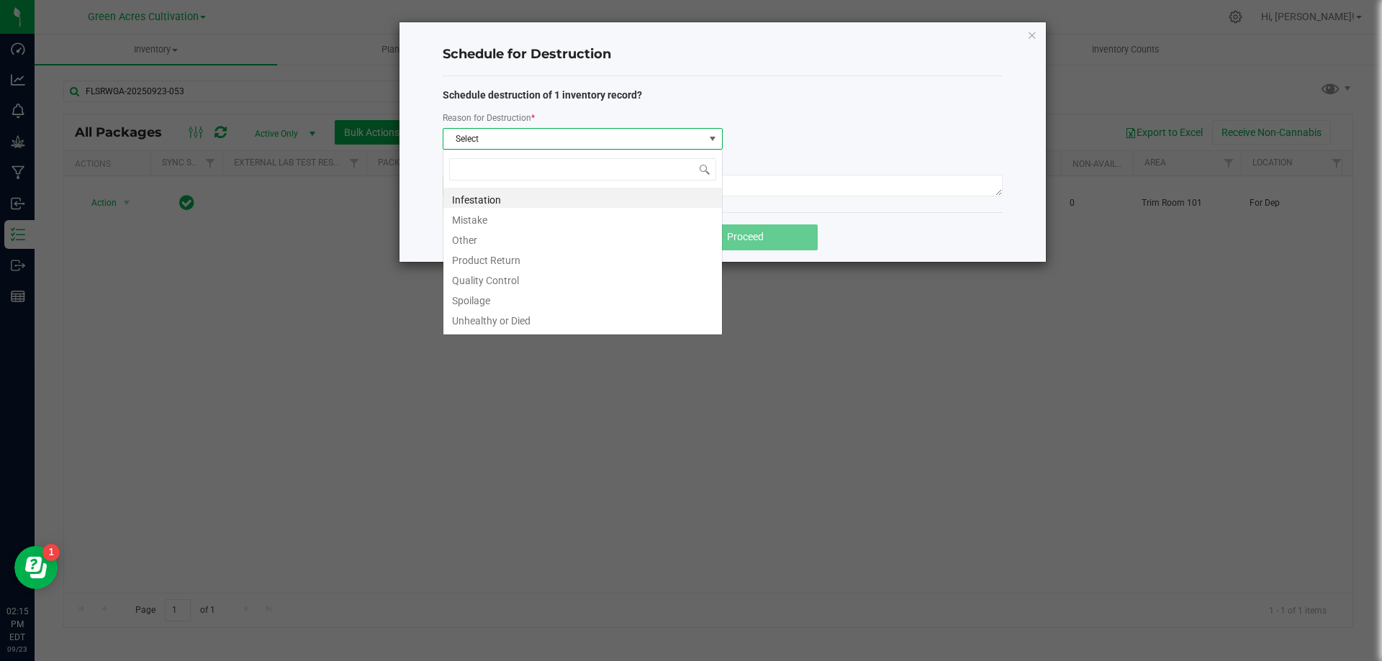
scroll to position [22, 280]
type input "w"
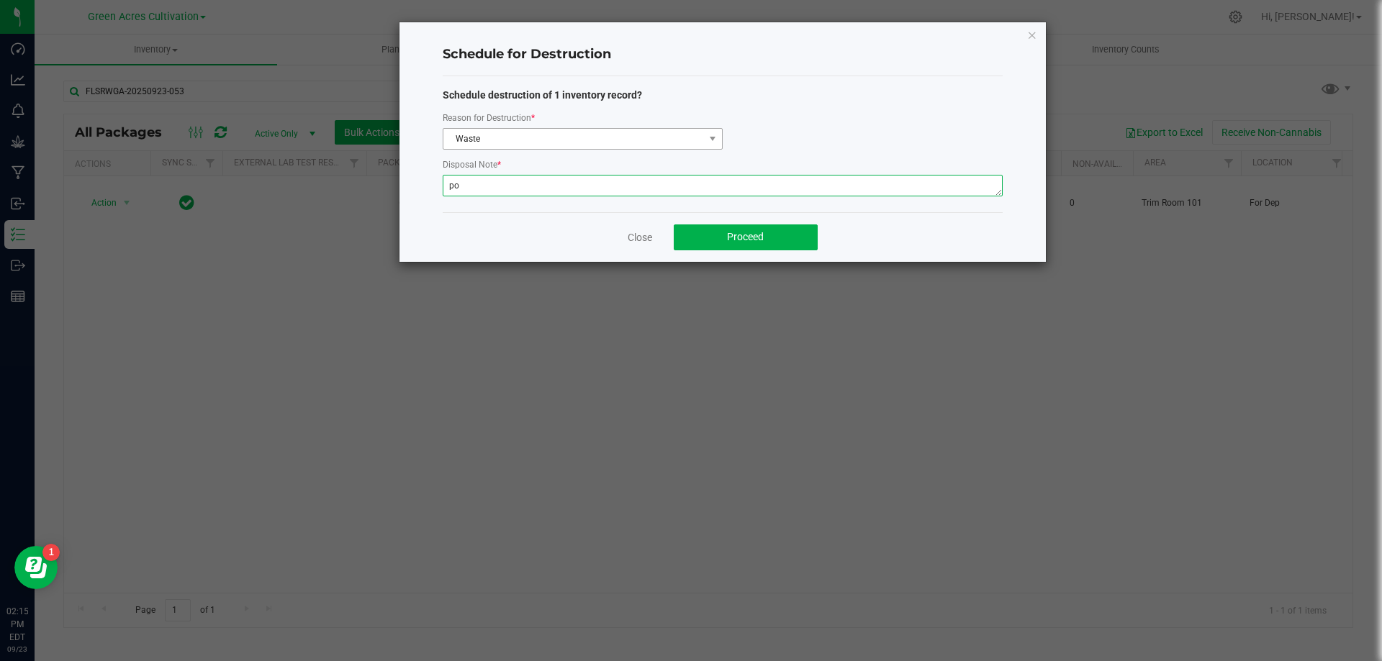
type textarea "p"
type textarea "POST GB"
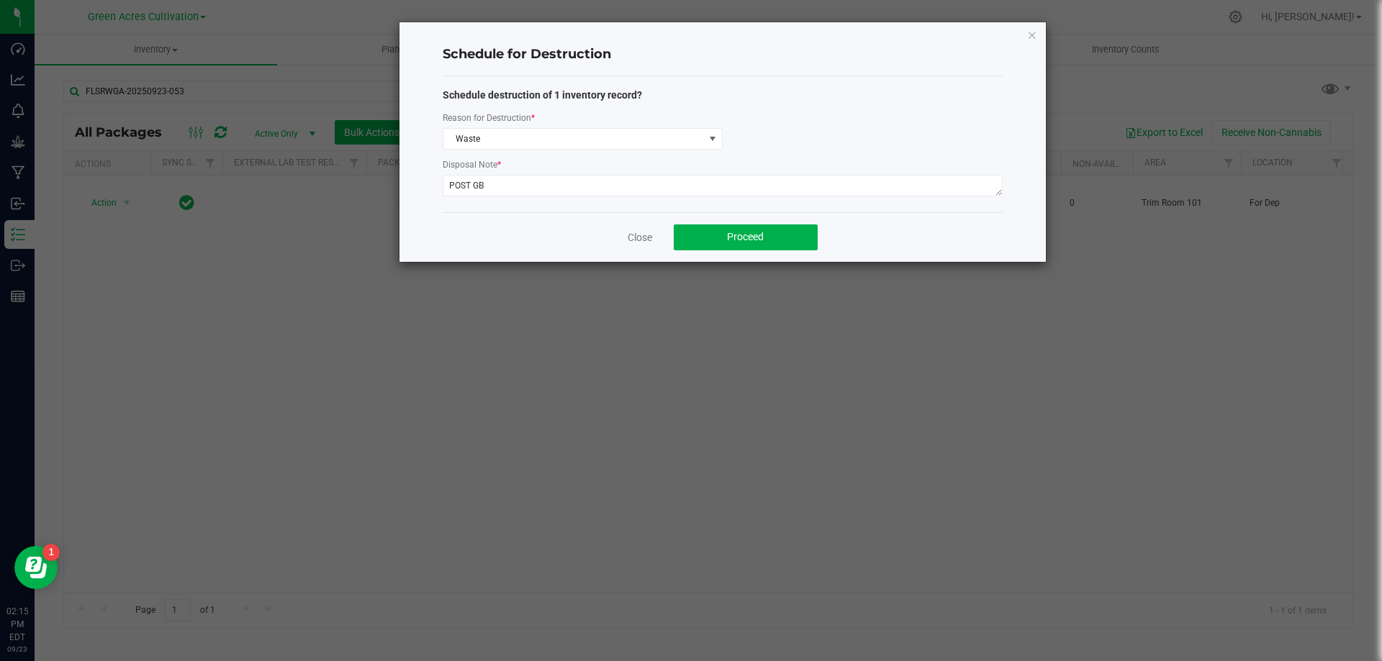
click at [695, 212] on div "Close Proceed" at bounding box center [723, 237] width 560 height 50
click at [743, 246] on button "Proceed" at bounding box center [746, 238] width 144 height 26
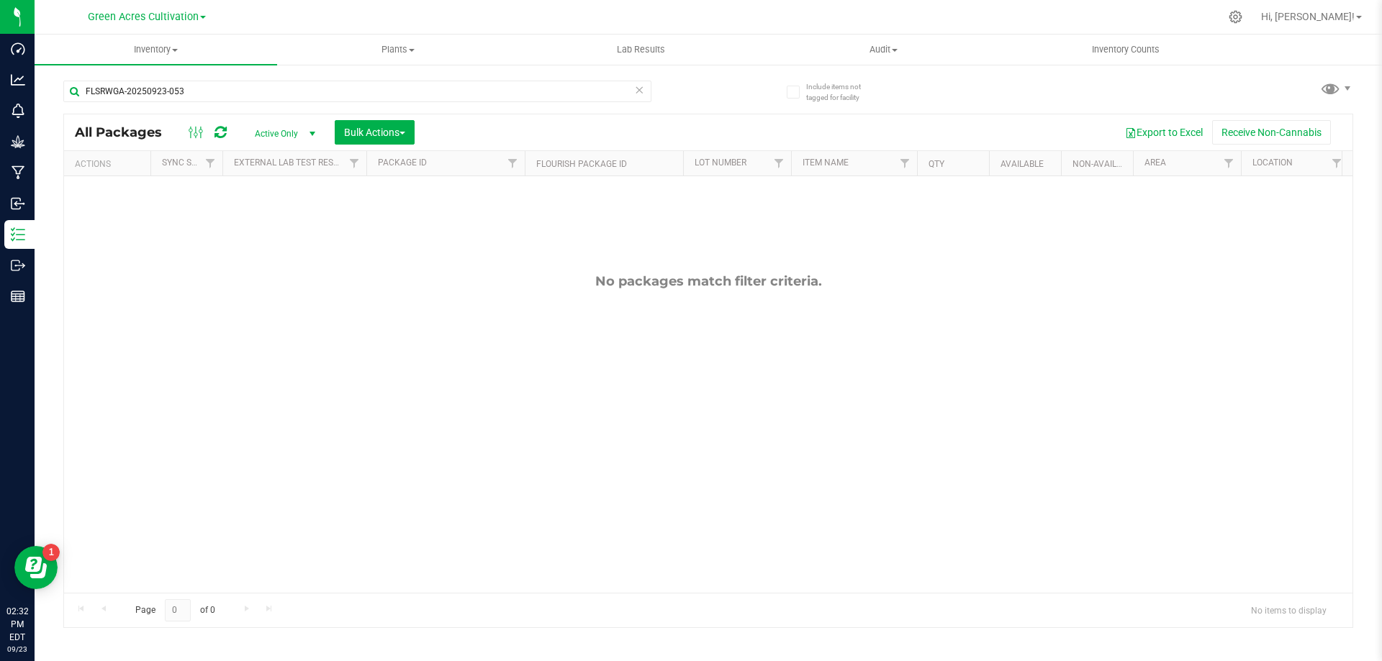
click at [638, 89] on icon at bounding box center [639, 89] width 10 height 17
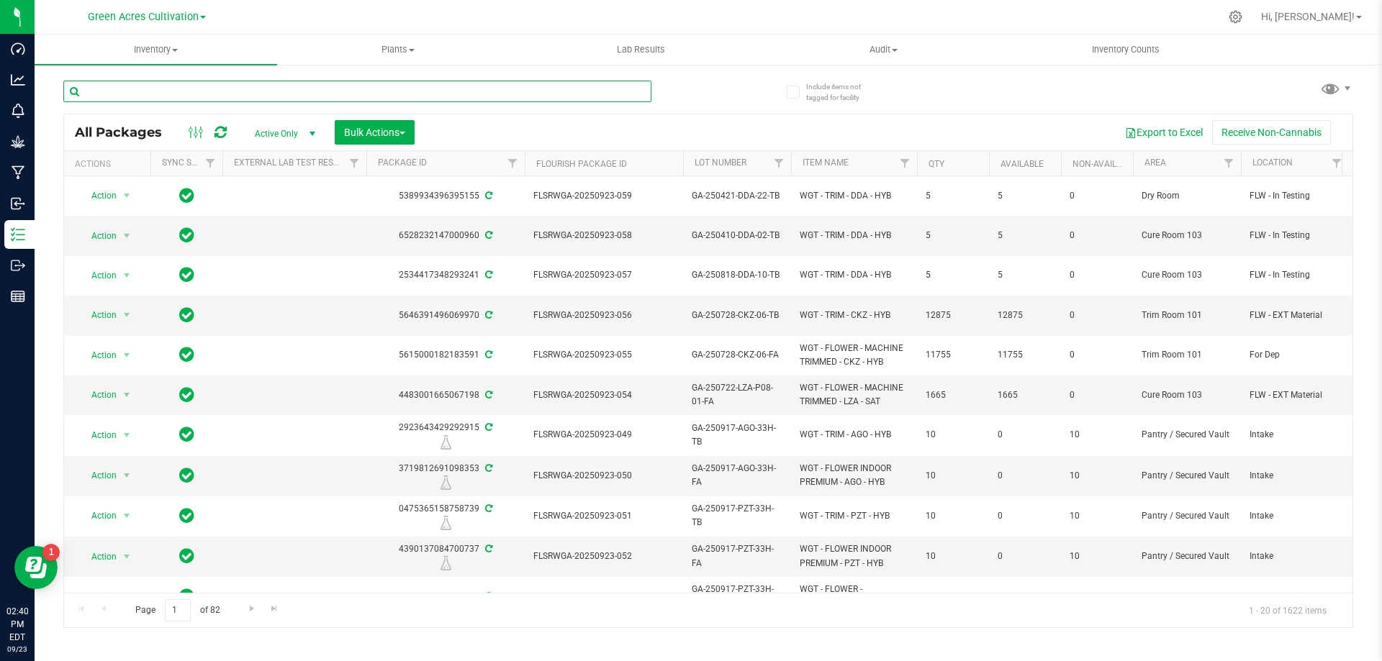
click at [422, 83] on input "text" at bounding box center [357, 92] width 588 height 22
paste input "GA-250903-LZA-P07-25-FA"
type input "GA-250903-LZA-P07-25-FA"
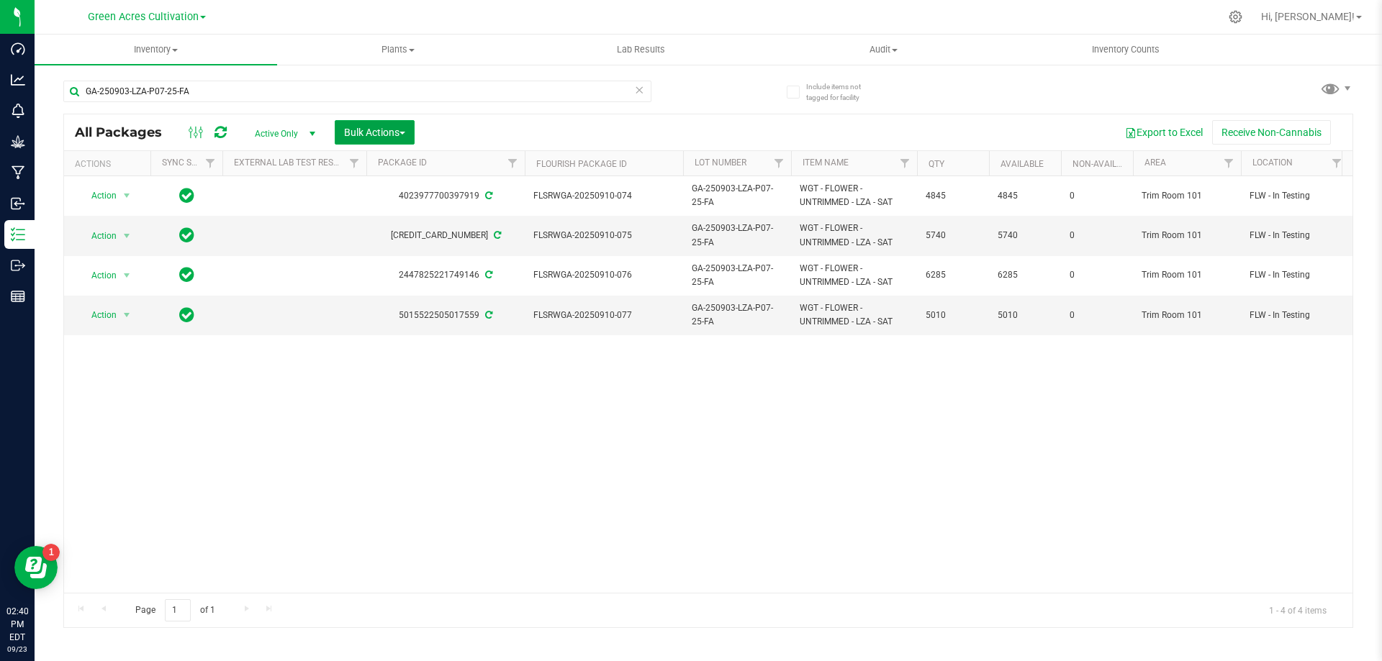
click at [358, 132] on span "Bulk Actions" at bounding box center [374, 133] width 61 height 12
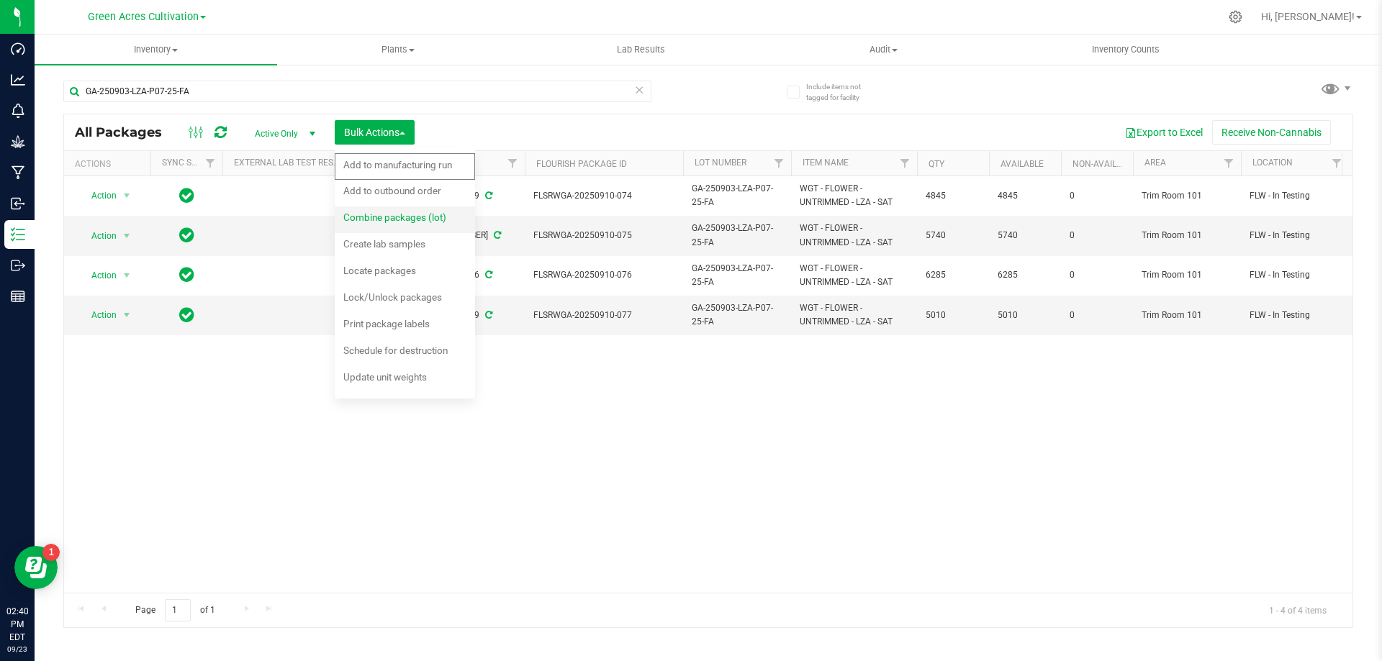
click at [367, 210] on div "Combine packages (lot)" at bounding box center [404, 219] width 122 height 23
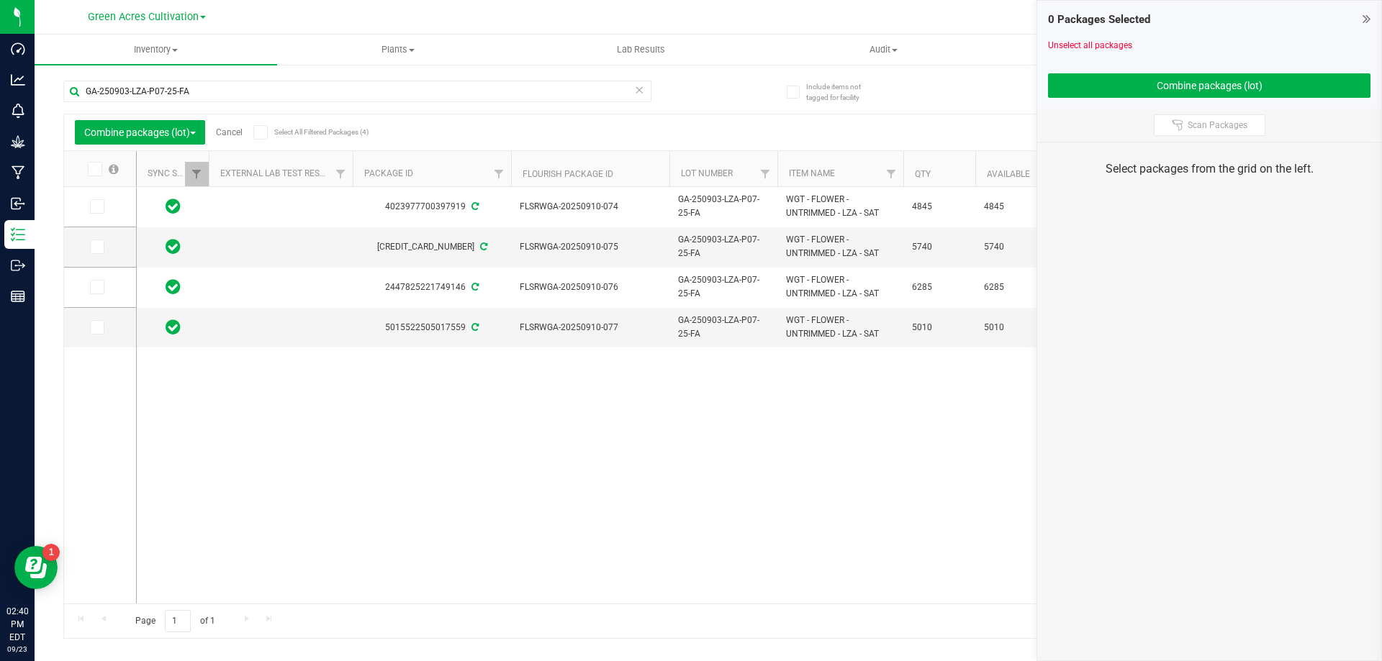
click at [107, 164] on label at bounding box center [102, 169] width 55 height 14
click at [0, 0] on input "checkbox" at bounding box center [0, 0] width 0 height 0
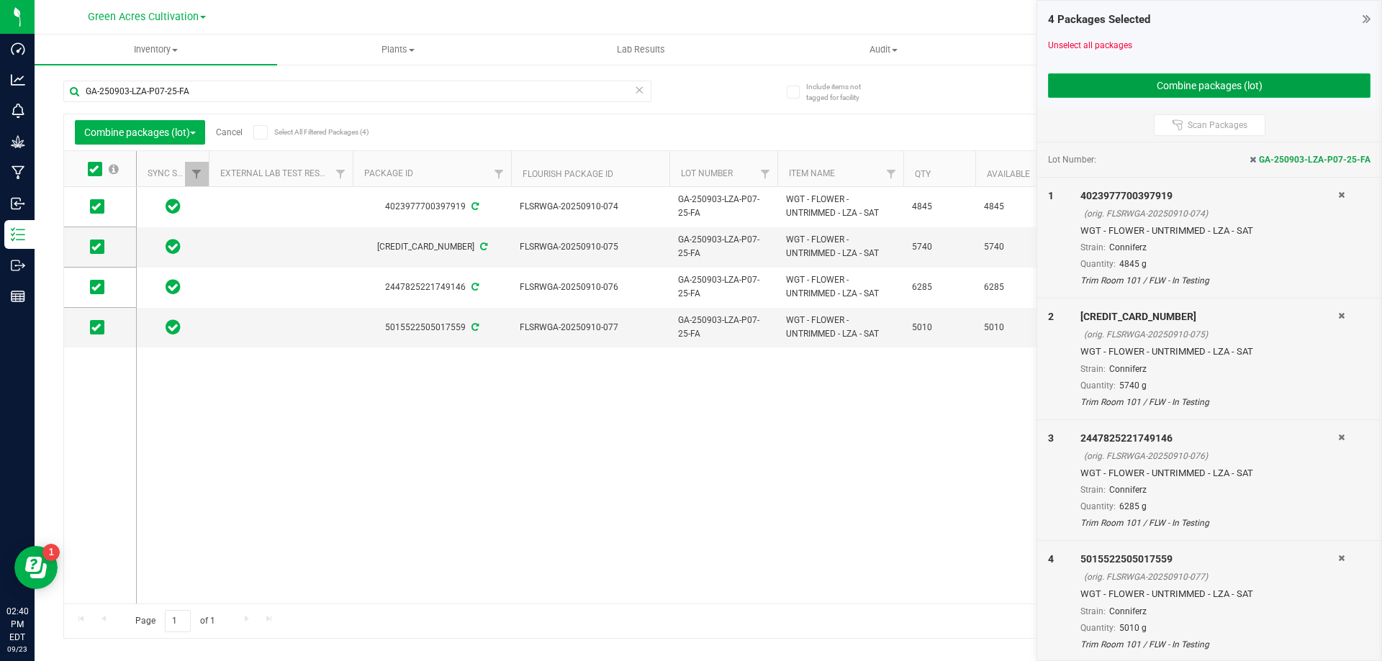
click at [1155, 83] on button "Combine packages (lot)" at bounding box center [1209, 85] width 322 height 24
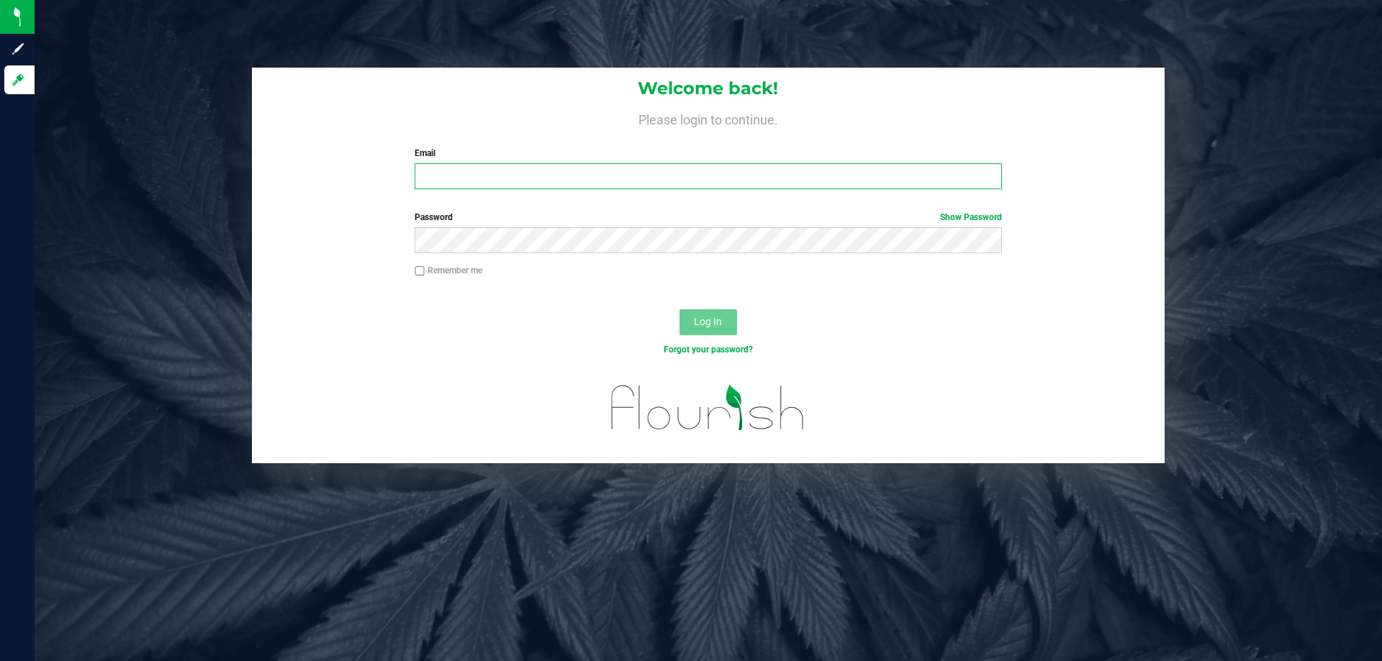
click at [495, 179] on input "Email" at bounding box center [708, 176] width 587 height 26
type input "LRogers@liveparallel.com"
click at [679, 309] on button "Log In" at bounding box center [708, 322] width 58 height 26
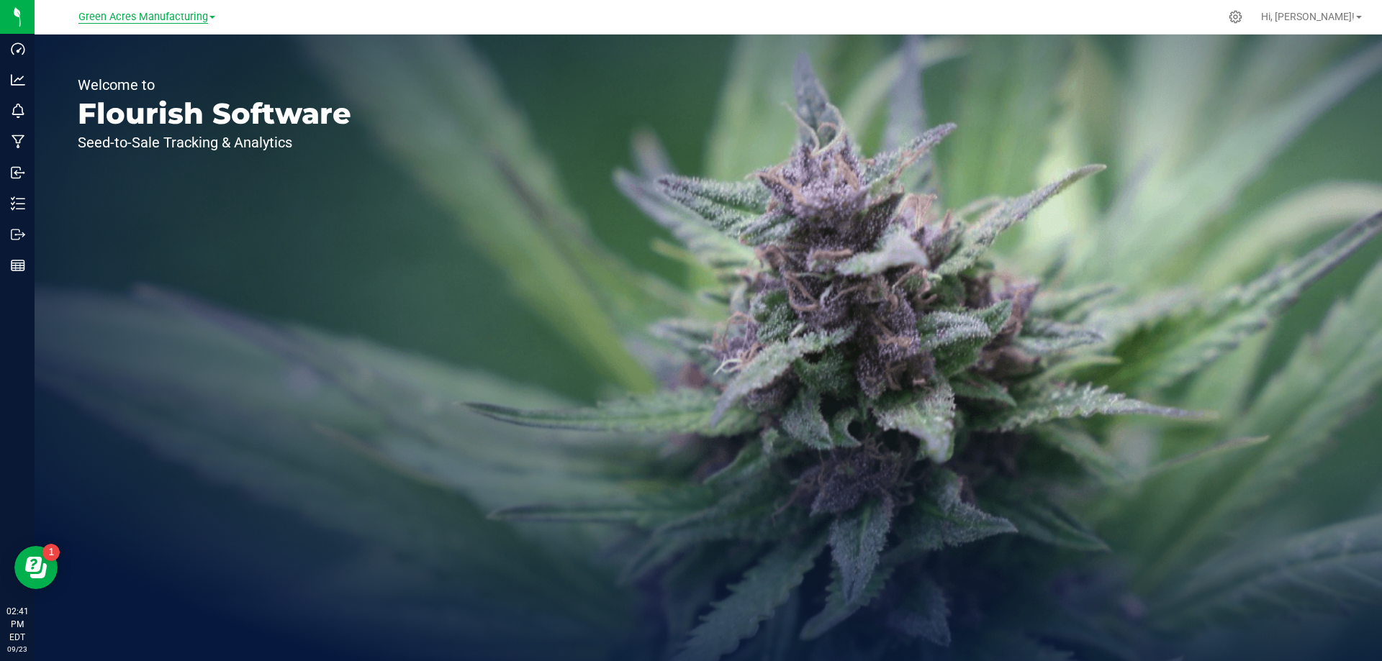
click at [145, 15] on span "Green Acres Manufacturing" at bounding box center [143, 17] width 130 height 13
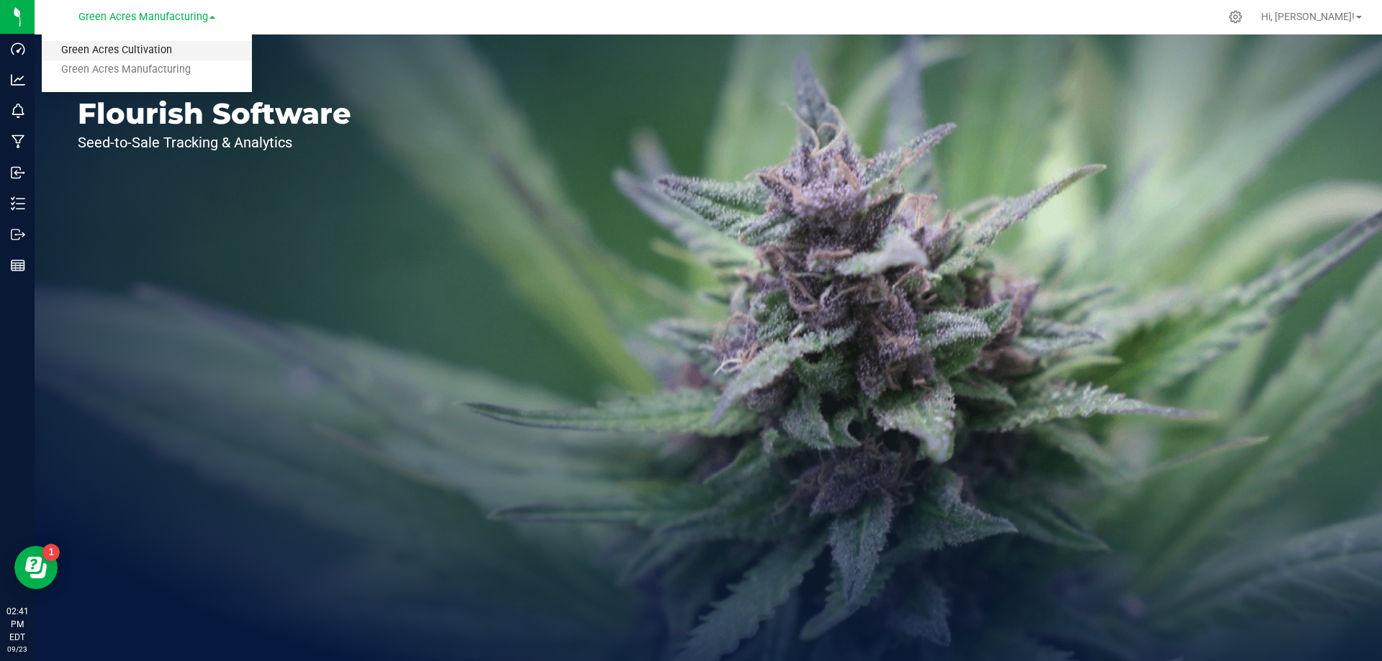
click at [143, 53] on link "Green Acres Cultivation" at bounding box center [147, 50] width 210 height 19
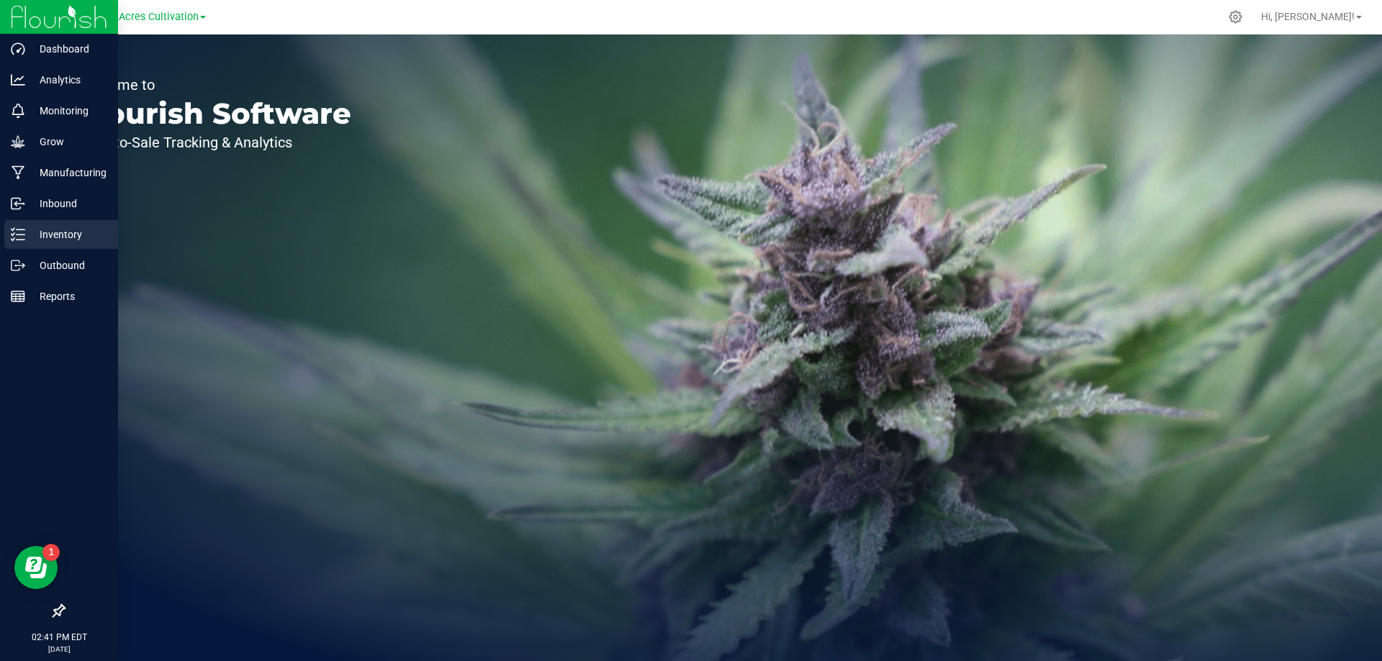
click at [27, 233] on p "Inventory" at bounding box center [68, 234] width 86 height 17
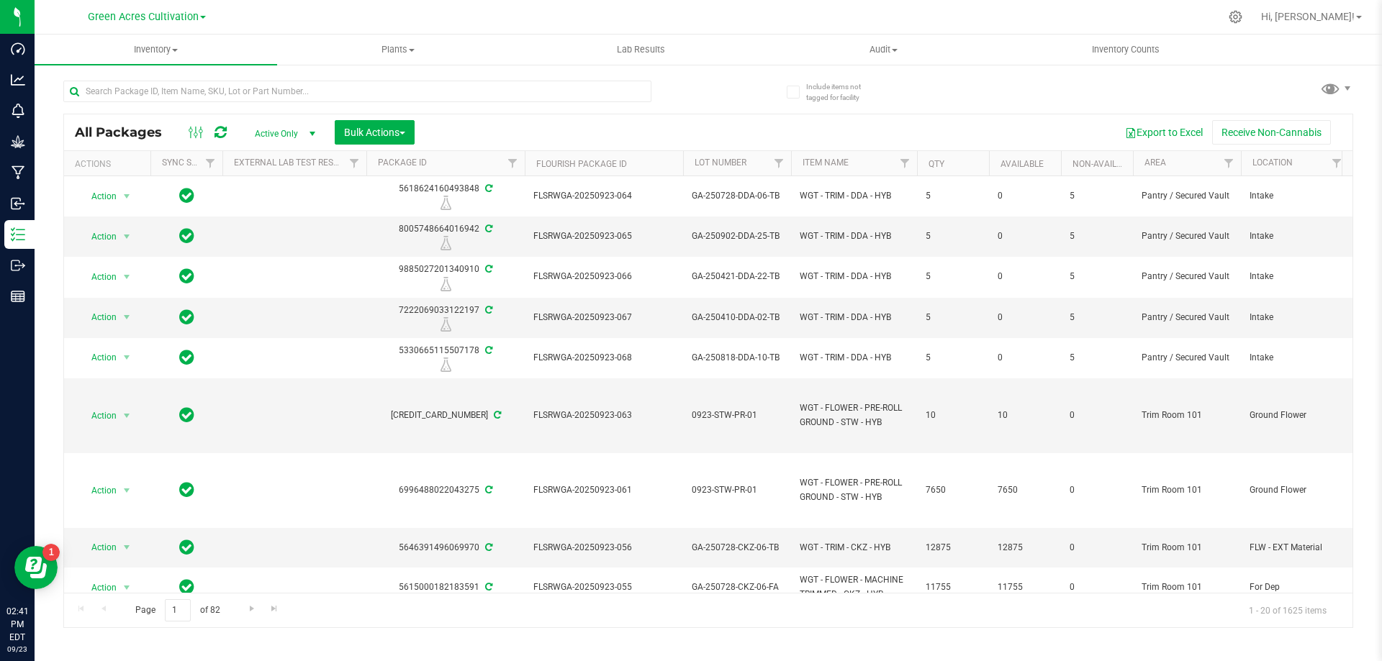
click at [361, 79] on div at bounding box center [385, 91] width 645 height 46
click at [364, 85] on input "text" at bounding box center [357, 92] width 588 height 22
paste input "GA-250903-LZA-P07-25-FA"
type input "GA-250903-LZA-P07-25-FA"
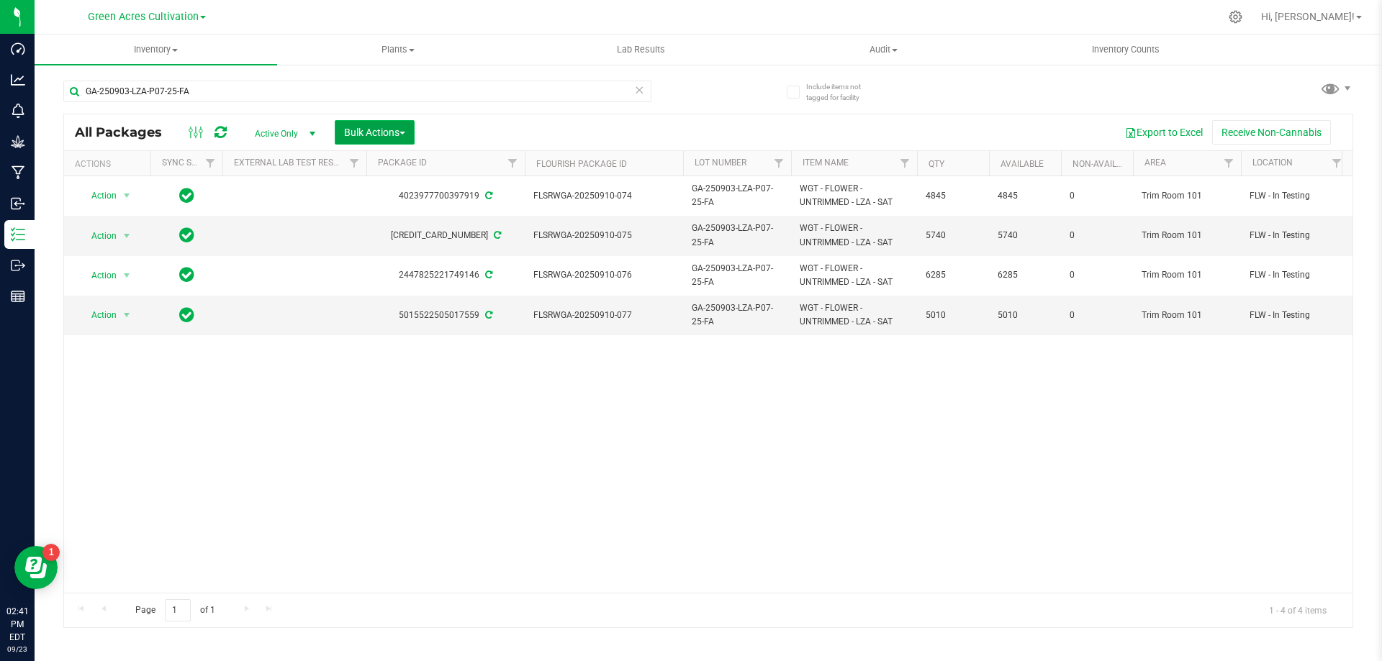
click at [394, 132] on span "Bulk Actions" at bounding box center [374, 133] width 61 height 12
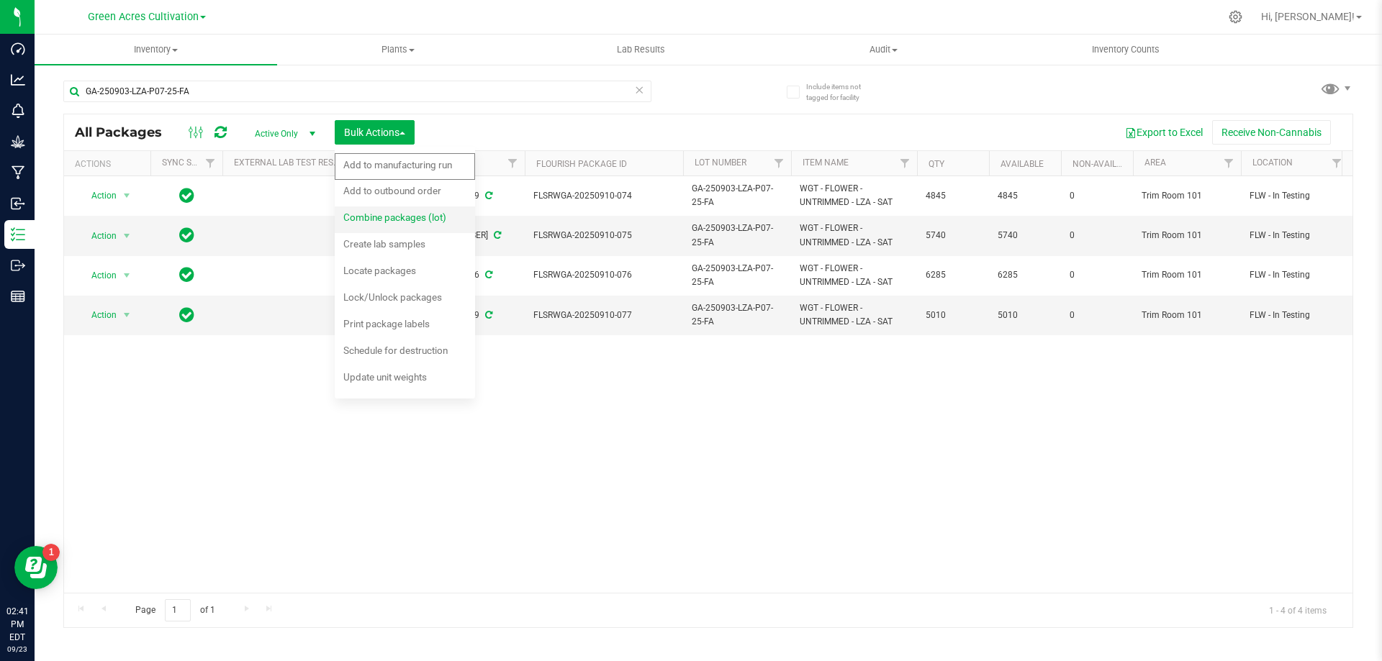
click at [398, 213] on span "Combine packages (lot)" at bounding box center [394, 218] width 103 height 12
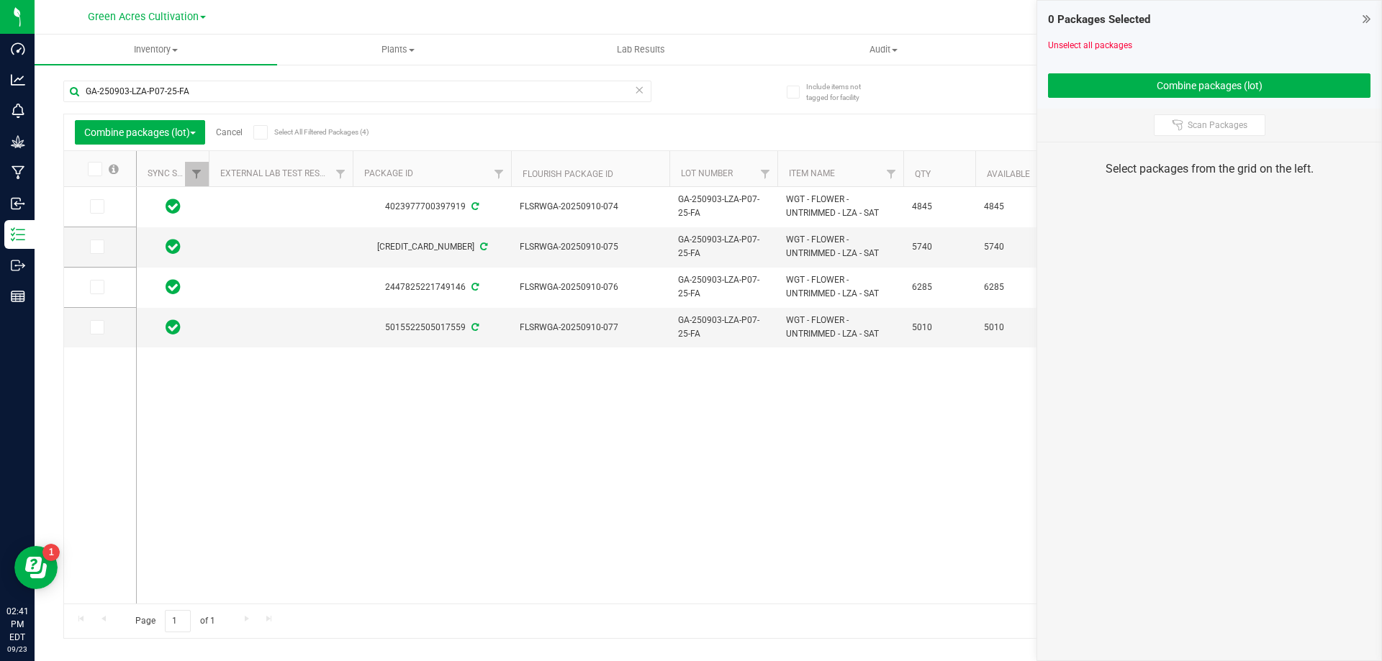
click at [91, 169] on icon at bounding box center [93, 169] width 9 height 0
click at [0, 0] on input "checkbox" at bounding box center [0, 0] width 0 height 0
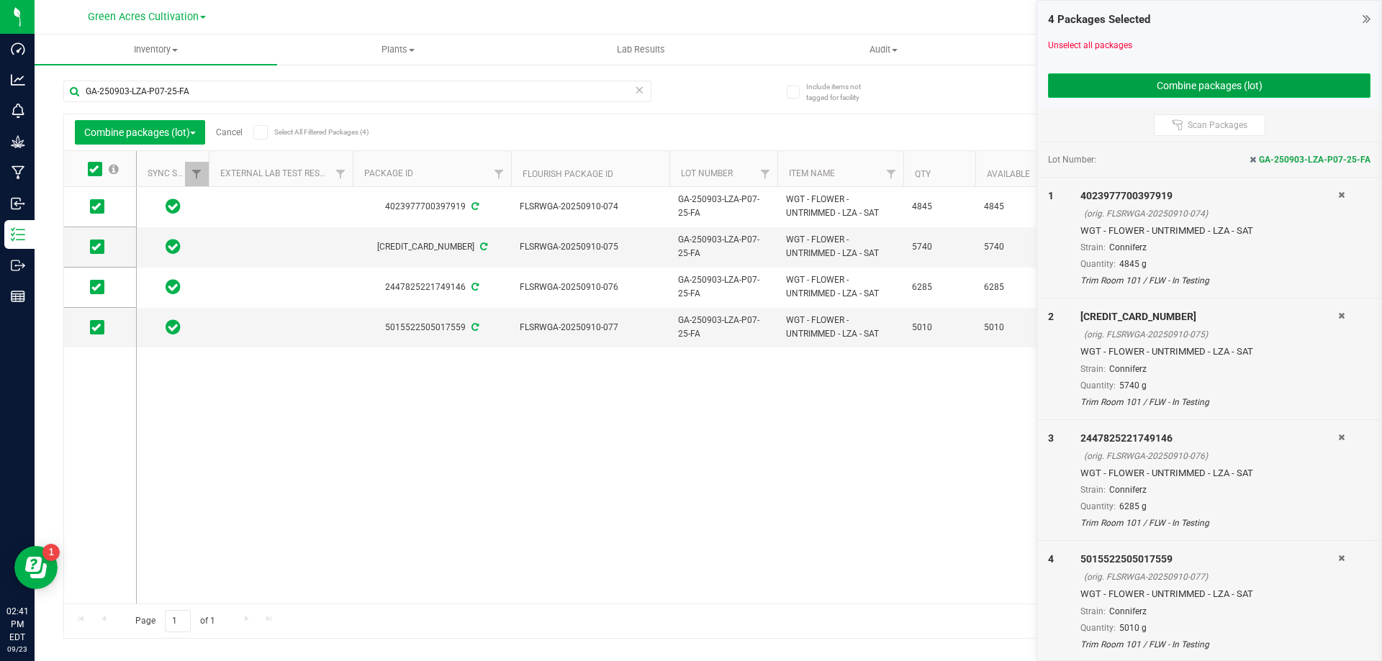
click at [1181, 83] on button "Combine packages (lot)" at bounding box center [1209, 85] width 322 height 24
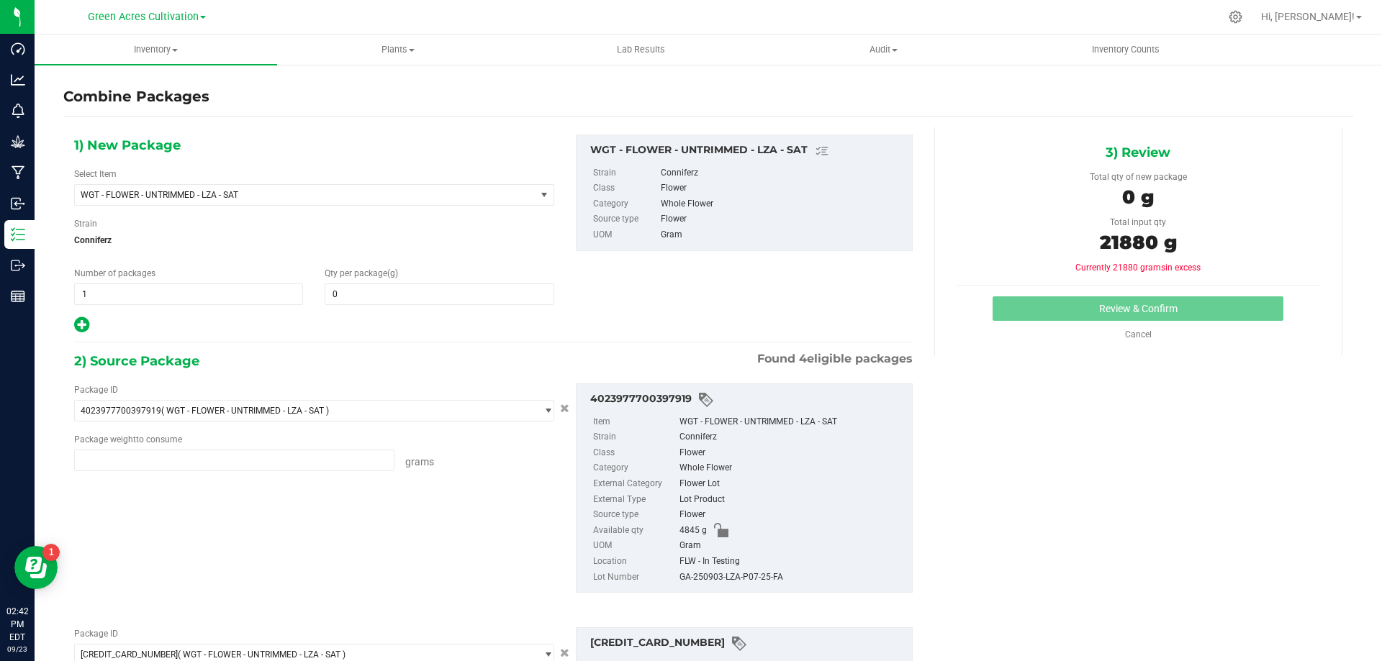
type input "4845.0000 g"
type input "5740.0000 g"
type input "6285.0000 g"
type input "5010.0000 g"
click at [425, 293] on span at bounding box center [439, 295] width 229 height 22
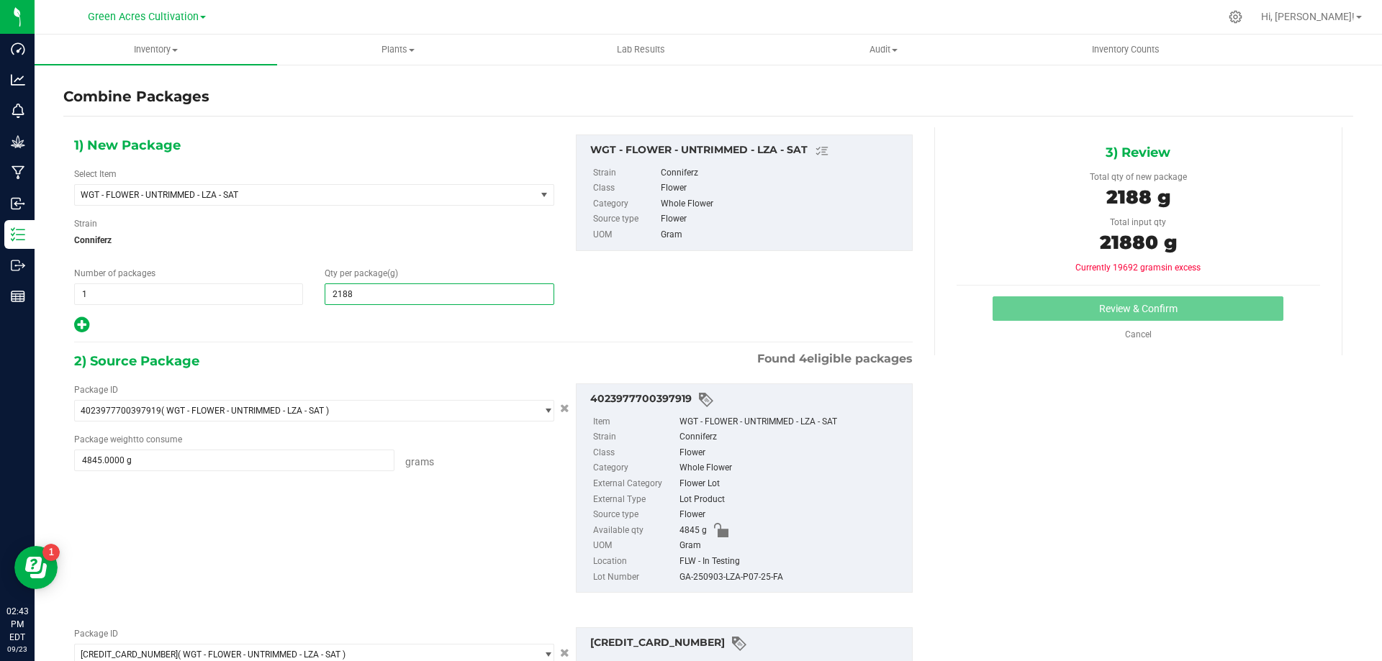
type input "21880"
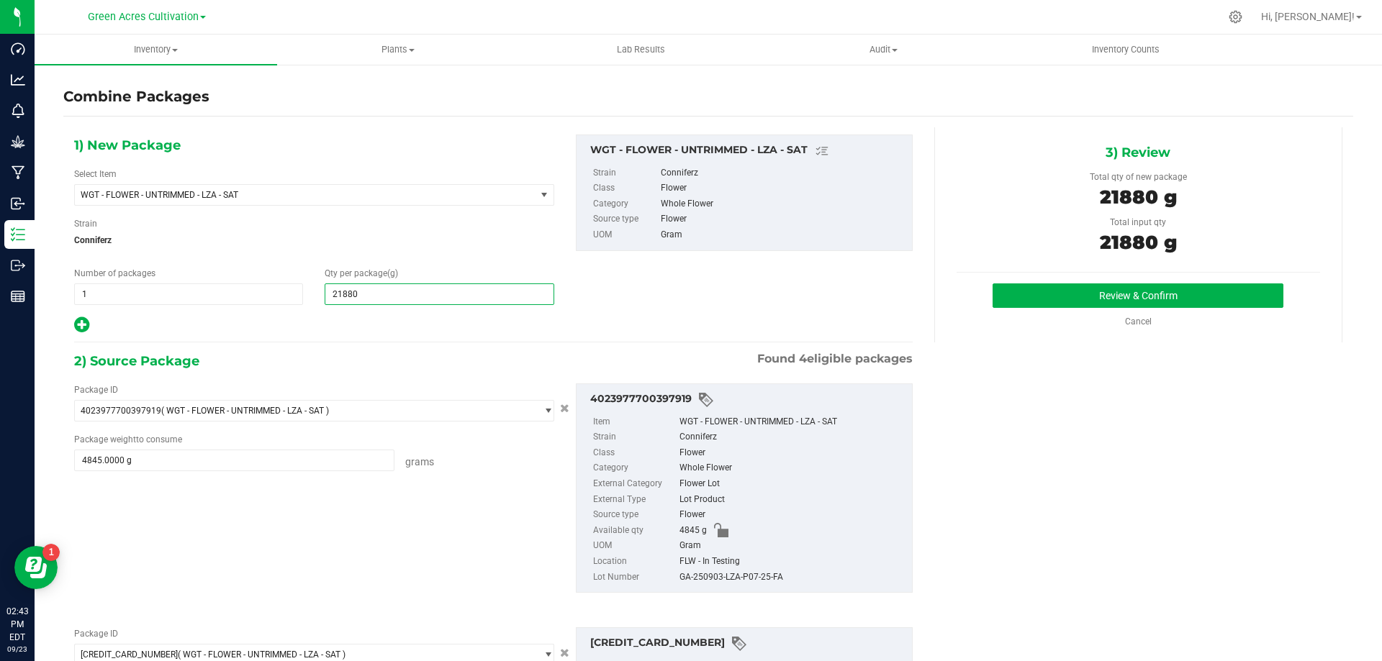
type input "21,880"
click at [740, 574] on div "GA-250903-LZA-P07-25-FA" at bounding box center [791, 578] width 225 height 16
copy div "GA-250903-LZA-P07-25-FA"
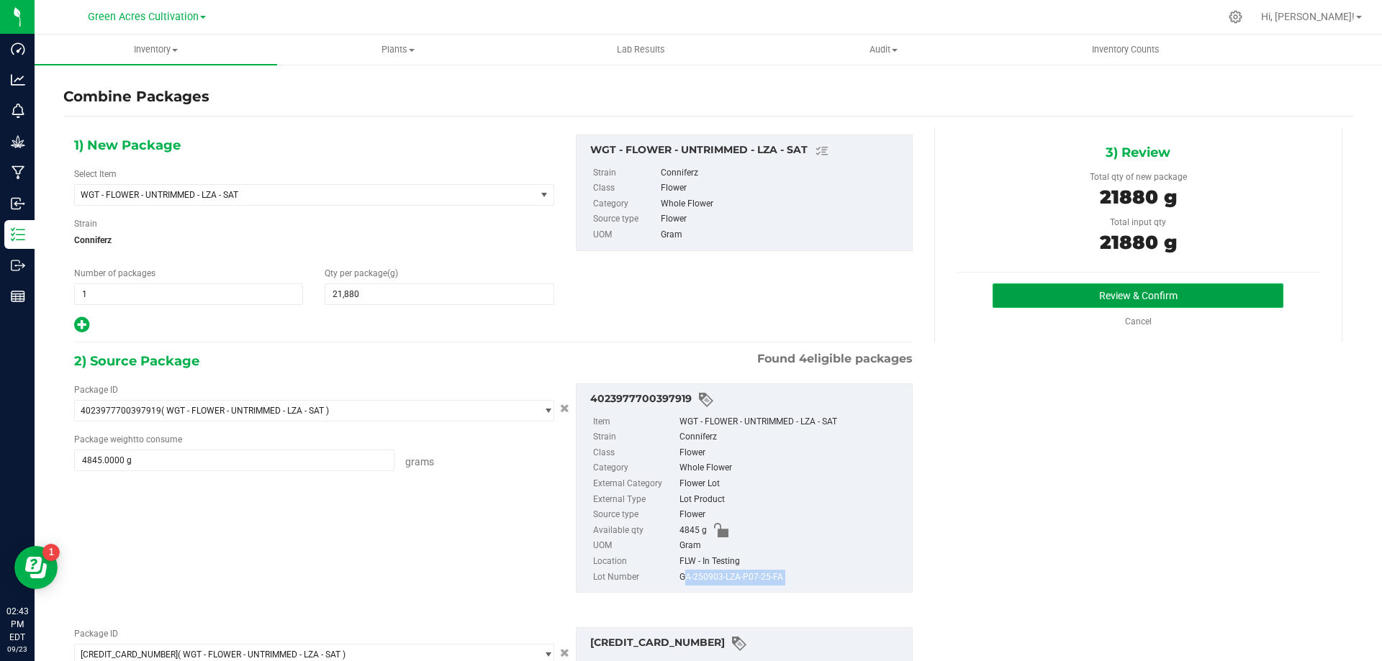
click at [1018, 298] on button "Review & Confirm" at bounding box center [1138, 296] width 291 height 24
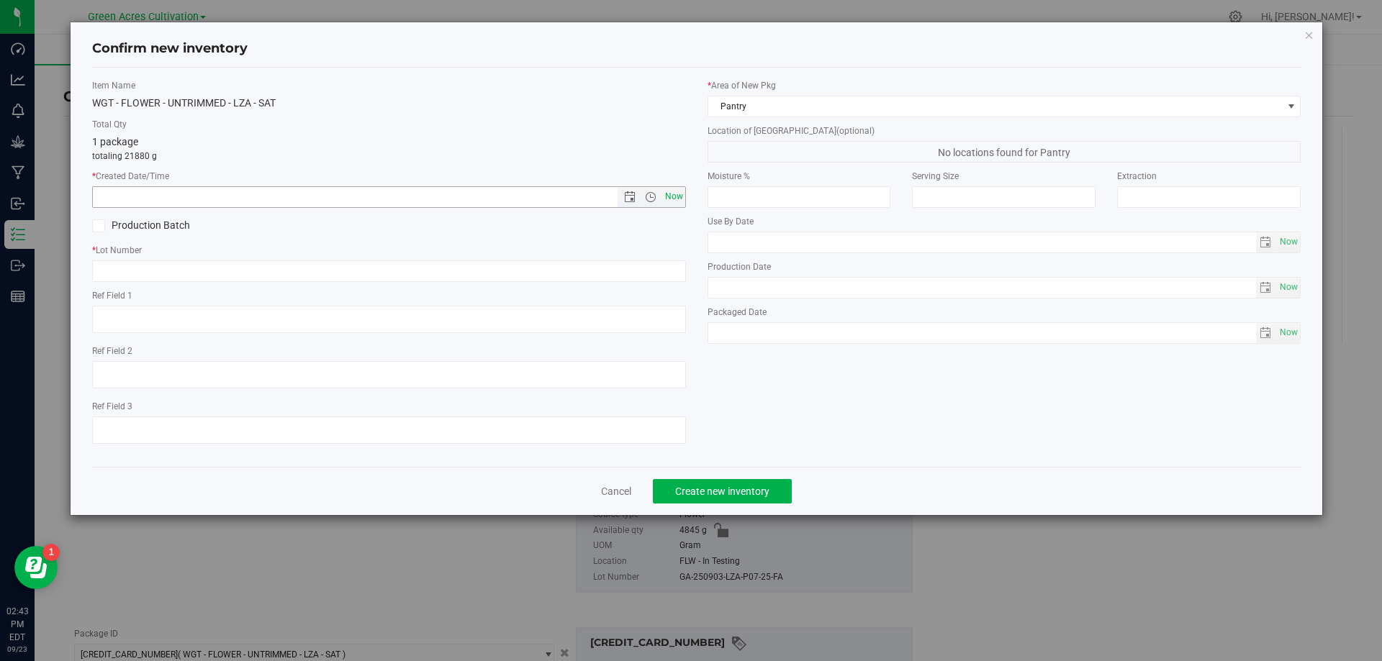
click at [669, 196] on span "Now" at bounding box center [673, 196] width 24 height 21
type input "9/23/2025 2:43 PM"
click at [647, 259] on div "* Lot Number" at bounding box center [389, 263] width 594 height 38
click at [646, 261] on input "text" at bounding box center [389, 272] width 594 height 22
paste input "GA-250903-LZA-P07-25-FA"
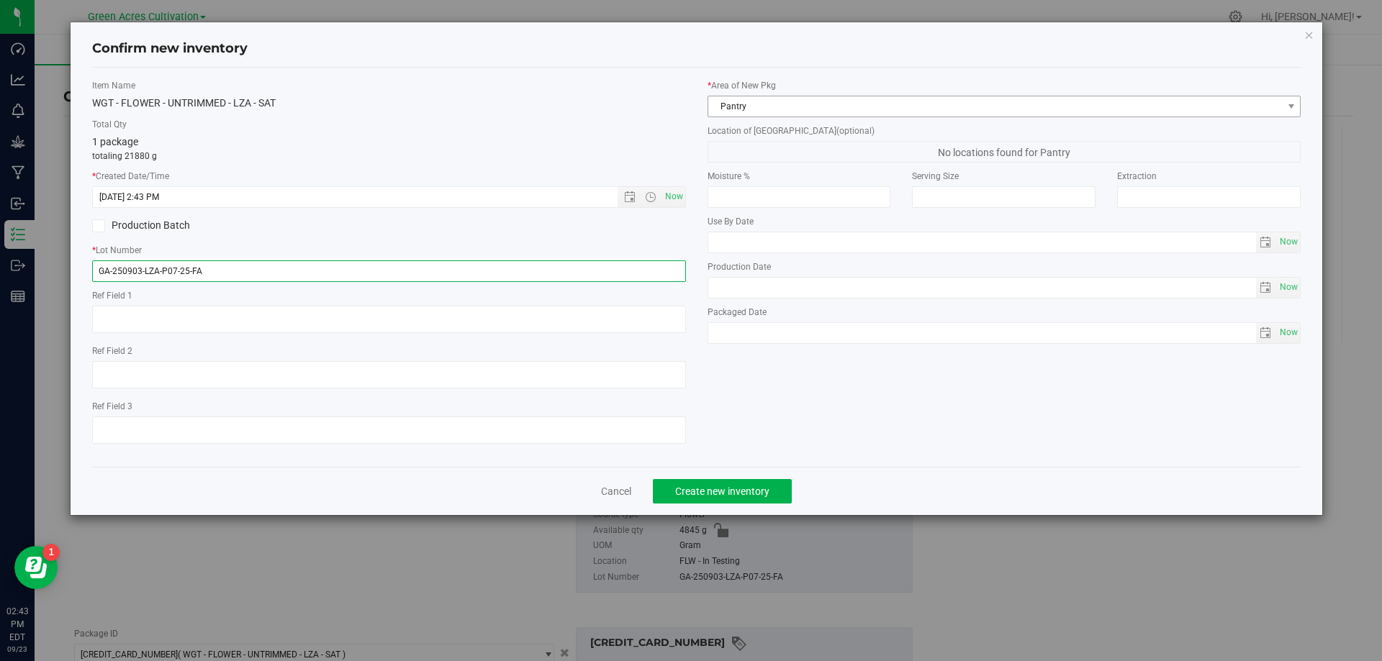
type input "GA-250903-LZA-P07-25-FA"
click at [820, 112] on span "Pantry" at bounding box center [995, 106] width 574 height 20
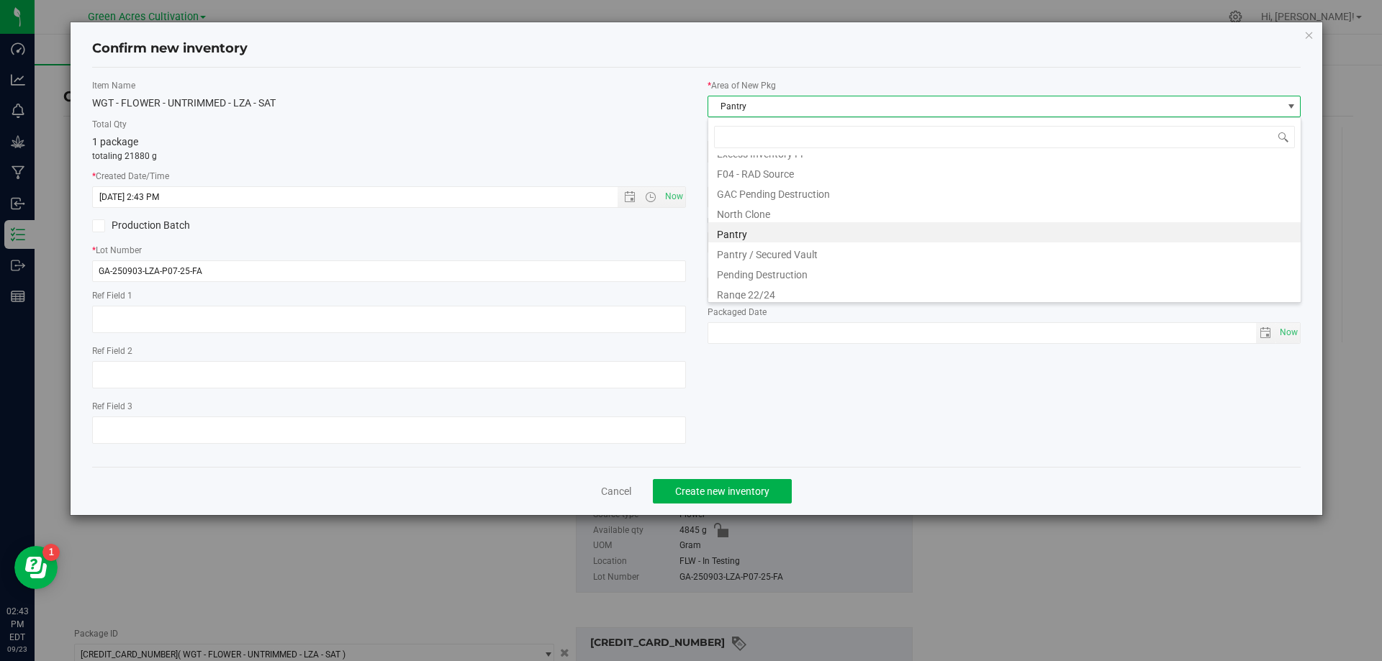
scroll to position [219, 0]
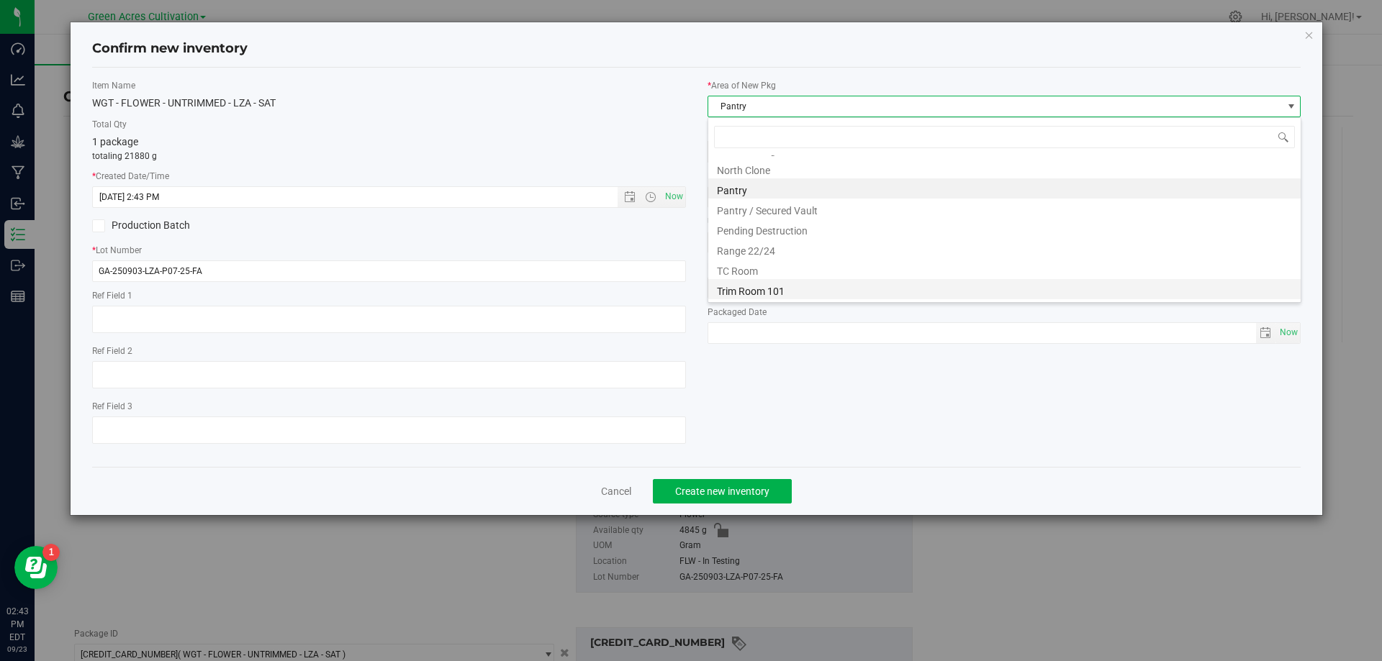
click at [744, 285] on li "Trim Room 101" at bounding box center [1004, 289] width 592 height 20
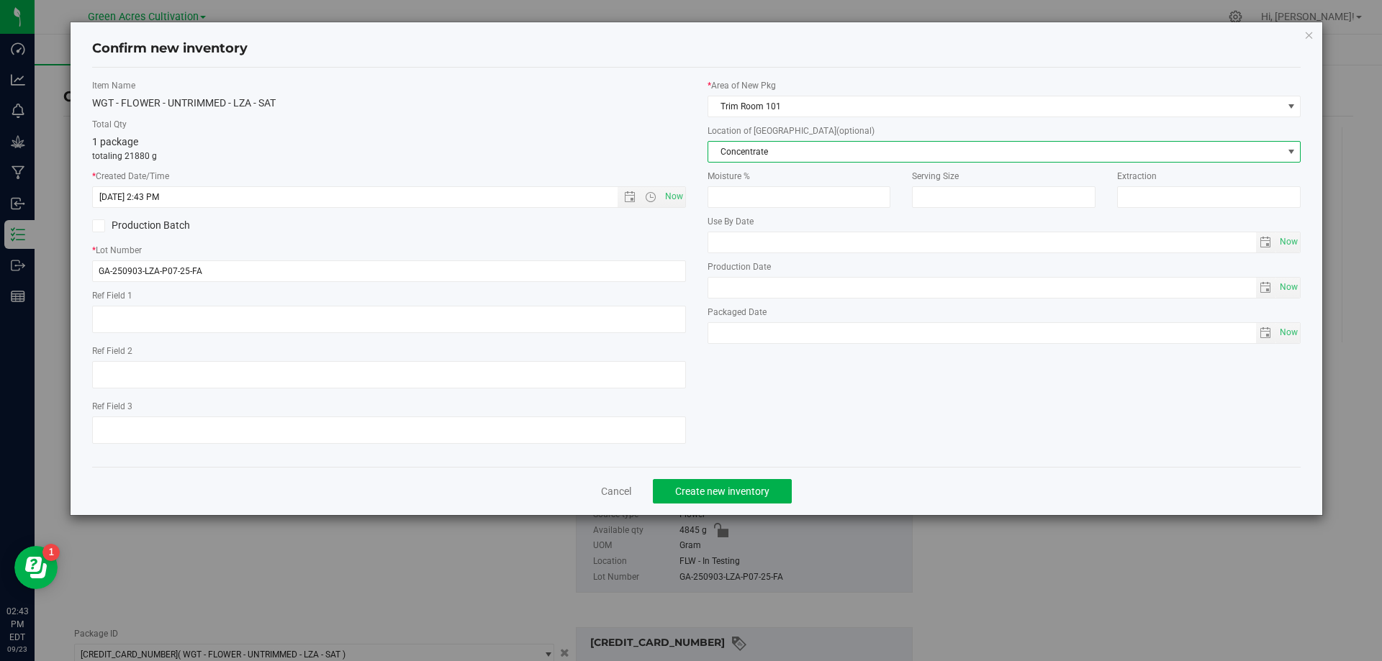
click at [810, 156] on span "Concentrate" at bounding box center [995, 152] width 574 height 20
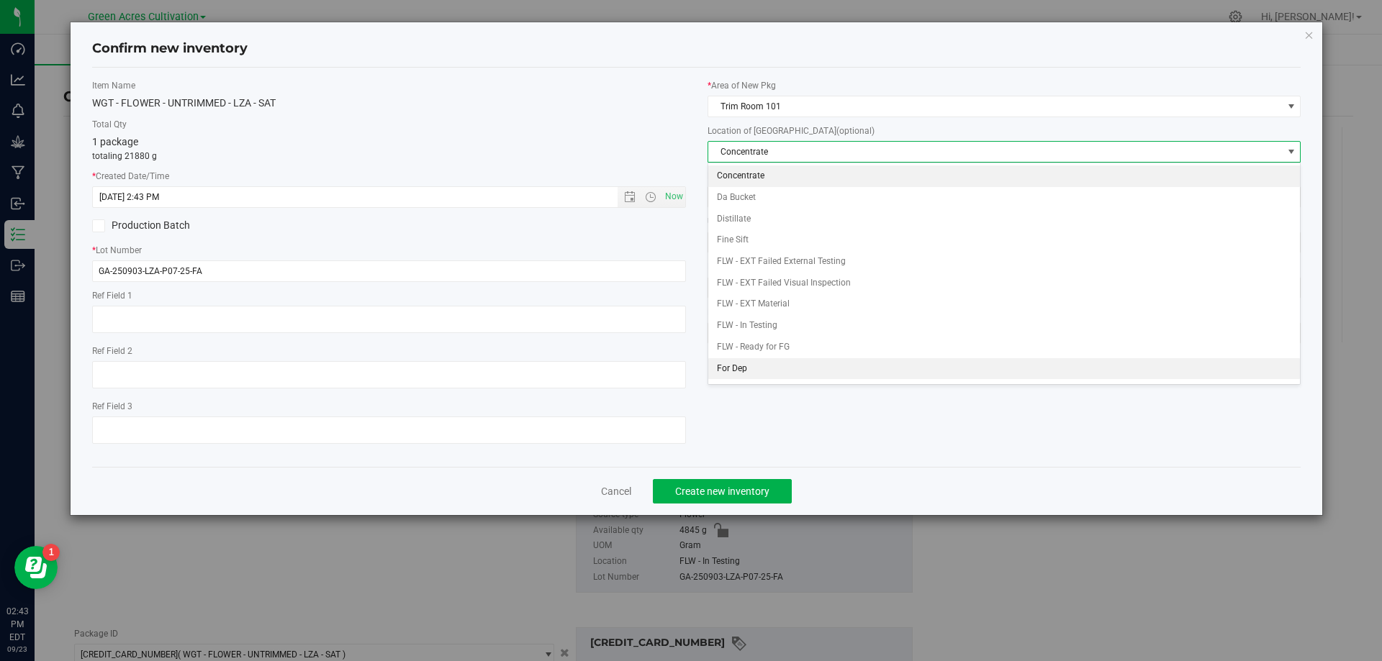
click at [769, 360] on li "For Dep" at bounding box center [1004, 369] width 592 height 22
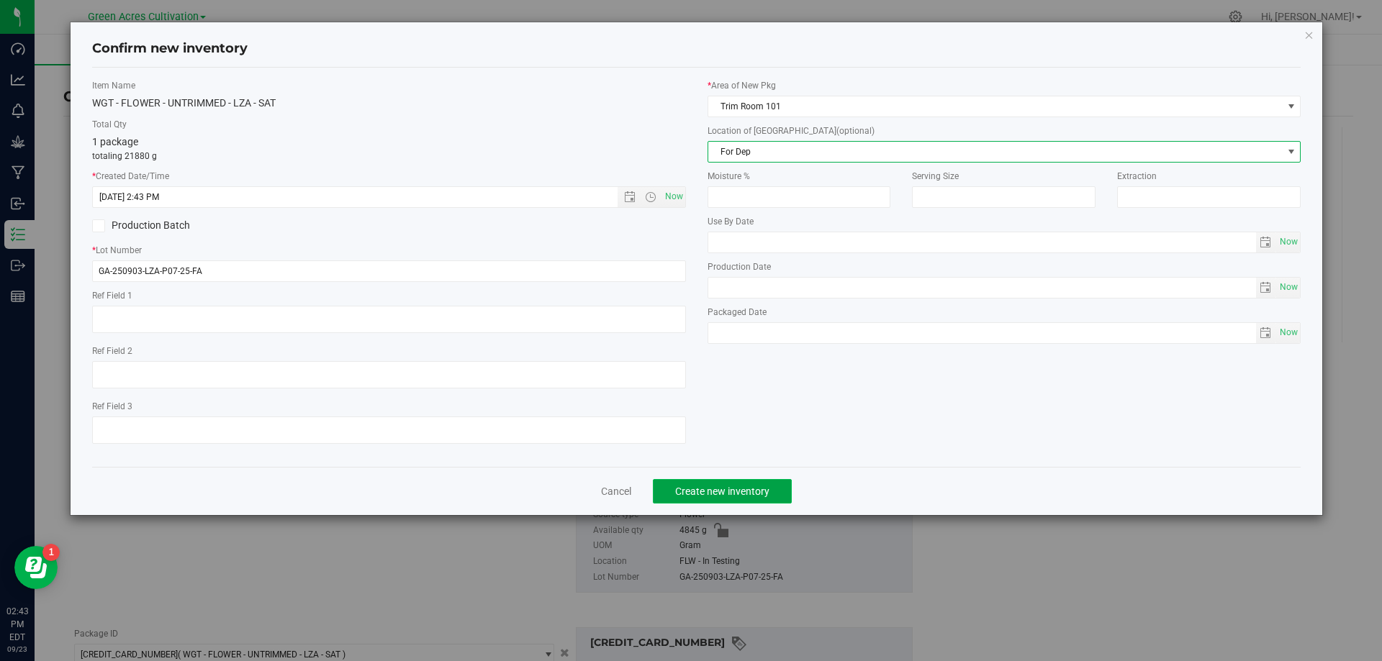
click at [757, 486] on span "Create new inventory" at bounding box center [722, 492] width 94 height 12
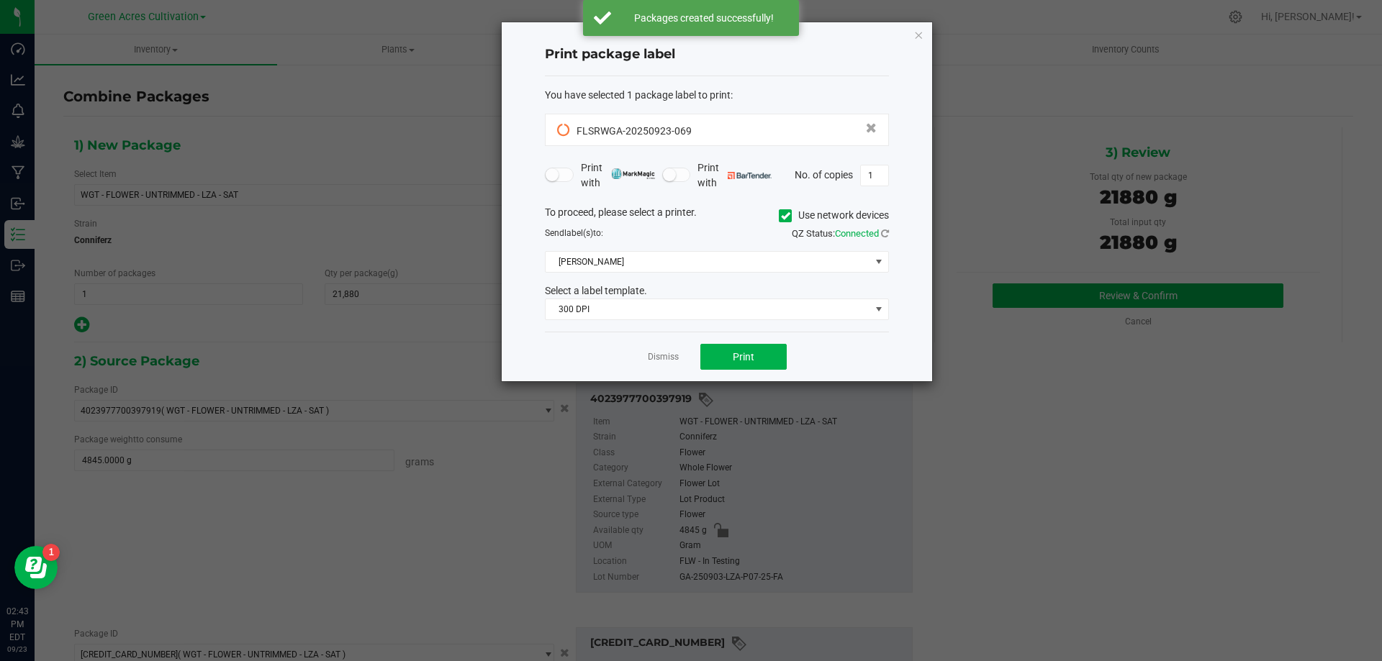
click at [675, 350] on app-cancel-button "Dismiss" at bounding box center [663, 357] width 31 height 15
click at [666, 363] on link "Dismiss" at bounding box center [663, 357] width 31 height 12
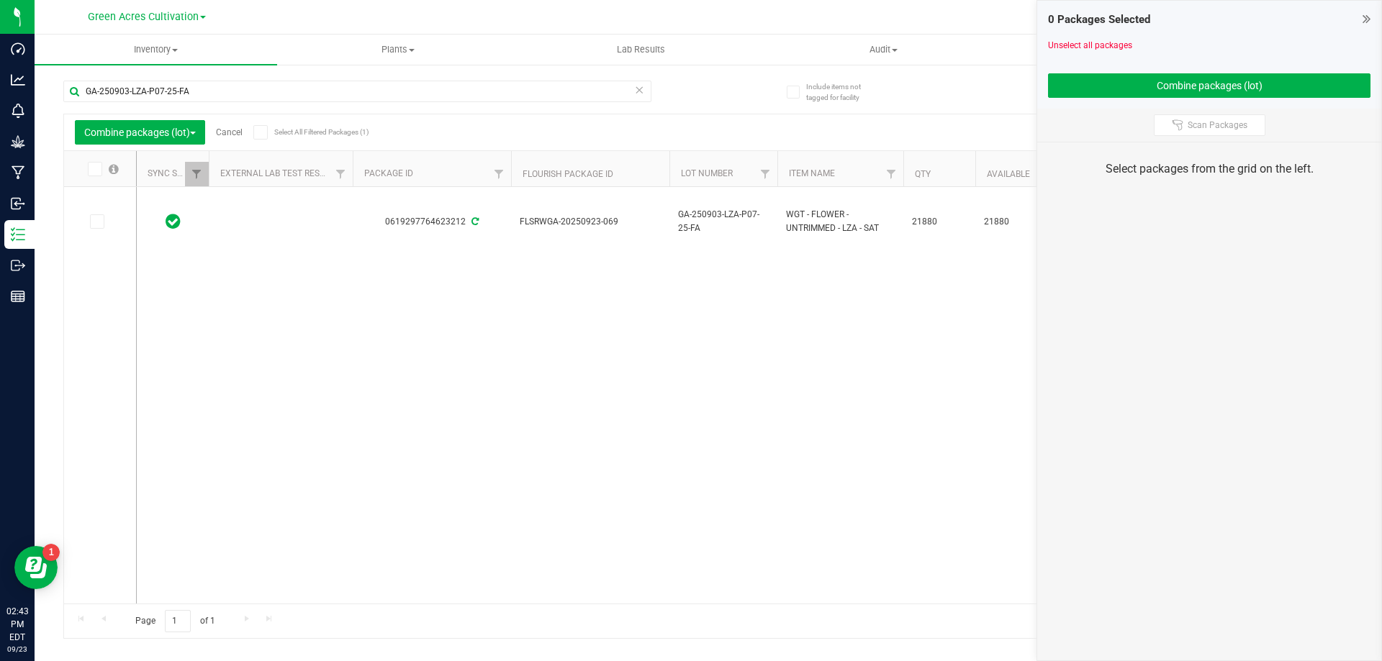
click at [226, 133] on link "Cancel" at bounding box center [229, 132] width 27 height 10
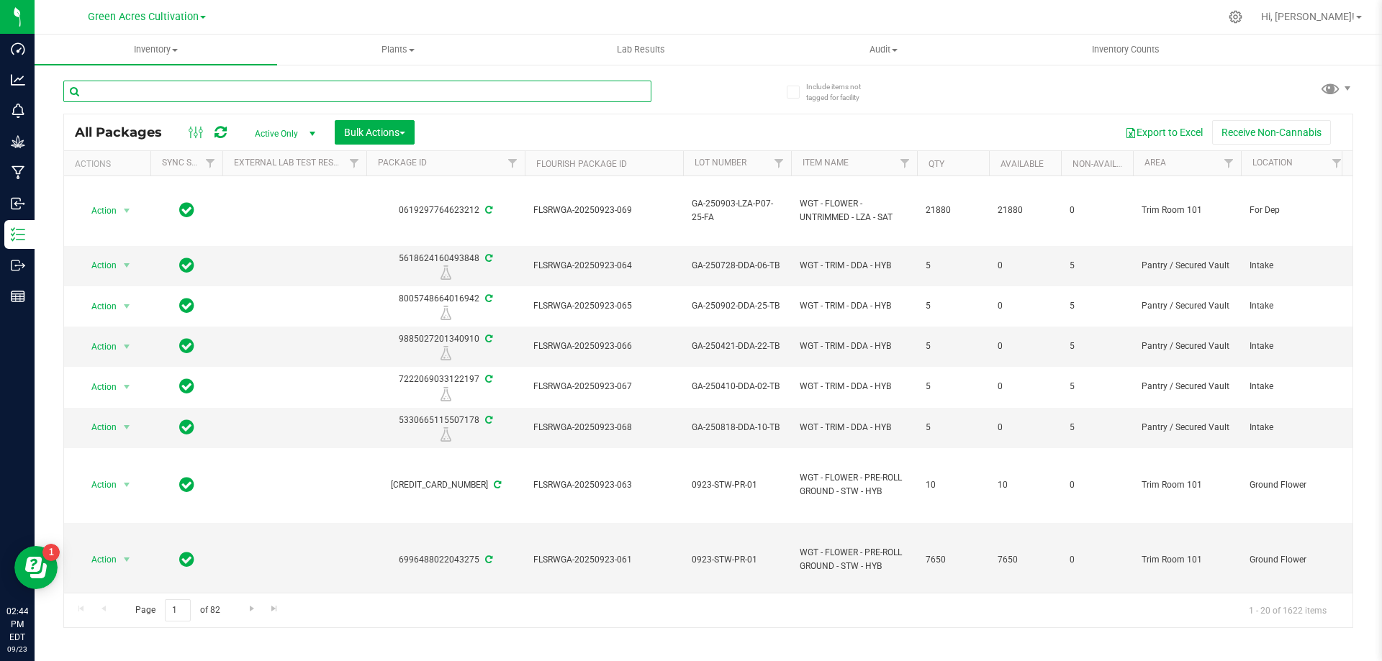
click at [405, 96] on input "text" at bounding box center [357, 92] width 588 height 22
paste input "FLSRWGA-20250923-069"
type input "FLSRWGA-20250923-069"
